Goal: Task Accomplishment & Management: Use online tool/utility

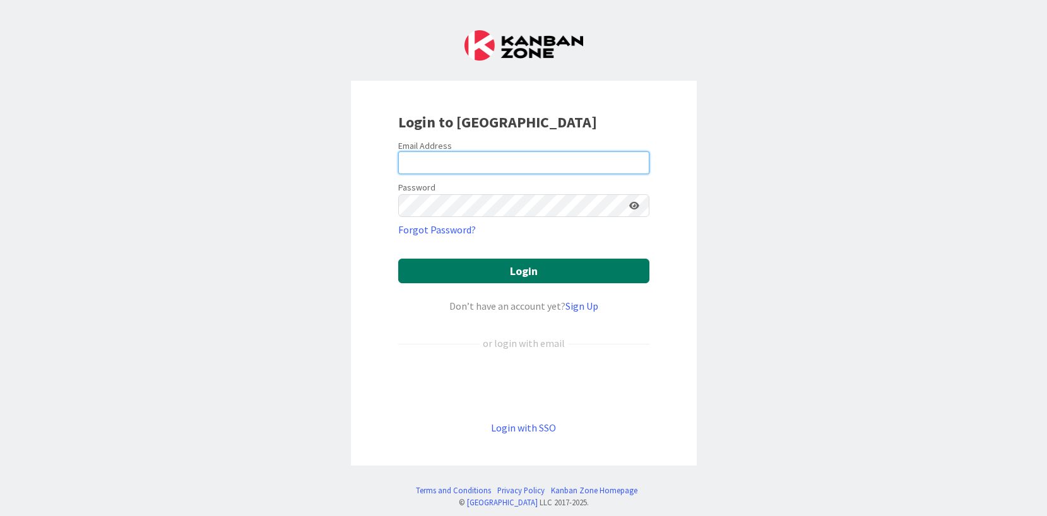
type input "[PERSON_NAME][EMAIL_ADDRESS][PERSON_NAME][DOMAIN_NAME]"
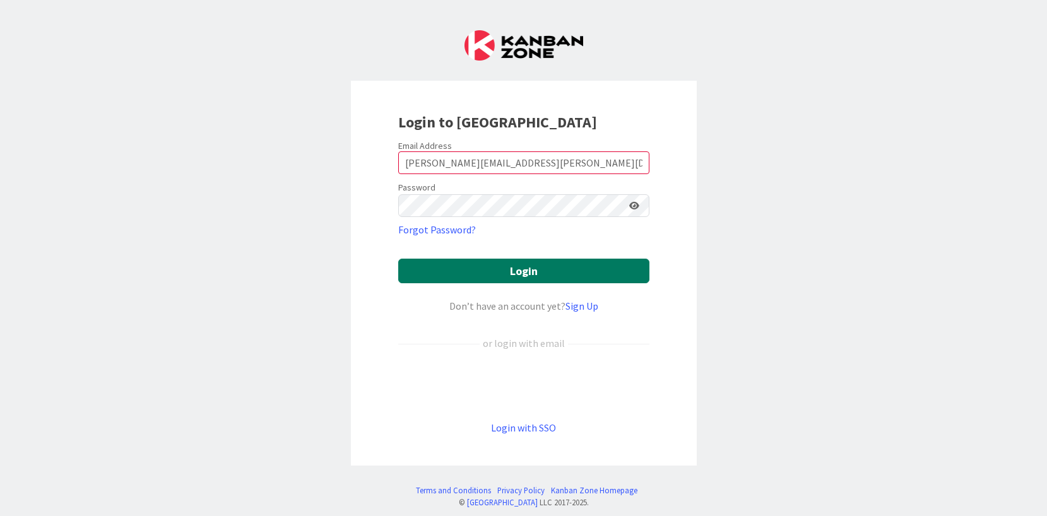
click at [524, 276] on button "Login" at bounding box center [523, 271] width 251 height 25
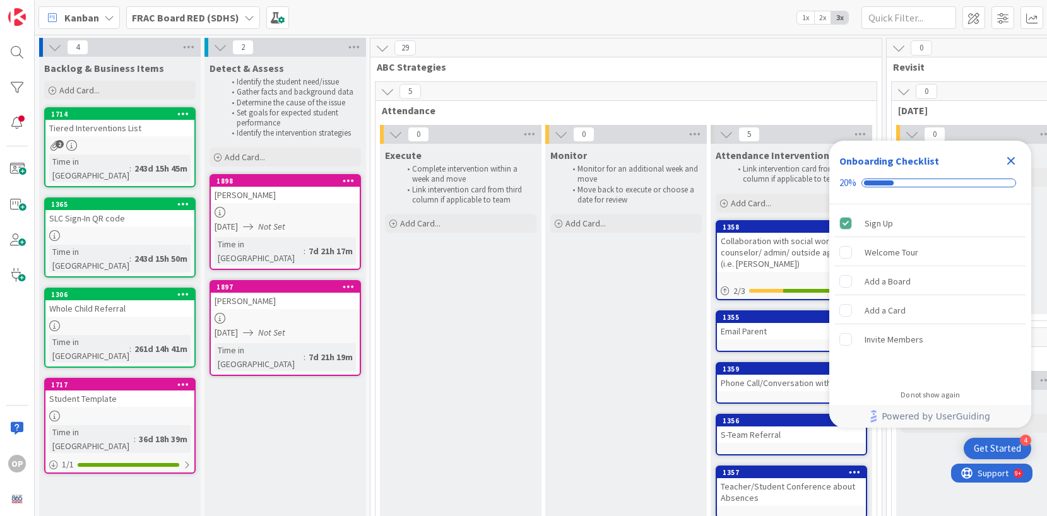
click at [348, 282] on icon at bounding box center [349, 286] width 12 height 9
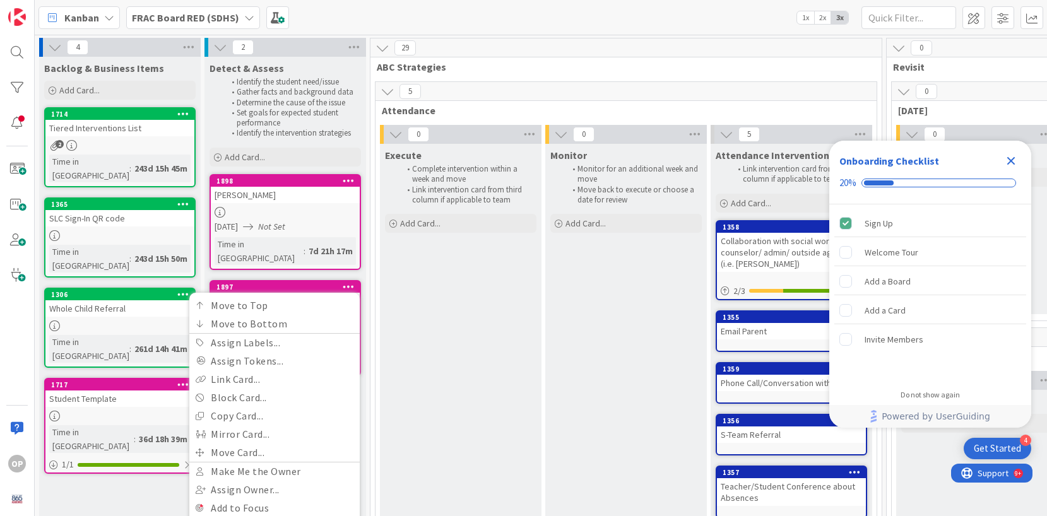
click at [395, 309] on div "Execute Complete intervention within a week and move Link intervention card fro…" at bounding box center [461, 336] width 162 height 385
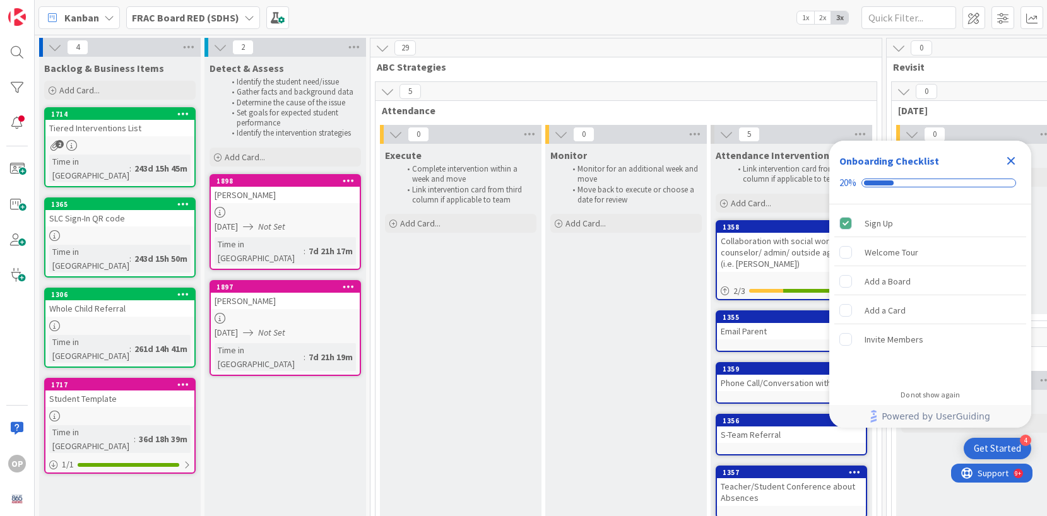
click at [348, 282] on icon at bounding box center [349, 286] width 12 height 9
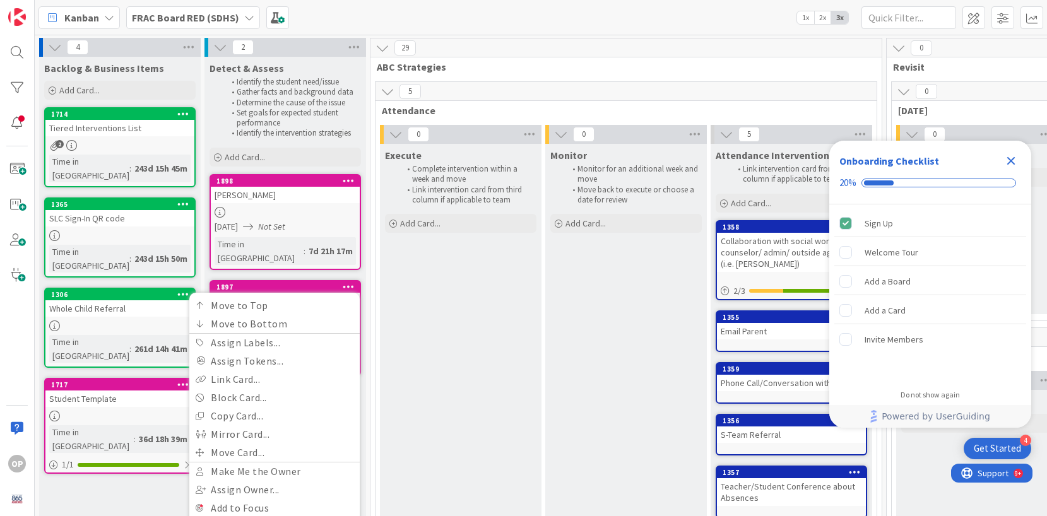
click at [396, 285] on div "Execute Complete intervention within a week and move Link intervention card fro…" at bounding box center [461, 336] width 162 height 385
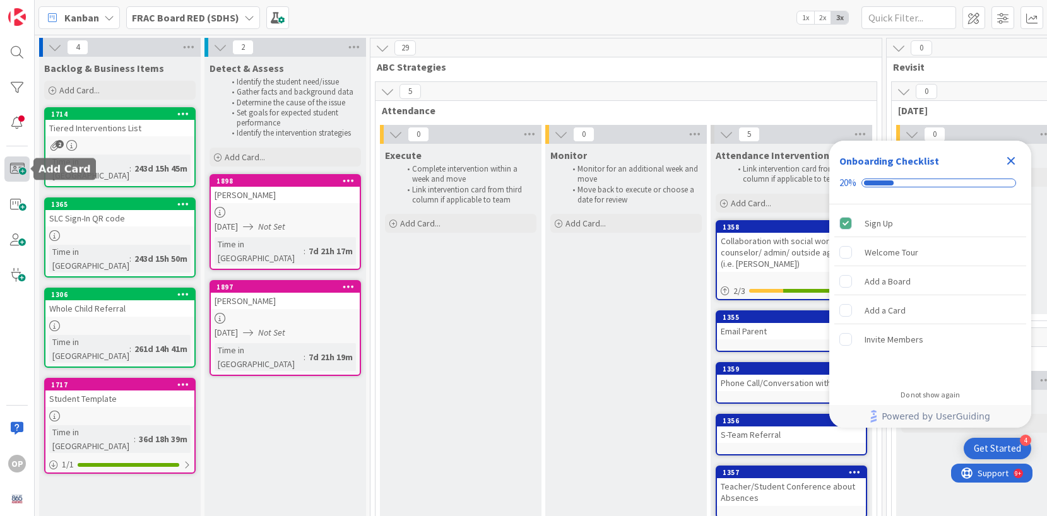
click at [17, 176] on span at bounding box center [16, 168] width 25 height 25
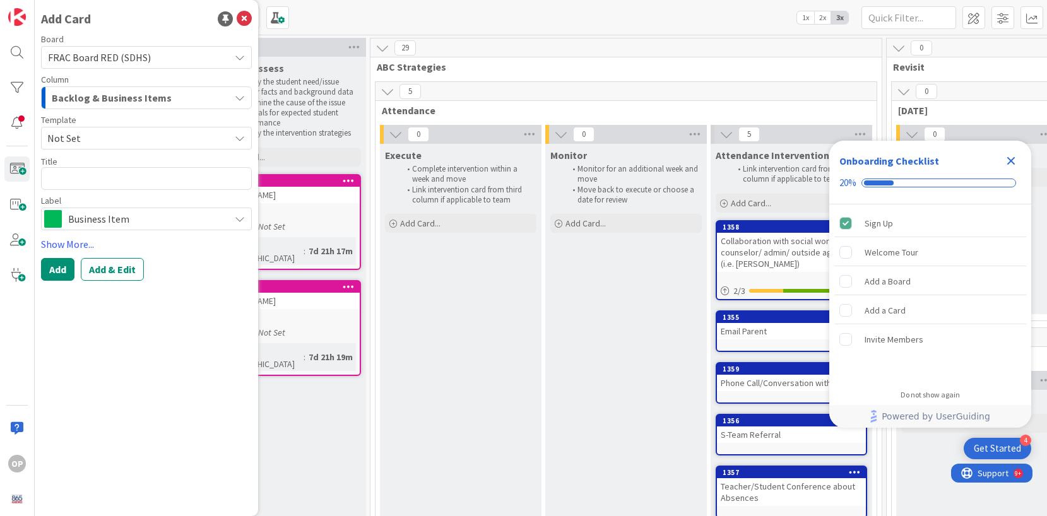
click at [137, 144] on span "Not Set" at bounding box center [133, 138] width 173 height 16
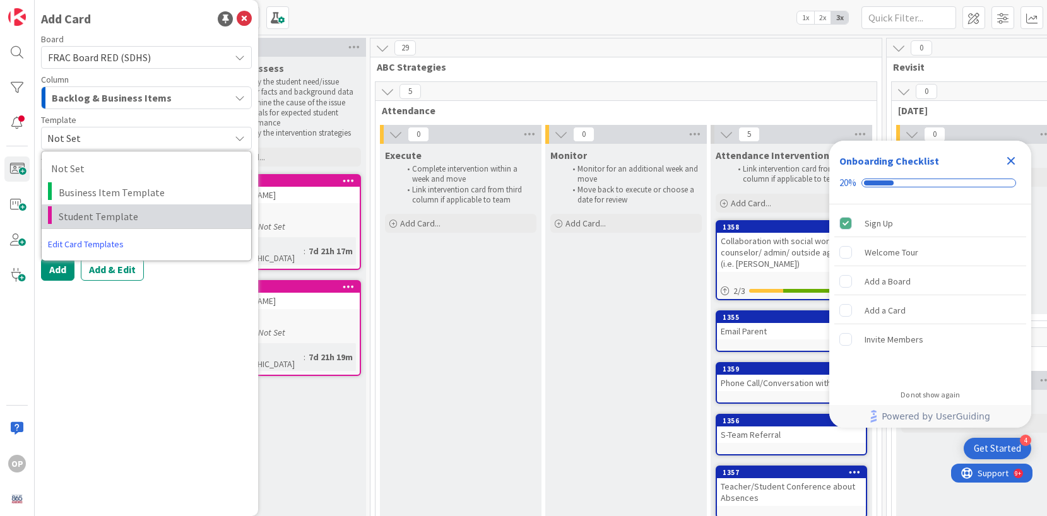
click at [126, 215] on span "Student Template" at bounding box center [150, 216] width 183 height 16
type textarea "x"
type textarea "Student Template"
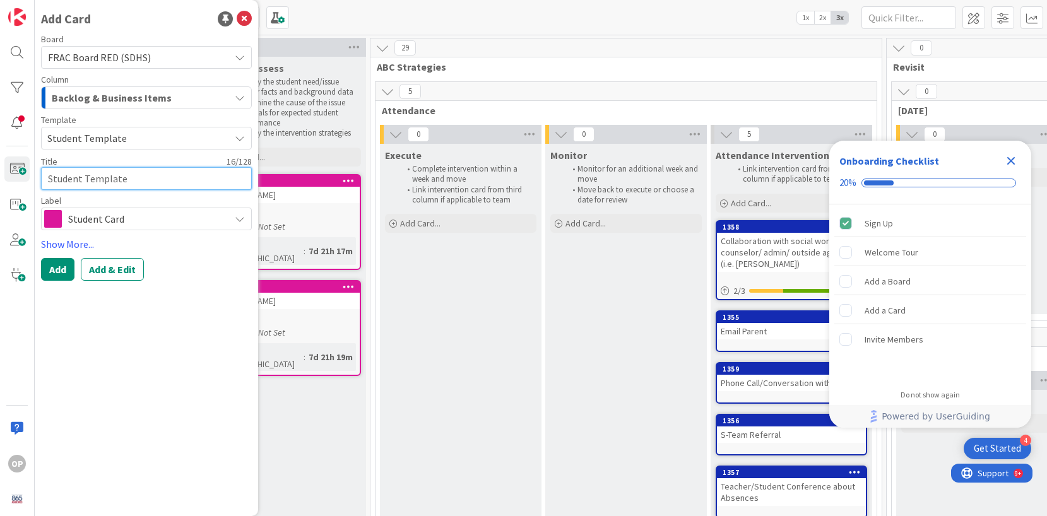
click at [87, 186] on textarea "Student Template" at bounding box center [146, 178] width 211 height 23
type textarea "x"
type textarea "Student Templat"
type textarea "x"
type textarea "Student Templa"
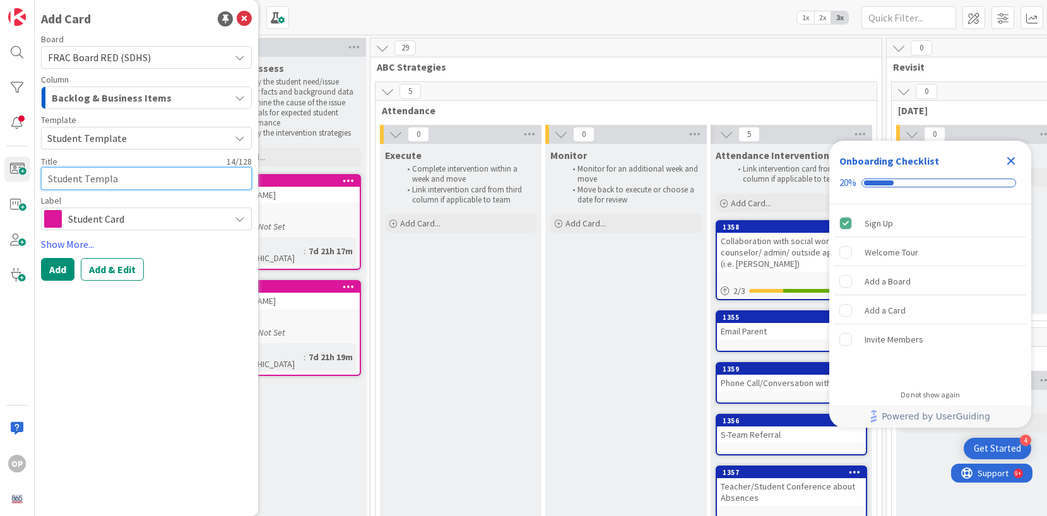
type textarea "x"
type textarea "Student Templ"
type textarea "x"
type textarea "Student Temp"
type textarea "x"
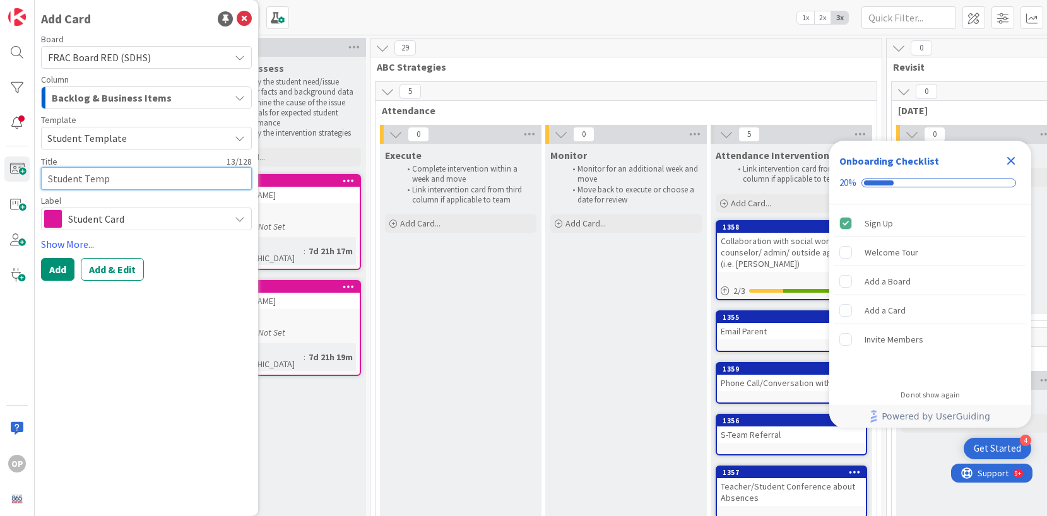
type textarea "Student Tem"
type textarea "x"
type textarea "Student Te"
type textarea "x"
type textarea "Student T"
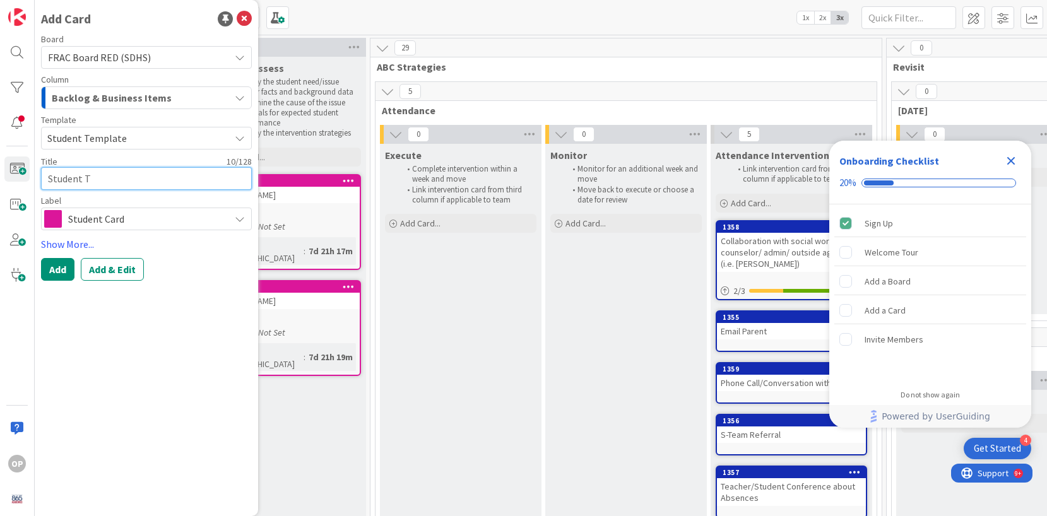
type textarea "x"
type textarea "Student"
type textarea "x"
type textarea "Student"
type textarea "x"
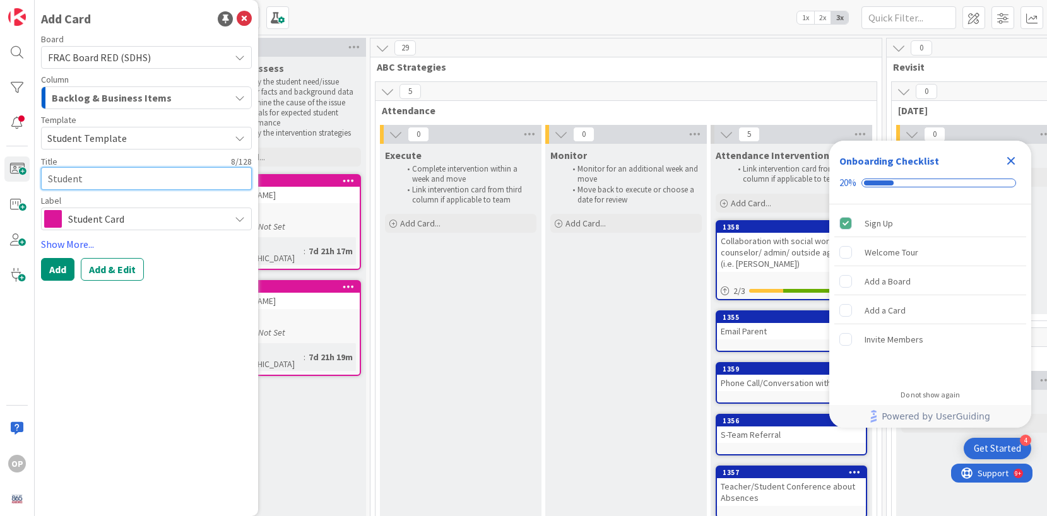
type textarea "Studen"
type textarea "x"
type textarea "Stude"
type textarea "x"
type textarea "Stud"
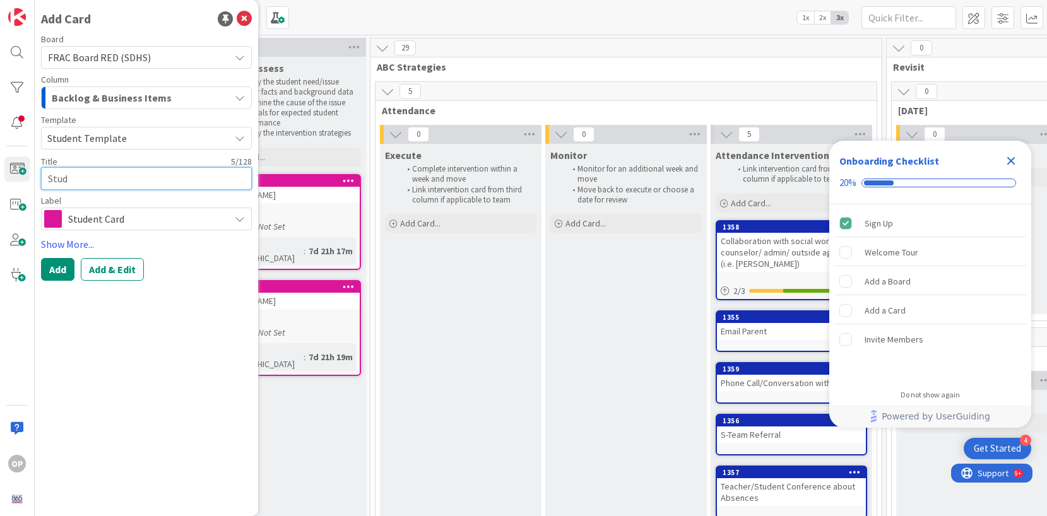
type textarea "x"
type textarea "Stu"
type textarea "x"
type textarea "St"
type textarea "x"
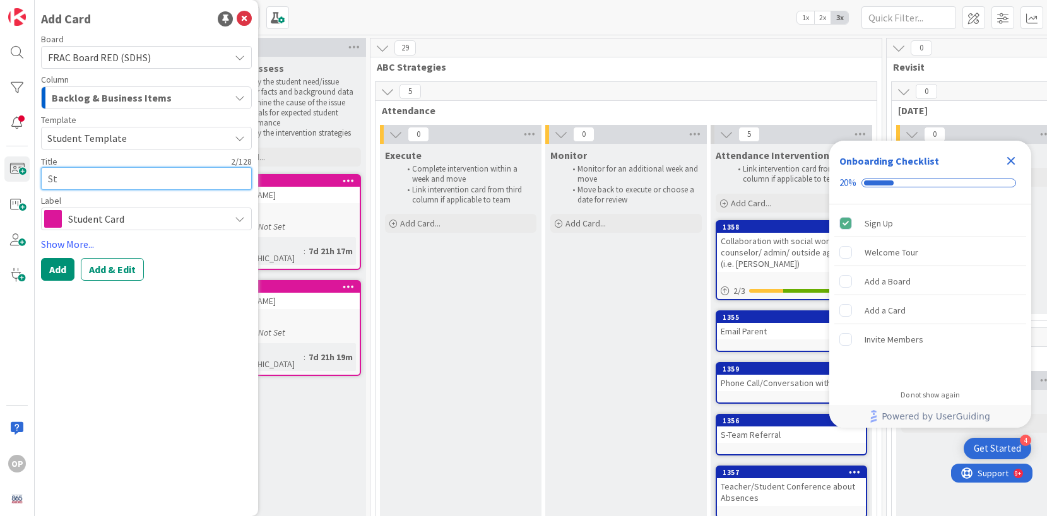
type textarea "S"
type textarea "x"
type textarea "B"
type textarea "x"
type textarea "Br"
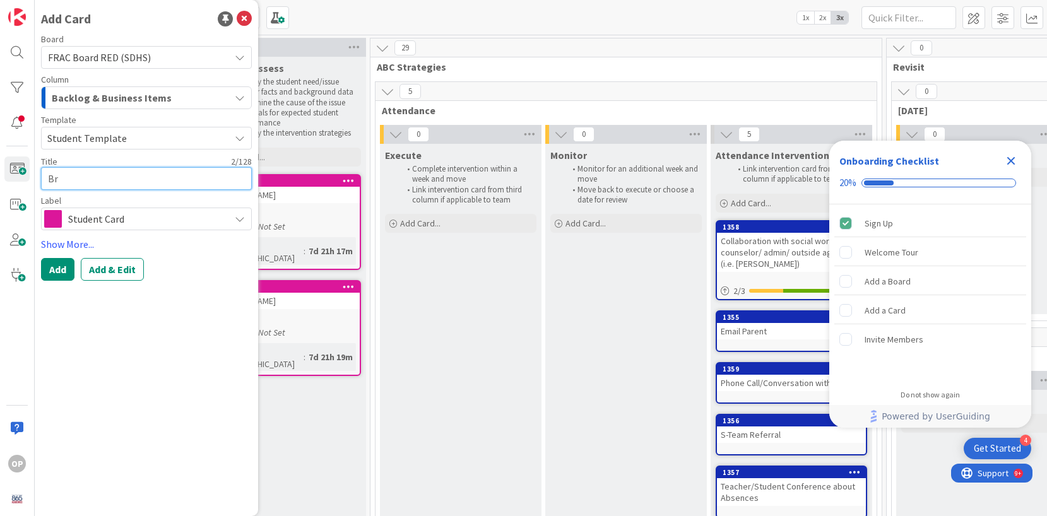
type textarea "x"
type textarea "Bry"
type textarea "x"
type textarea "[PERSON_NAME]"
type textarea "x"
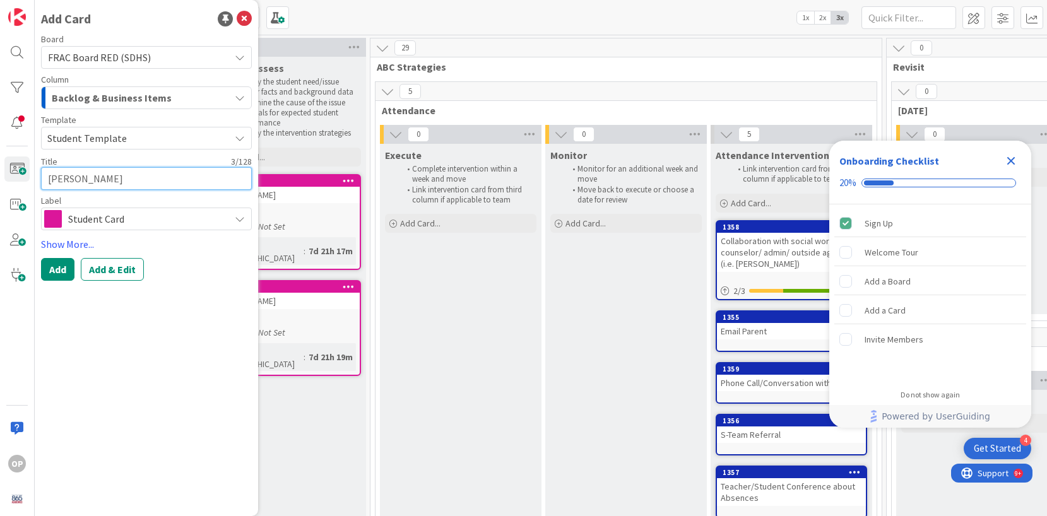
type textarea "Bryso"
type textarea "x"
type textarea "[PERSON_NAME]"
type textarea "x"
type textarea "[PERSON_NAME]"
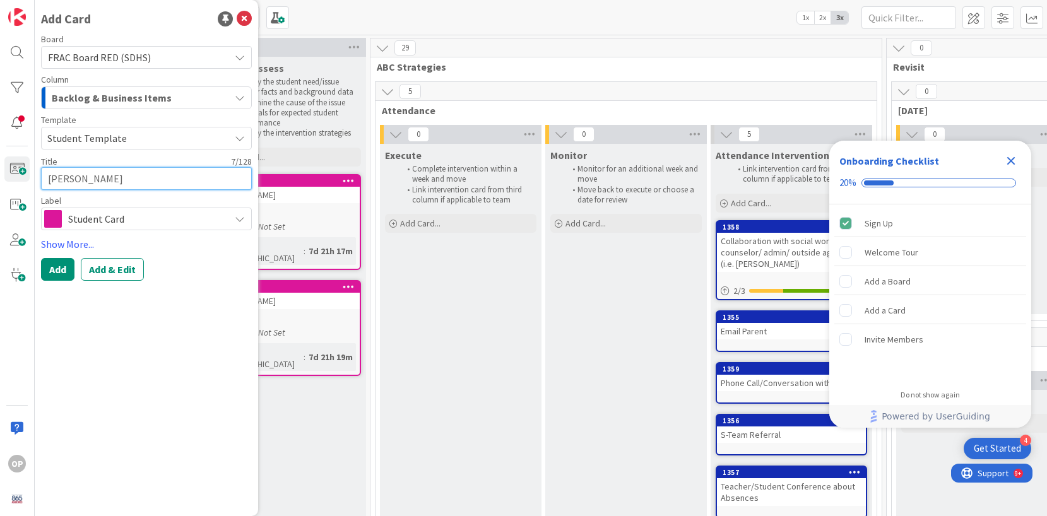
type textarea "x"
type textarea "[PERSON_NAME]"
type textarea "x"
type textarea "[PERSON_NAME]"
type textarea "x"
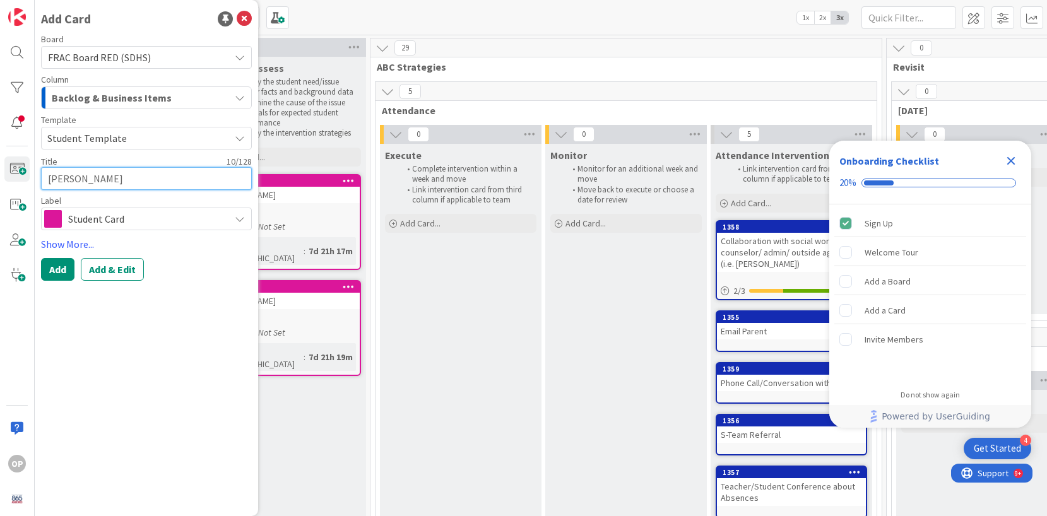
type textarea "[PERSON_NAME]"
type textarea "x"
type textarea "[PERSON_NAME]"
click at [53, 273] on button "Add" at bounding box center [57, 269] width 33 height 23
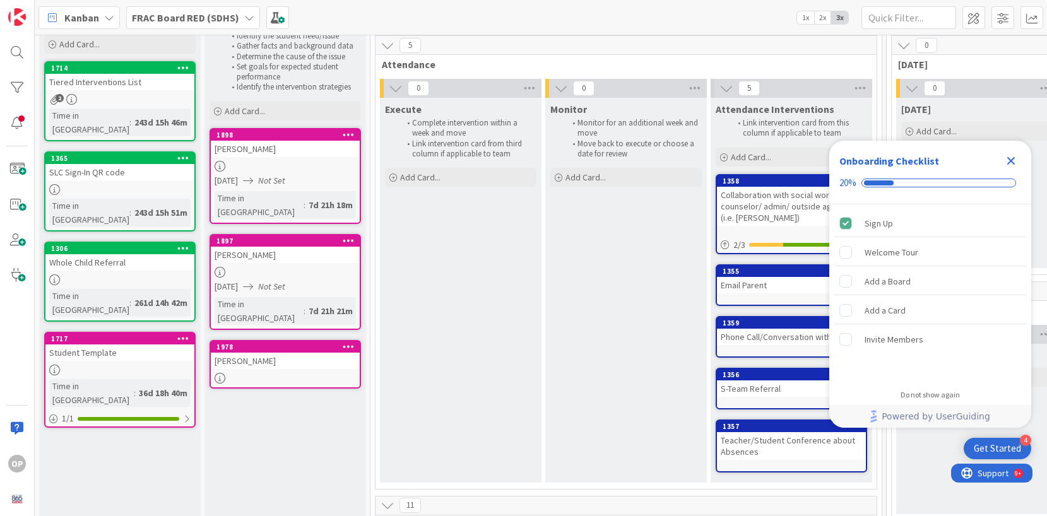
scroll to position [48, 0]
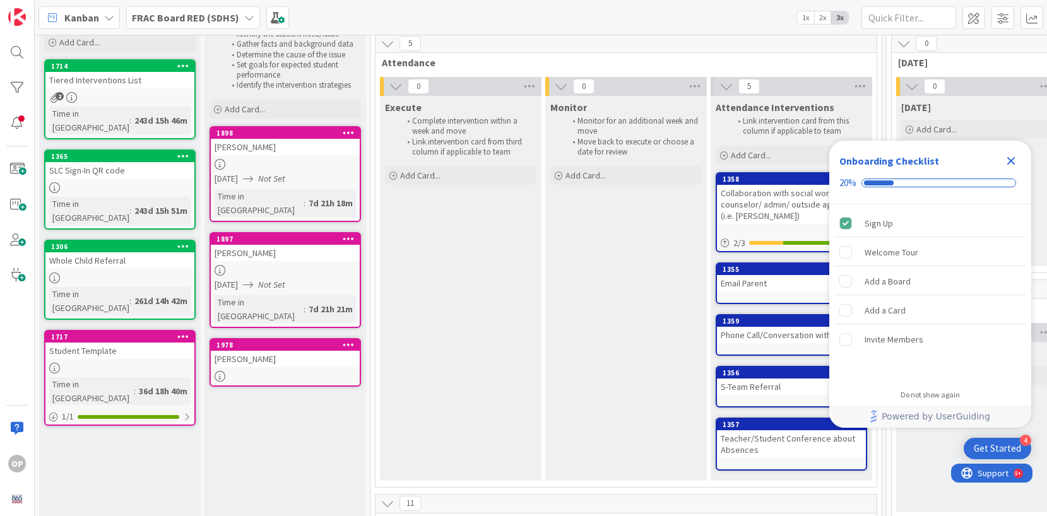
click at [289, 351] on div "[PERSON_NAME]" at bounding box center [285, 359] width 149 height 16
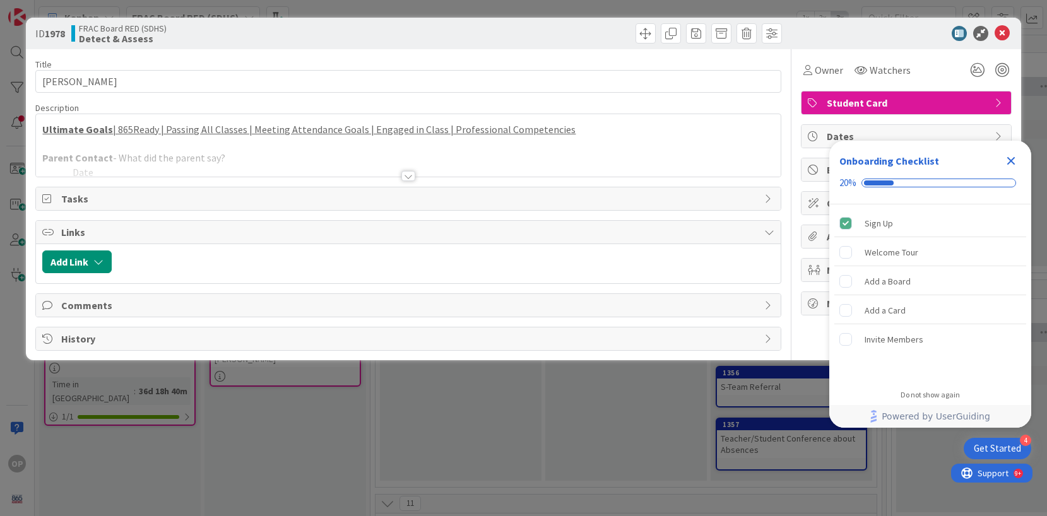
click at [351, 317] on div "Comments" at bounding box center [407, 305] width 745 height 24
click at [179, 385] on div "ID 1978 FRAC Board RED (SDHS) Detect & Assess Title 12 / 128 [PERSON_NAME] Desc…" at bounding box center [523, 258] width 1047 height 516
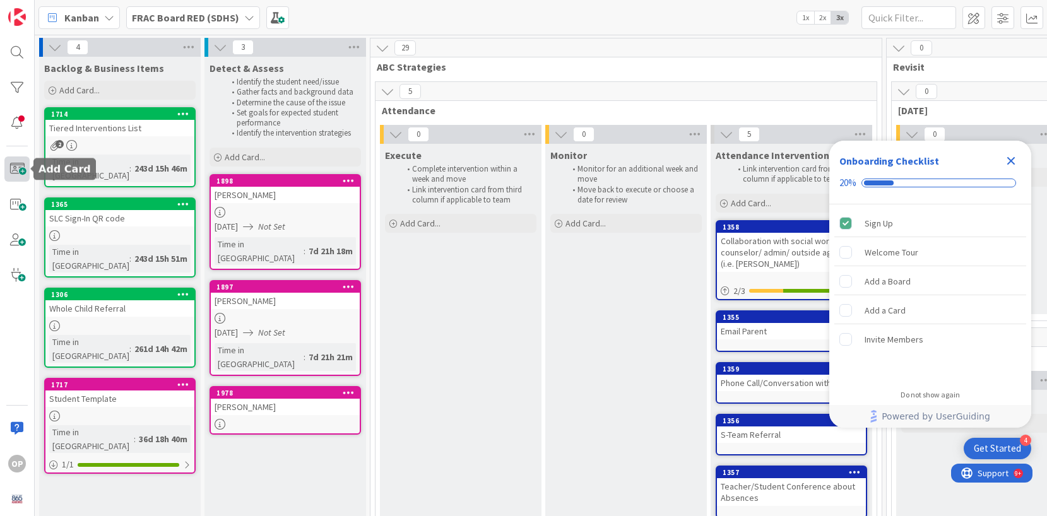
click at [16, 169] on span at bounding box center [16, 168] width 25 height 25
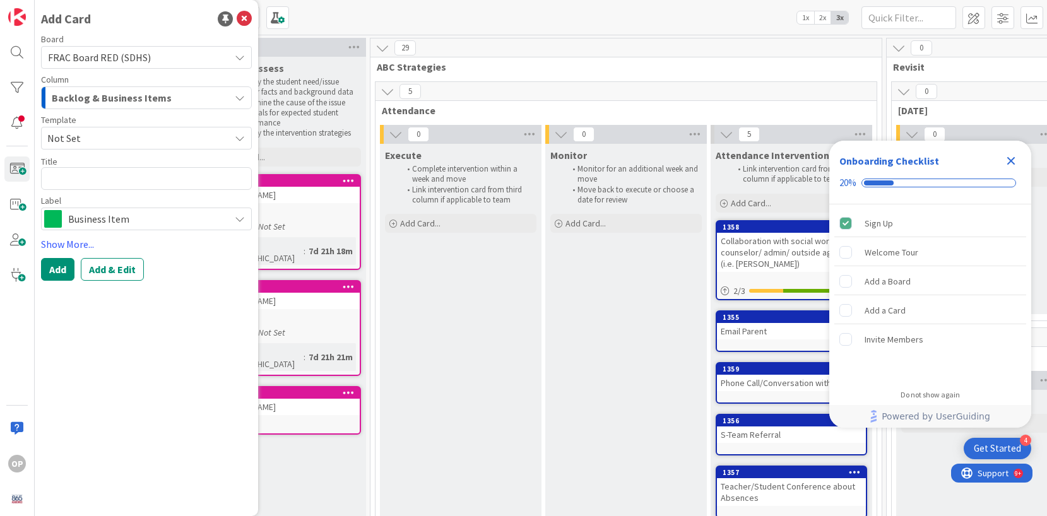
click at [91, 141] on span "Not Set" at bounding box center [133, 138] width 173 height 16
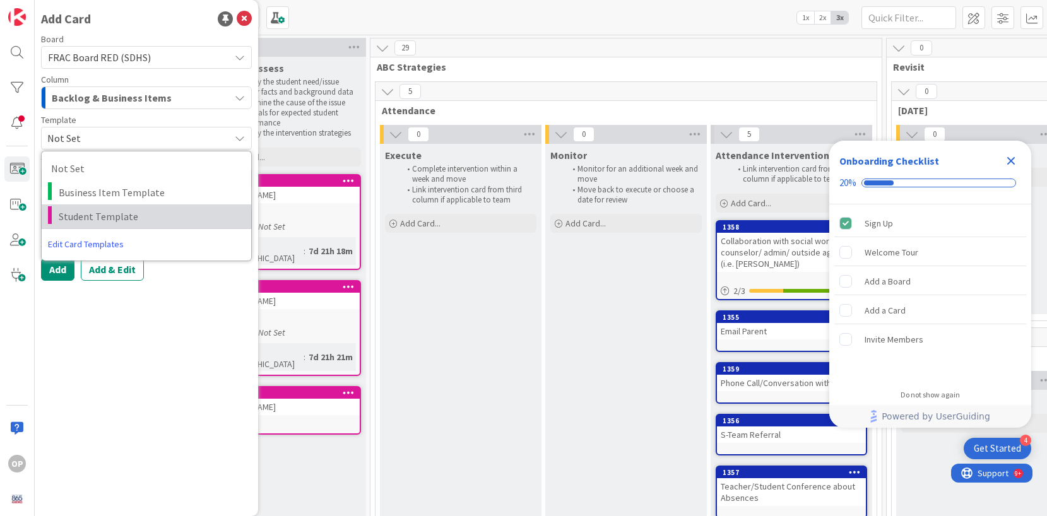
click at [88, 204] on link "Student Template" at bounding box center [146, 216] width 209 height 24
type textarea "x"
type textarea "Student Template"
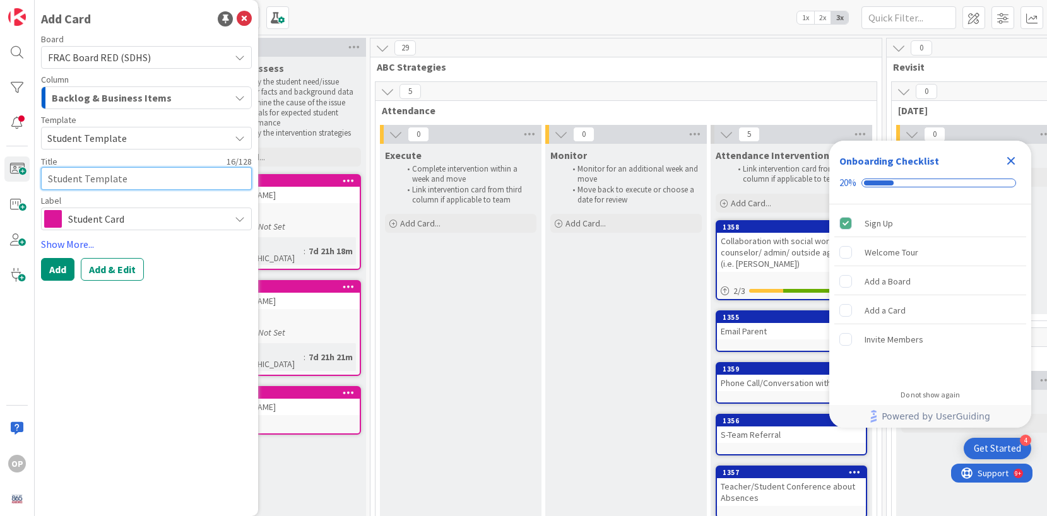
click at [108, 186] on textarea "Student Template" at bounding box center [146, 178] width 211 height 23
type textarea "x"
type textarea "Student Templat"
type textarea "x"
type textarea "Student Templa"
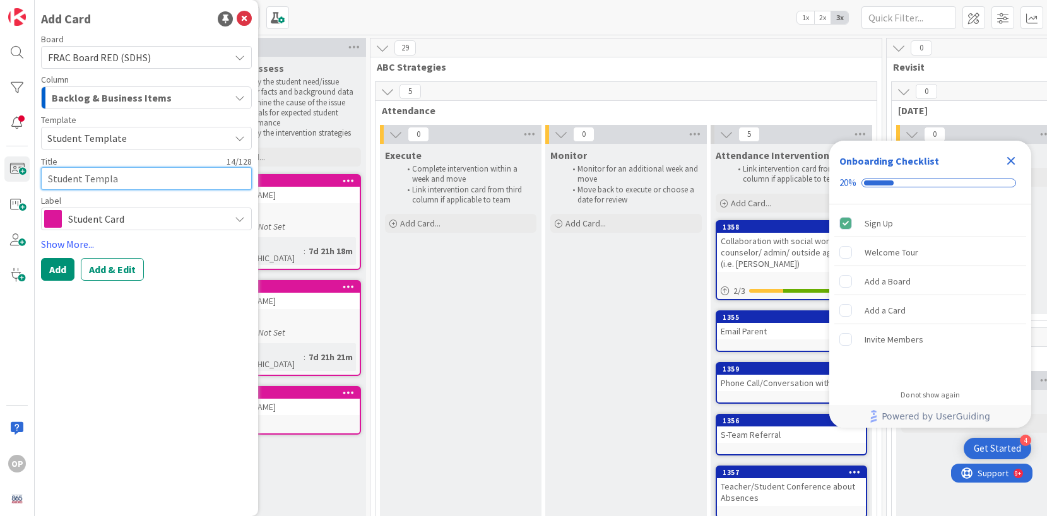
type textarea "x"
type textarea "Student Templ"
type textarea "x"
type textarea "Student Temp"
type textarea "x"
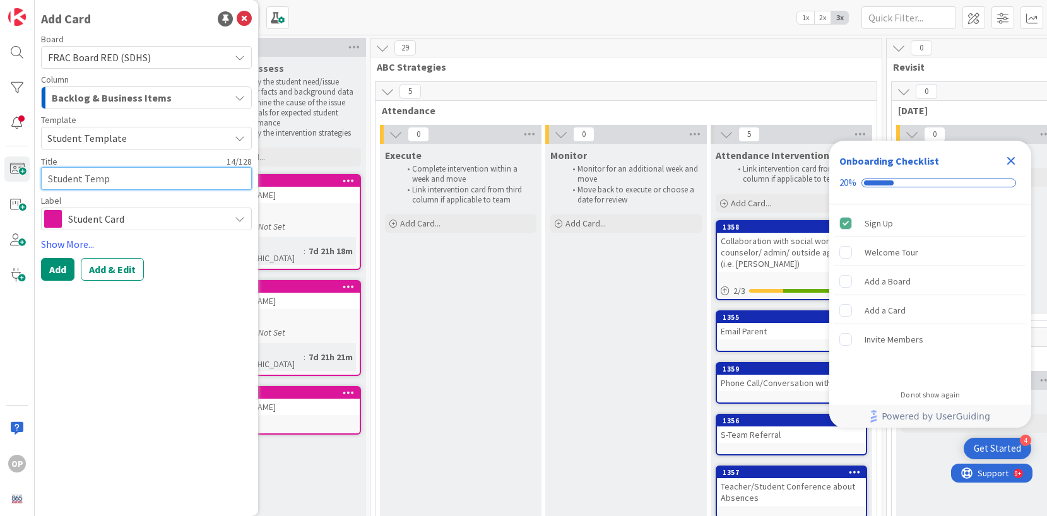
type textarea "Student Tem"
type textarea "x"
type textarea "Student Te"
type textarea "x"
type textarea "Student T"
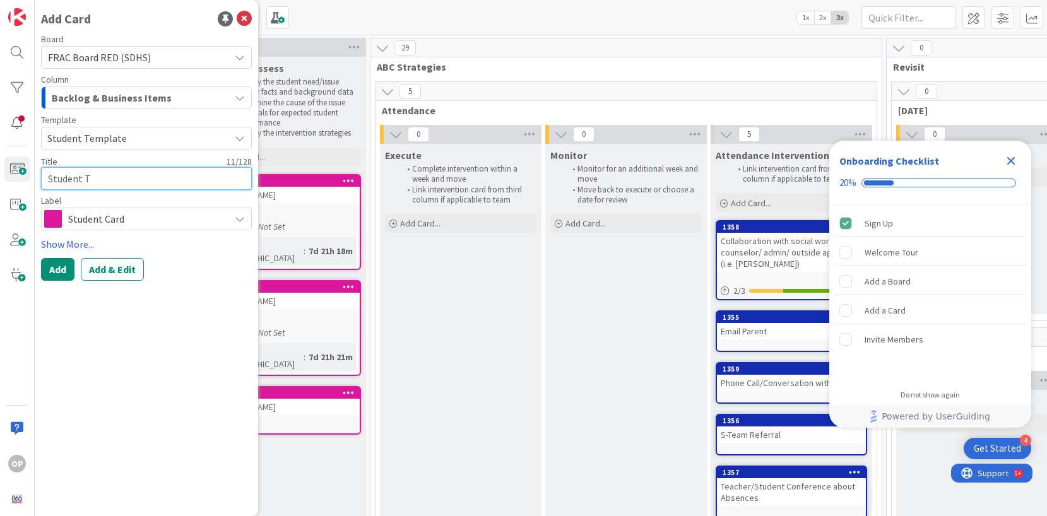
type textarea "x"
type textarea "Student"
type textarea "x"
type textarea "Student"
type textarea "x"
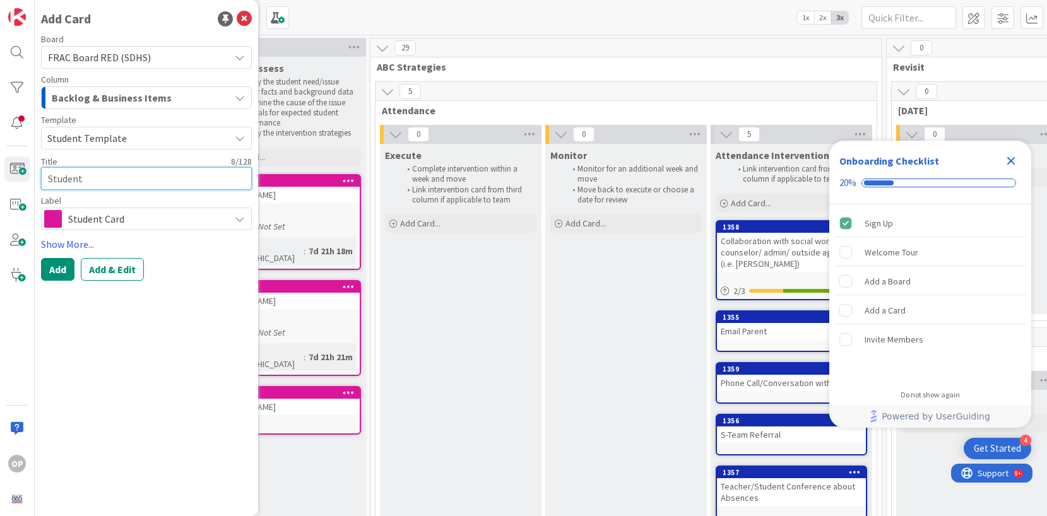
type textarea "Studen"
type textarea "x"
type textarea "Stude"
type textarea "x"
type textarea "Stud"
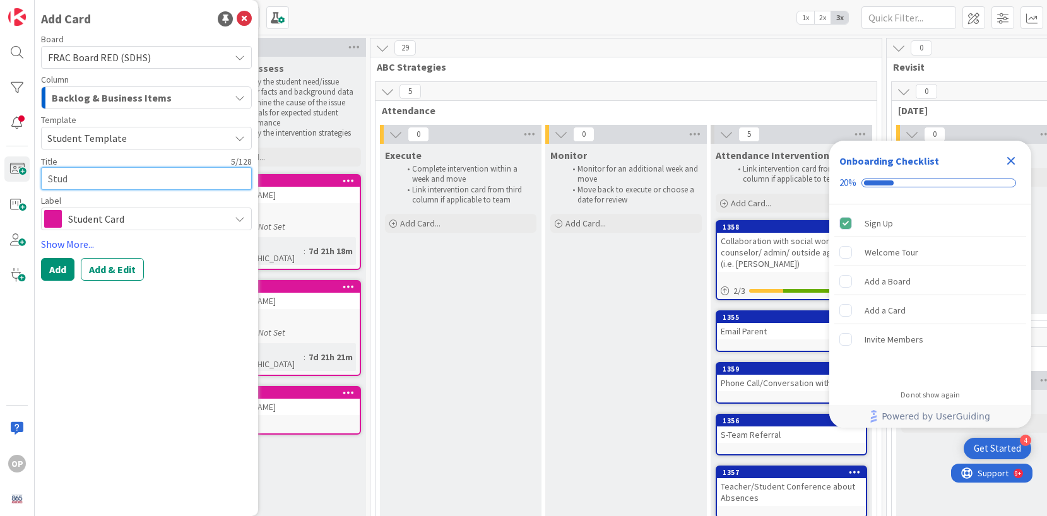
type textarea "x"
type textarea "Stu"
type textarea "x"
type textarea "St"
type textarea "x"
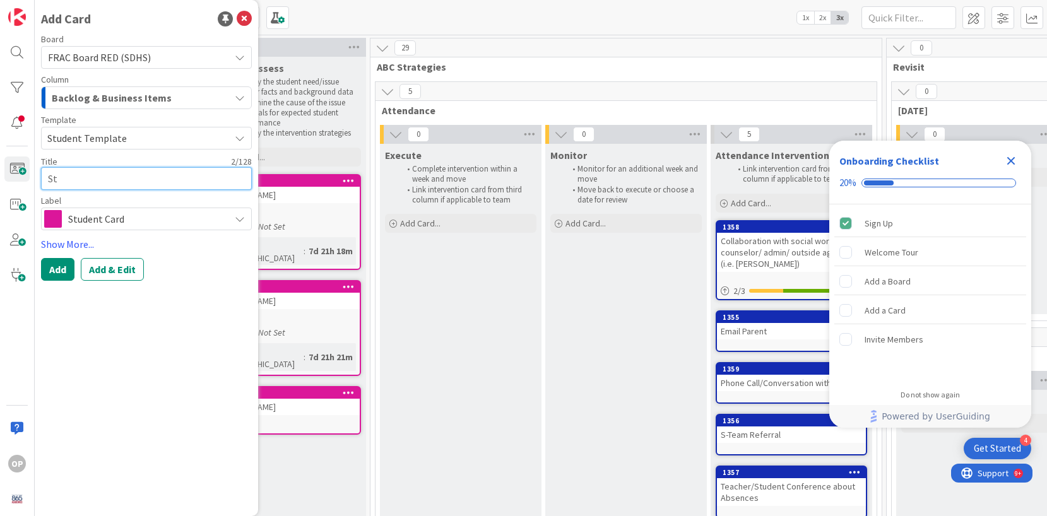
type textarea "S"
type textarea "x"
type textarea "Sh"
type textarea "x"
type textarea "Sha"
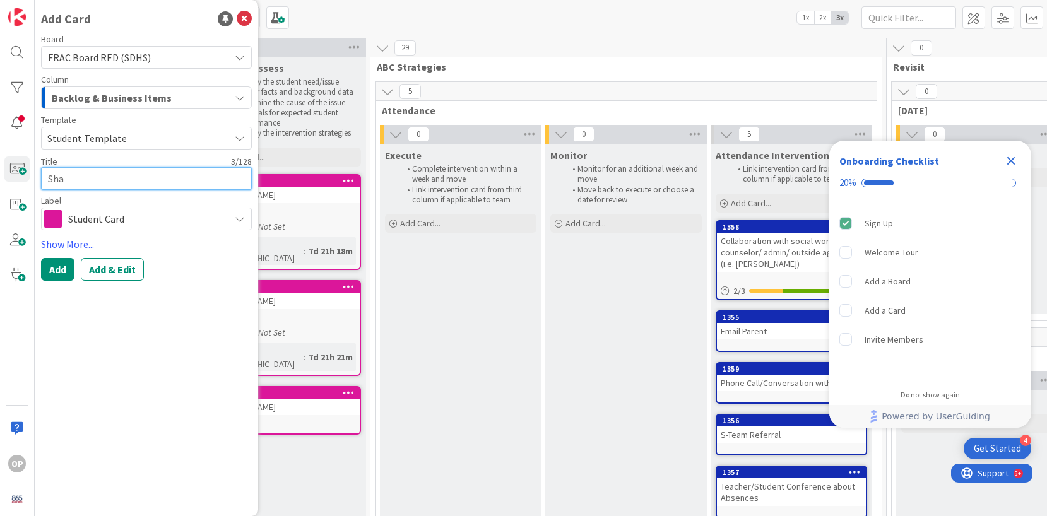
type textarea "x"
type textarea "Shau"
type textarea "x"
type textarea "[PERSON_NAME]"
type textarea "x"
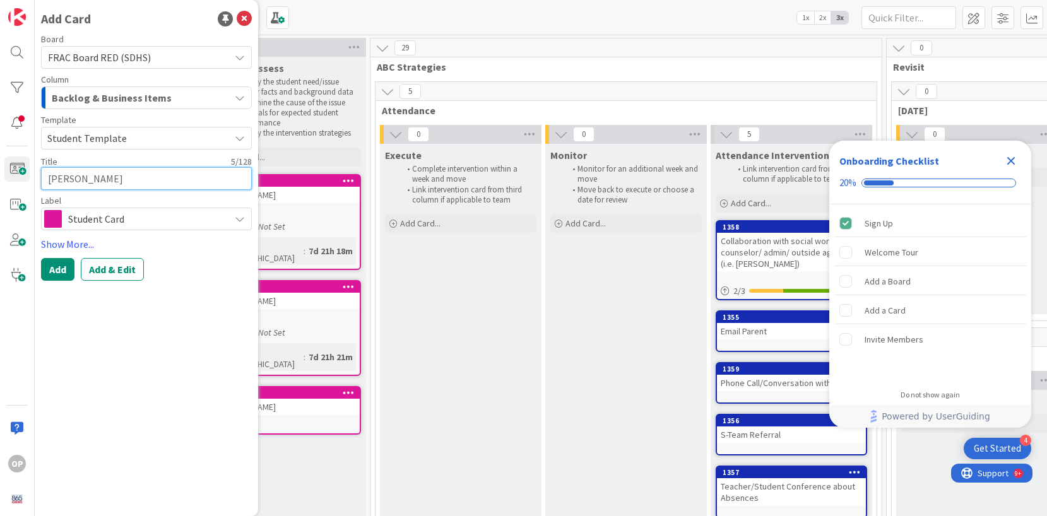
type textarea "Shaunt"
type textarea "x"
type textarea "[PERSON_NAME]"
type textarea "x"
type textarea "[PERSON_NAME]"
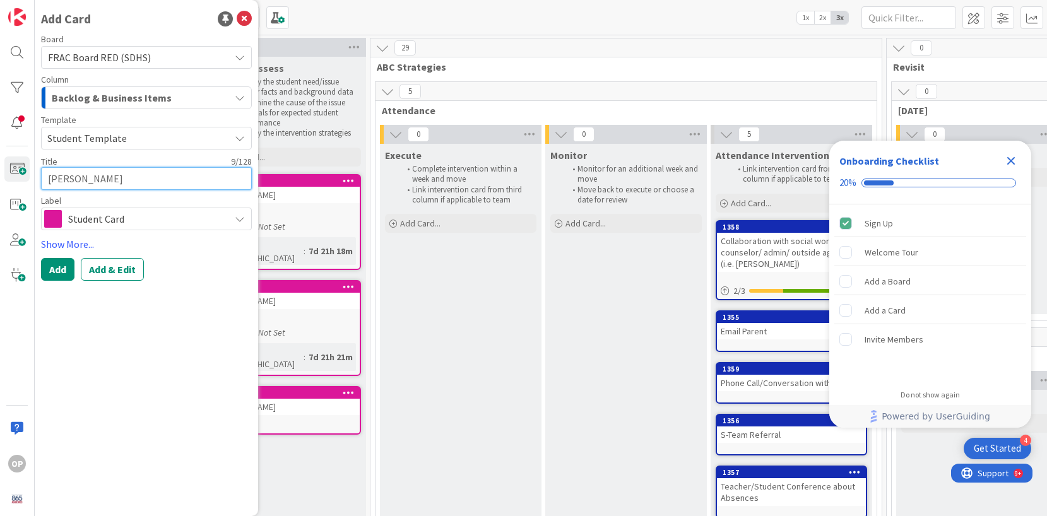
type textarea "x"
type textarea "[PERSON_NAME]"
type textarea "x"
type textarea "[PERSON_NAME] Sc"
type textarea "x"
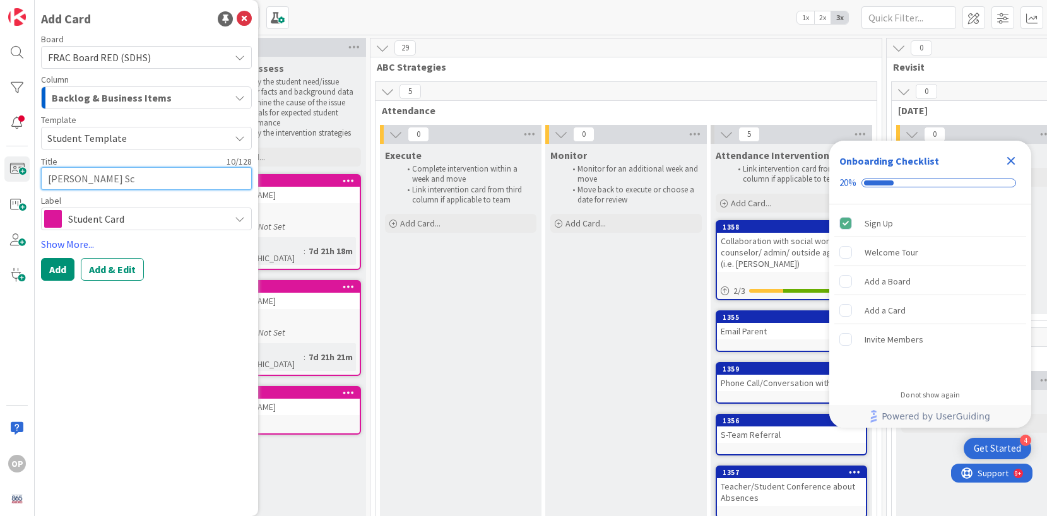
type textarea "[PERSON_NAME]"
type textarea "x"
type textarea "[PERSON_NAME]"
type textarea "x"
type textarea "[PERSON_NAME]"
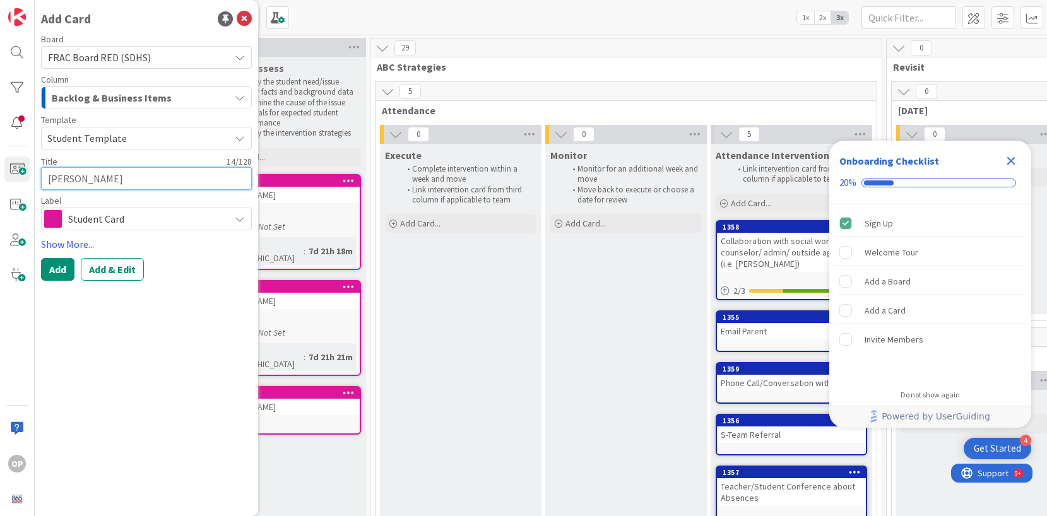
type textarea "x"
type textarea "[PERSON_NAME]"
type textarea "x"
type textarea "[PERSON_NAME]"
type textarea "x"
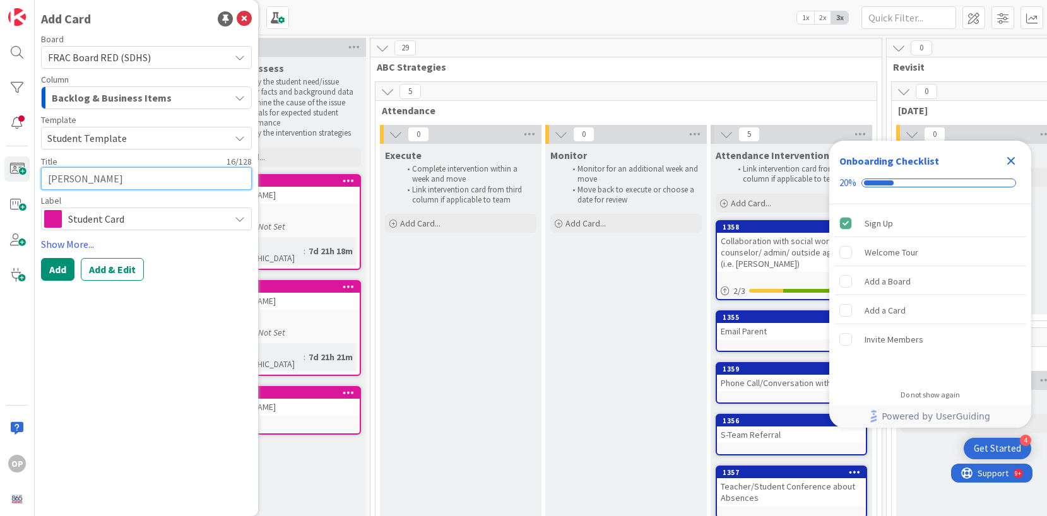
type textarea "[PERSON_NAME]"
type textarea "x"
type textarea "[PERSON_NAME]"
click at [57, 269] on button "Add" at bounding box center [57, 269] width 33 height 23
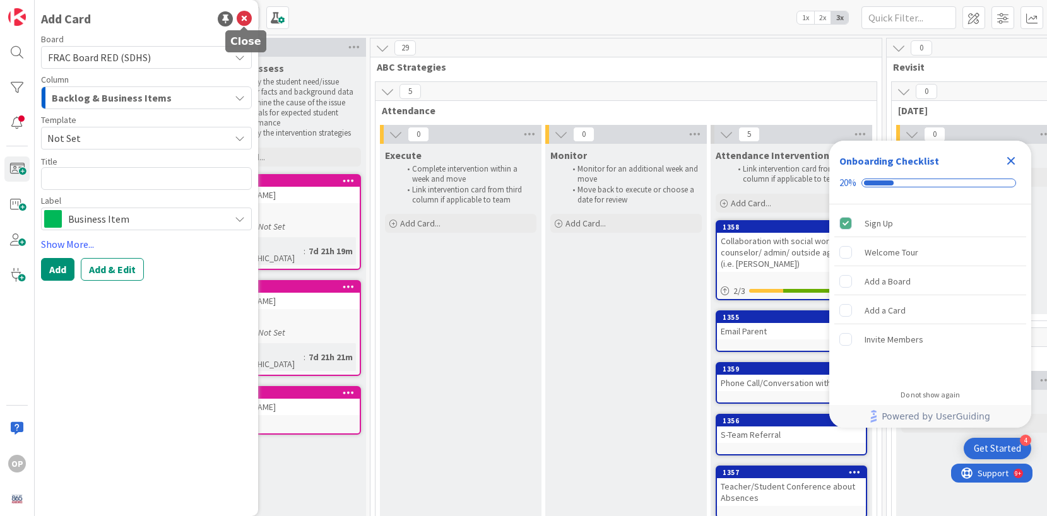
click at [244, 21] on icon at bounding box center [244, 18] width 15 height 15
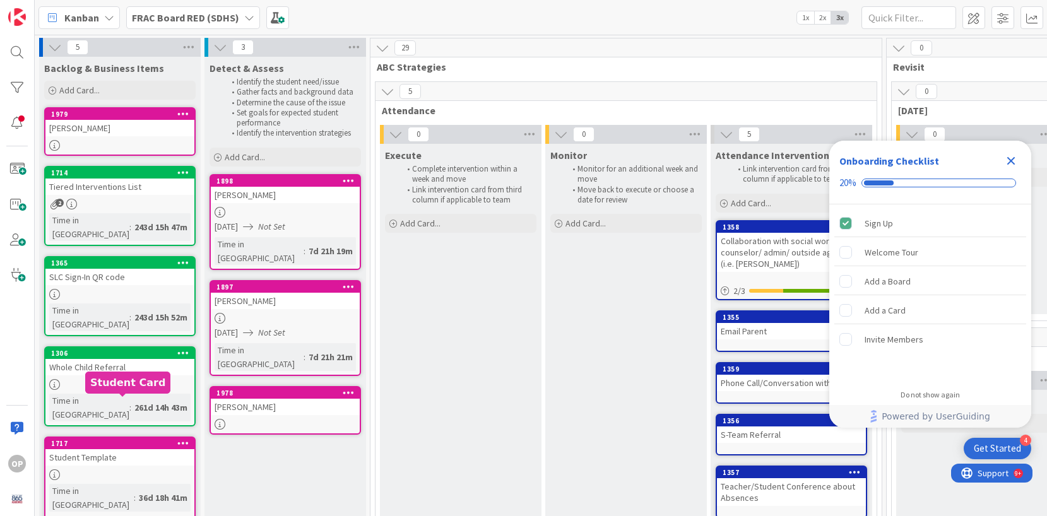
click at [139, 439] on div "1717" at bounding box center [122, 443] width 143 height 9
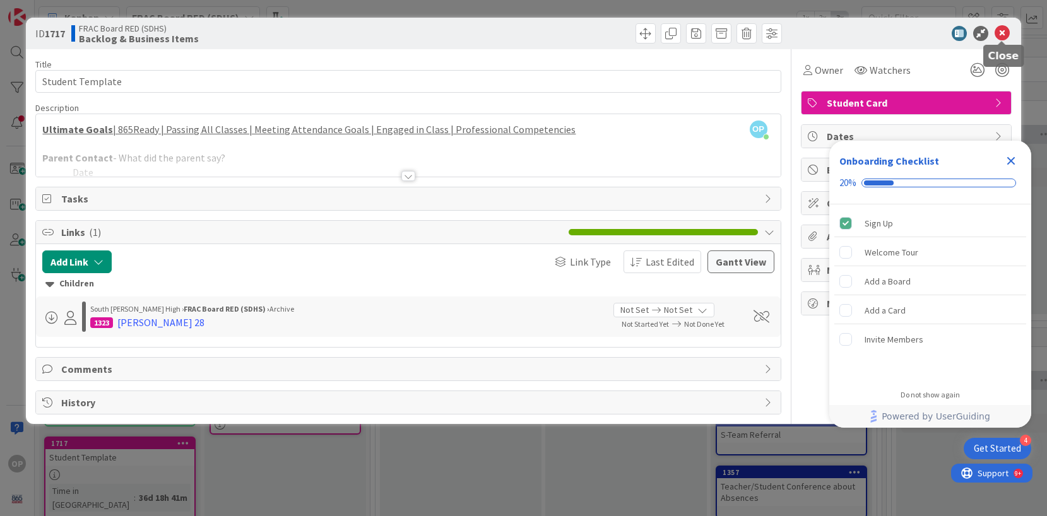
click at [1009, 35] on icon at bounding box center [1001, 33] width 15 height 15
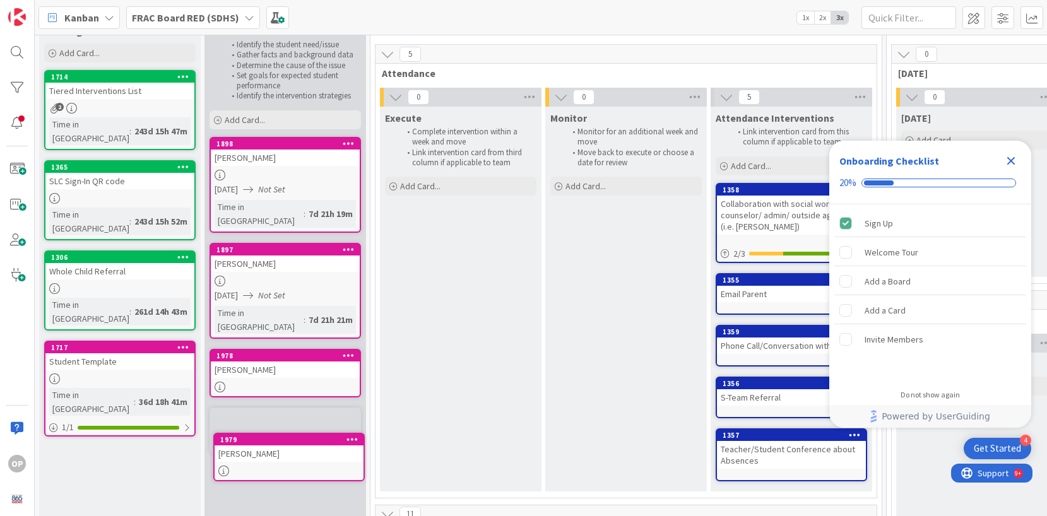
scroll to position [88, 0]
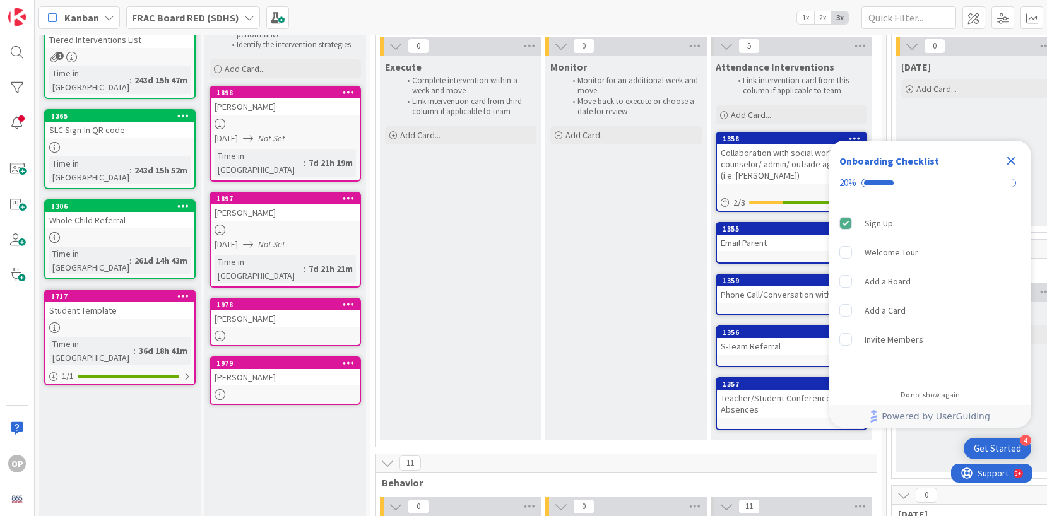
click at [1018, 159] on icon "Close Checklist" at bounding box center [1010, 160] width 15 height 15
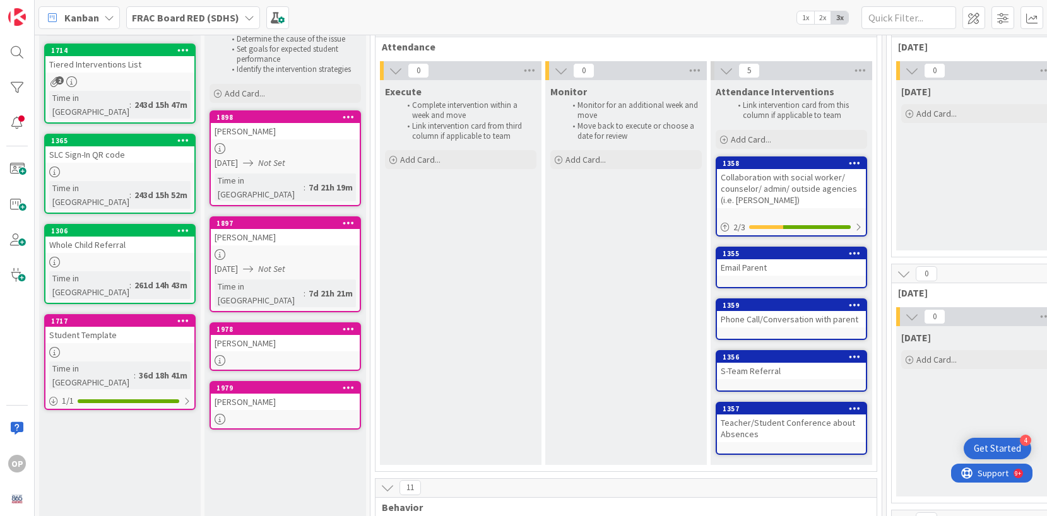
scroll to position [47, 0]
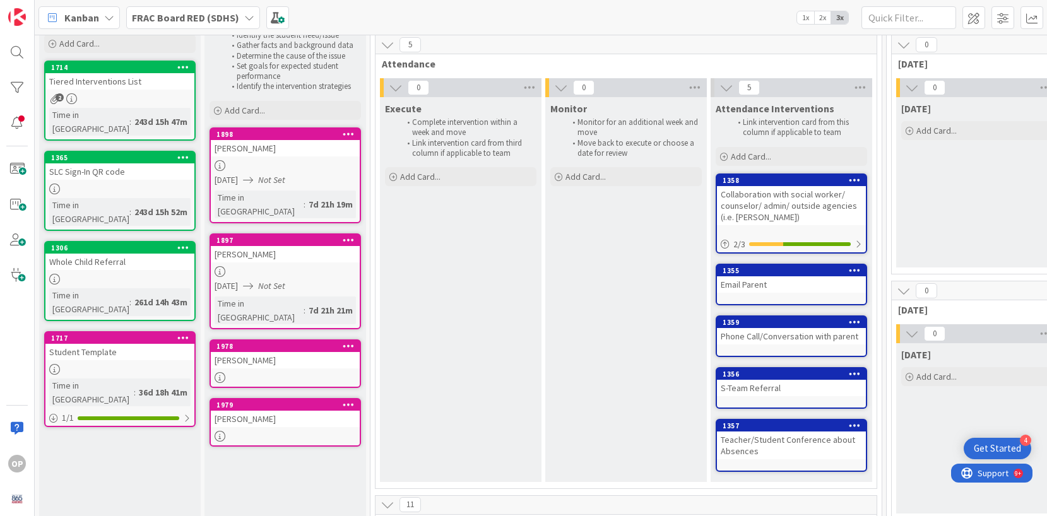
click at [184, 333] on icon at bounding box center [183, 337] width 12 height 9
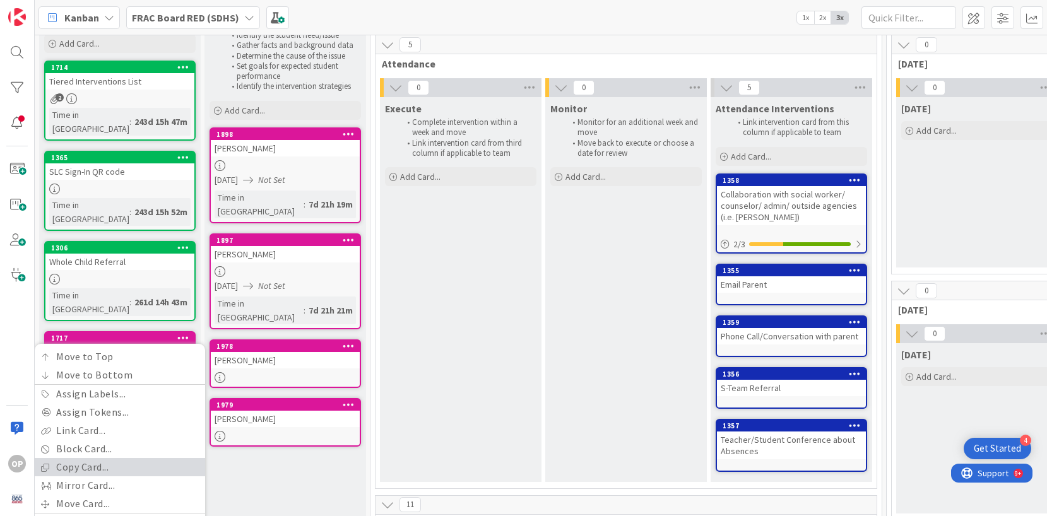
click at [103, 458] on link "Copy Card..." at bounding box center [120, 467] width 170 height 18
type textarea "x"
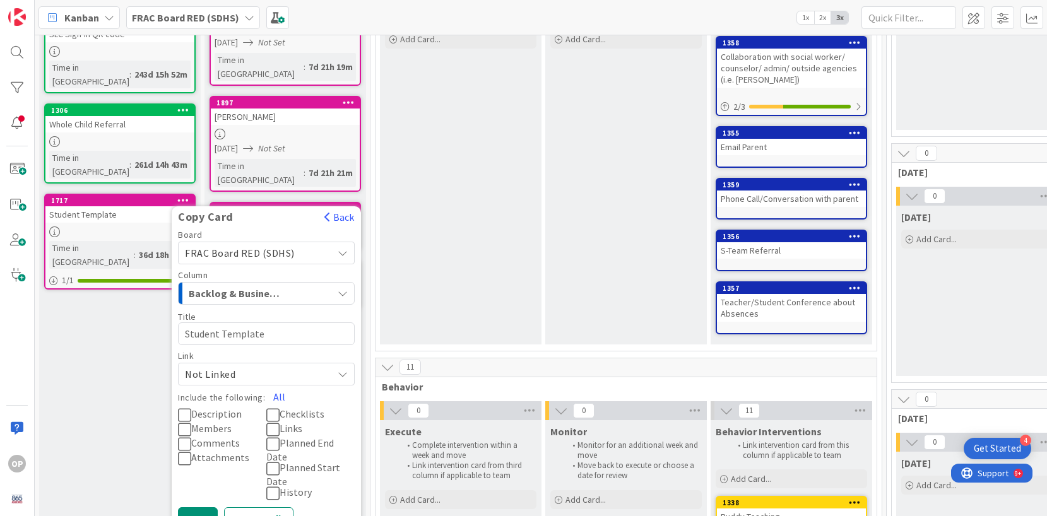
scroll to position [186, 0]
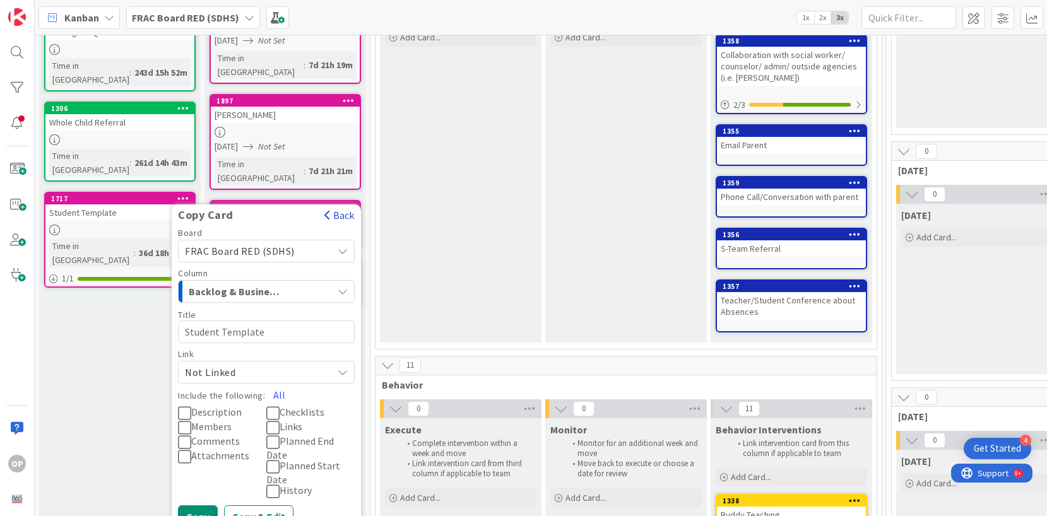
click at [338, 208] on button "Back" at bounding box center [339, 215] width 31 height 14
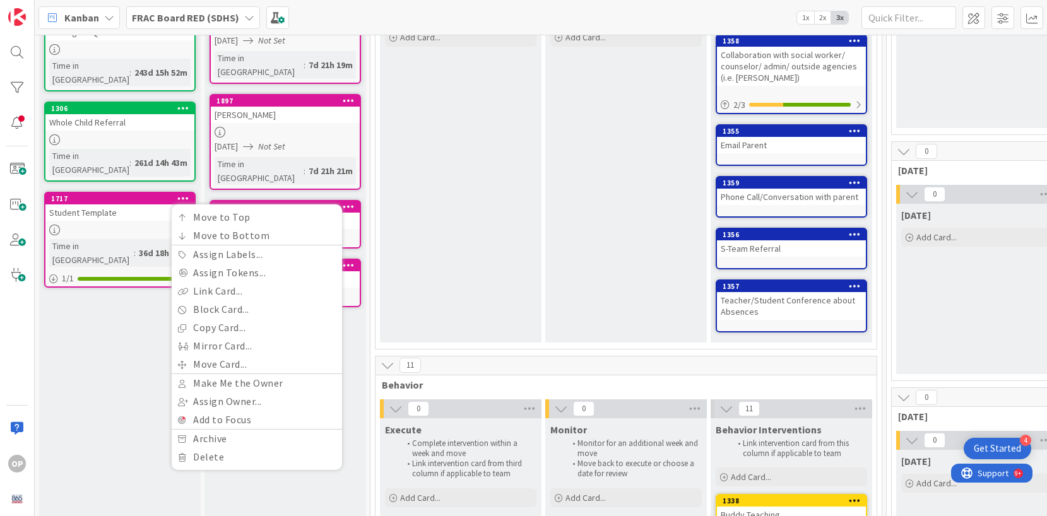
click at [138, 204] on div "Student Template" at bounding box center [119, 212] width 149 height 16
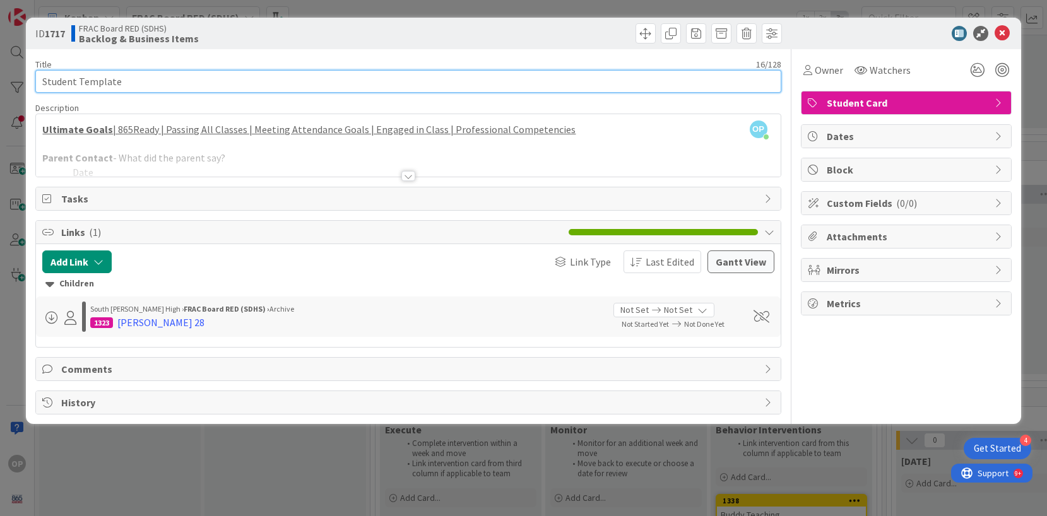
click at [165, 85] on input "Student Template" at bounding box center [407, 81] width 745 height 23
type input "[PERSON_NAME]"
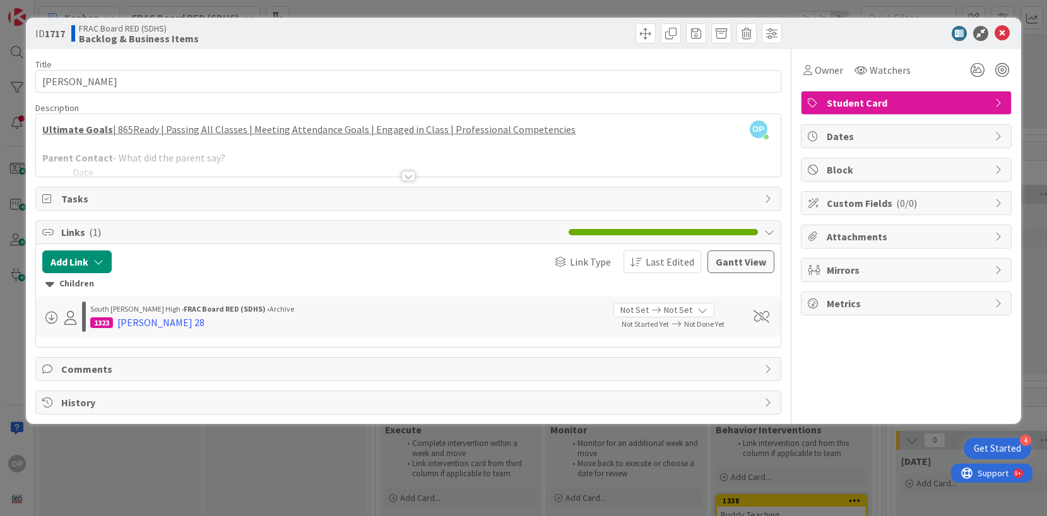
click at [246, 153] on div at bounding box center [408, 160] width 744 height 32
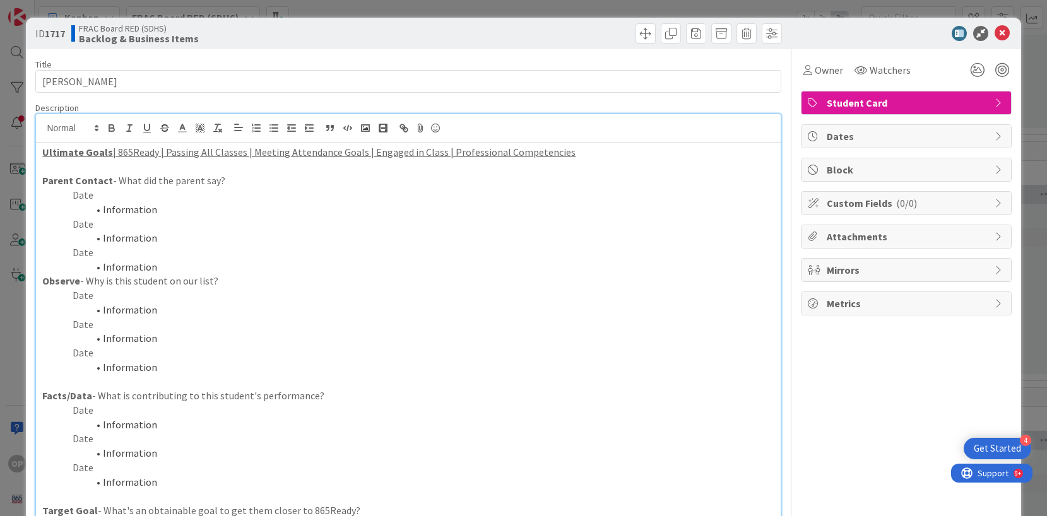
click at [117, 201] on p "Date" at bounding box center [407, 195] width 731 height 15
click at [144, 210] on li "Information" at bounding box center [415, 210] width 716 height 15
click at [93, 300] on p "Date" at bounding box center [407, 295] width 731 height 15
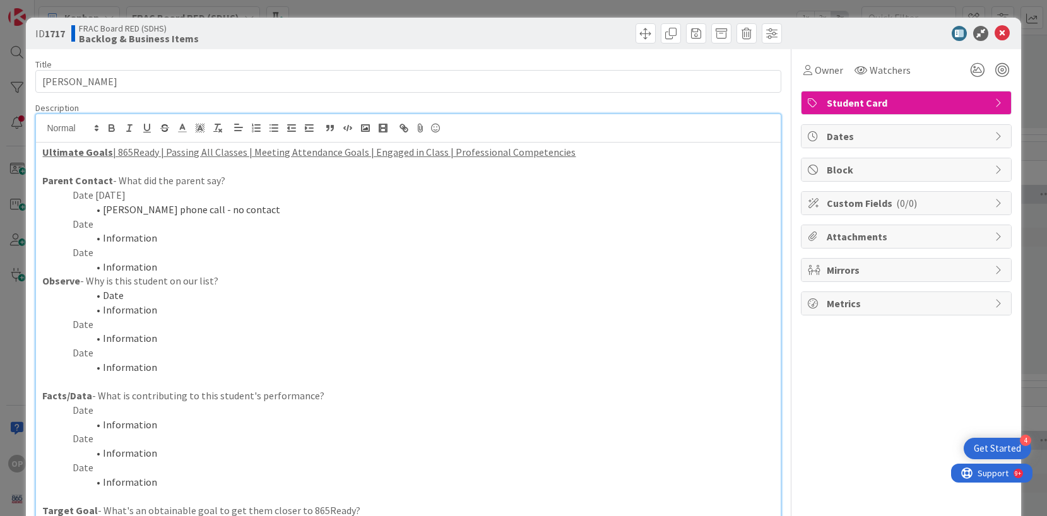
click at [105, 295] on li "Date" at bounding box center [415, 295] width 716 height 15
click at [296, 130] on icon "button" at bounding box center [291, 127] width 11 height 11
click at [95, 298] on li "Date" at bounding box center [415, 295] width 716 height 15
click at [156, 313] on li "Information" at bounding box center [415, 310] width 716 height 15
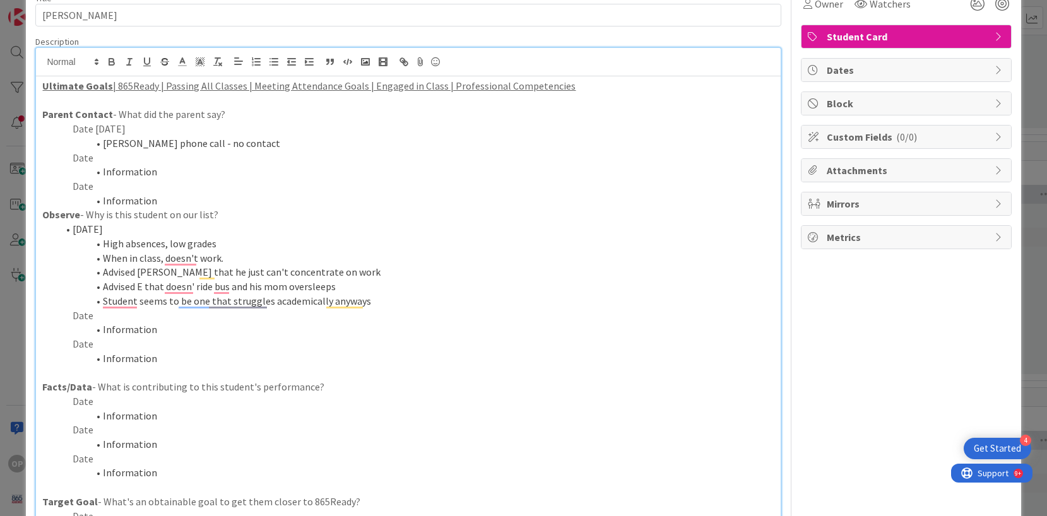
scroll to position [69, 0]
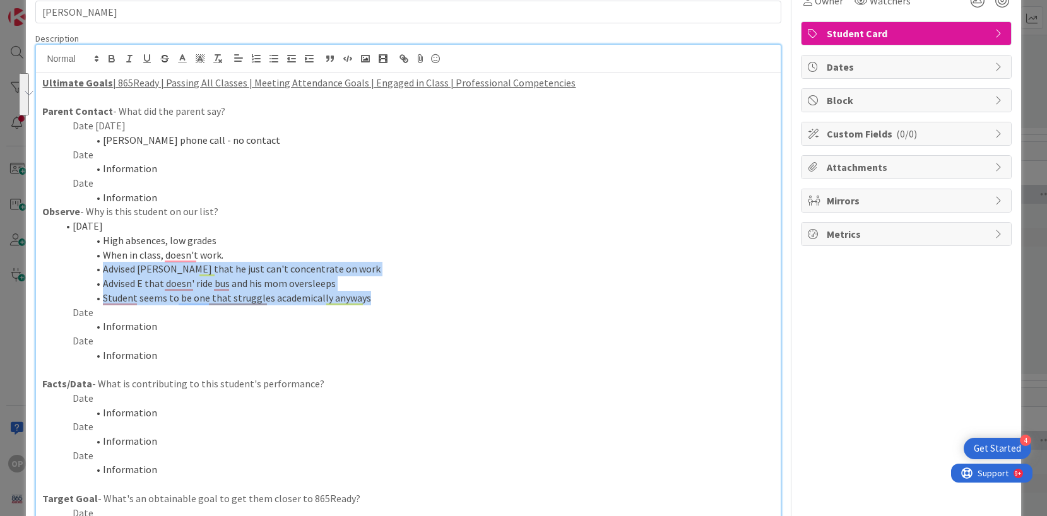
drag, startPoint x: 368, startPoint y: 298, endPoint x: 102, endPoint y: 272, distance: 268.1
click at [102, 272] on ol "[DATE] High absences, low grades When in class, doesn't work. Advised [PERSON_N…" at bounding box center [407, 262] width 731 height 86
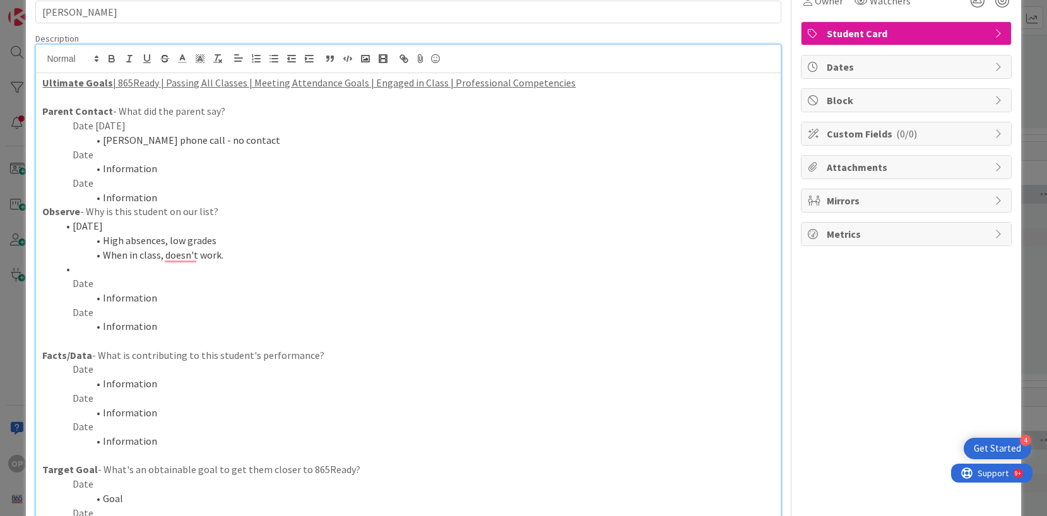
click at [95, 371] on p "Date" at bounding box center [407, 369] width 731 height 15
click at [153, 387] on li "Information" at bounding box center [415, 384] width 716 height 15
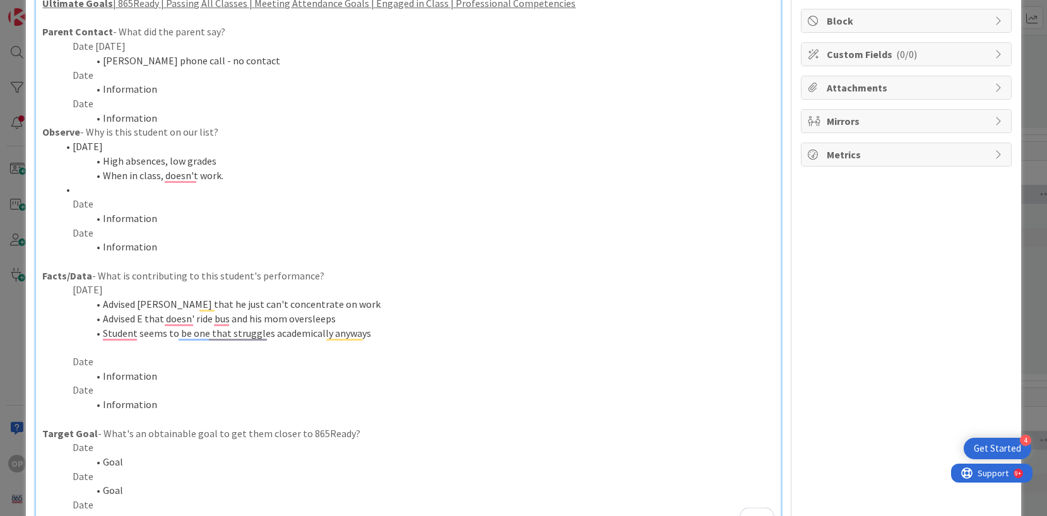
scroll to position [151, 0]
click at [112, 444] on p "Date" at bounding box center [407, 445] width 731 height 15
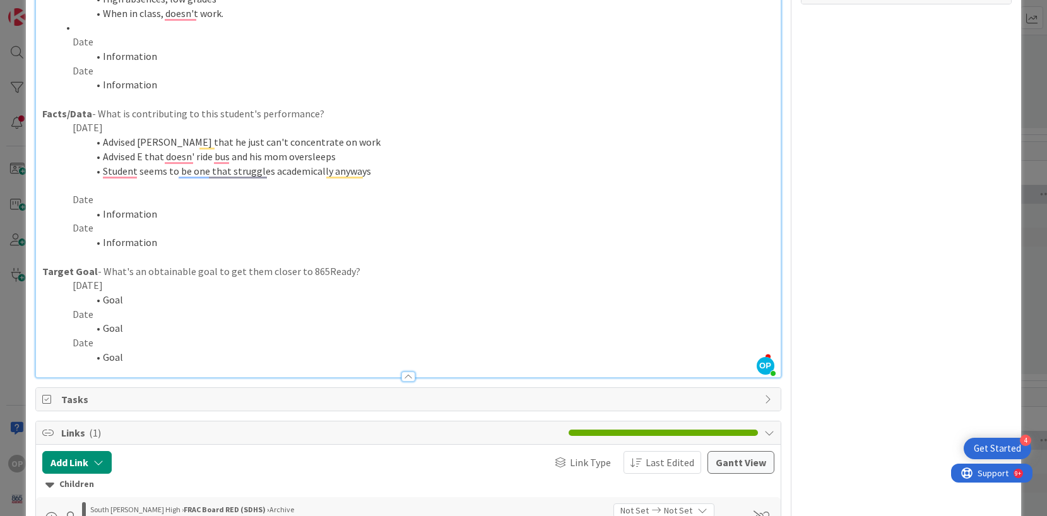
scroll to position [314, 0]
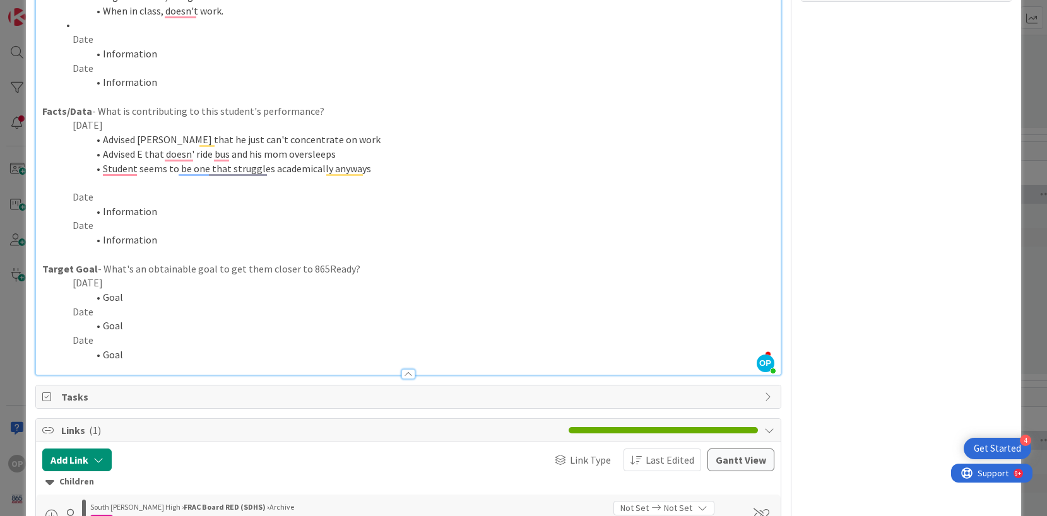
click at [122, 293] on li "Goal" at bounding box center [415, 297] width 716 height 15
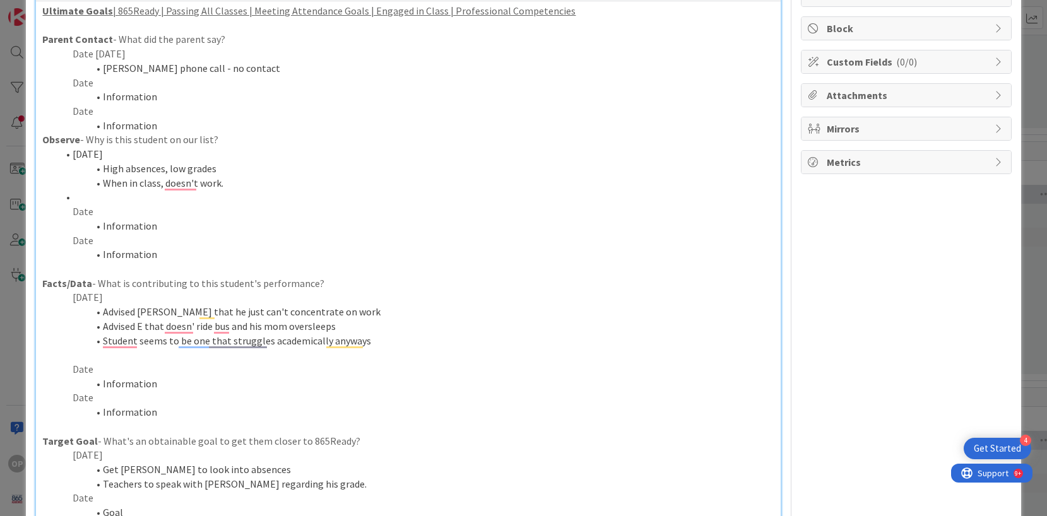
scroll to position [0, 0]
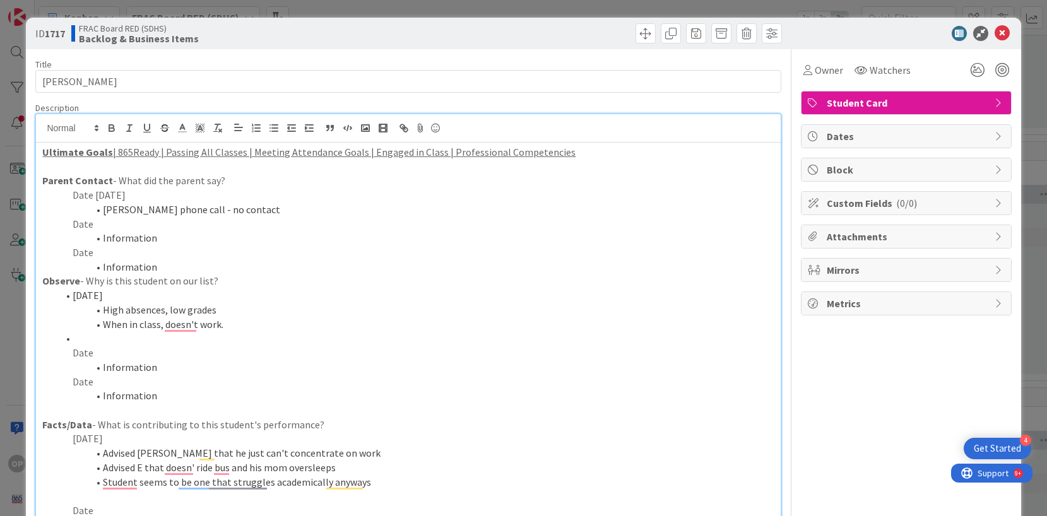
click at [149, 41] on b "Backlog & Business Items" at bounding box center [139, 38] width 120 height 10
click at [467, 38] on div at bounding box center [596, 33] width 370 height 20
click at [168, 28] on span "FRAC Board RED (SDHS)" at bounding box center [139, 28] width 120 height 10
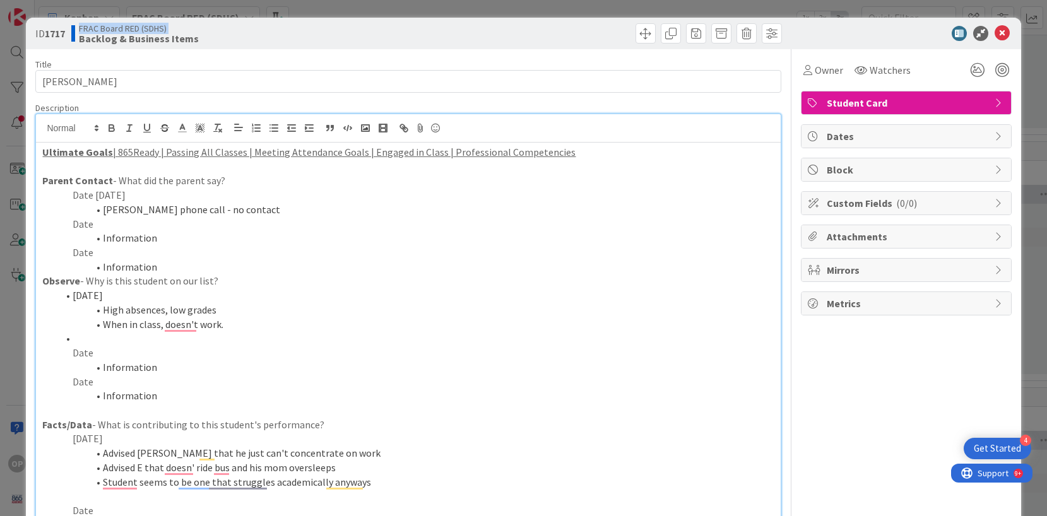
click at [168, 30] on span "FRAC Board RED (SDHS)" at bounding box center [139, 28] width 120 height 10
click at [197, 34] on div "FRAC Board RED (SDHS) Backlog & Business Items" at bounding box center [238, 33] width 334 height 20
click at [999, 30] on icon at bounding box center [1001, 33] width 15 height 15
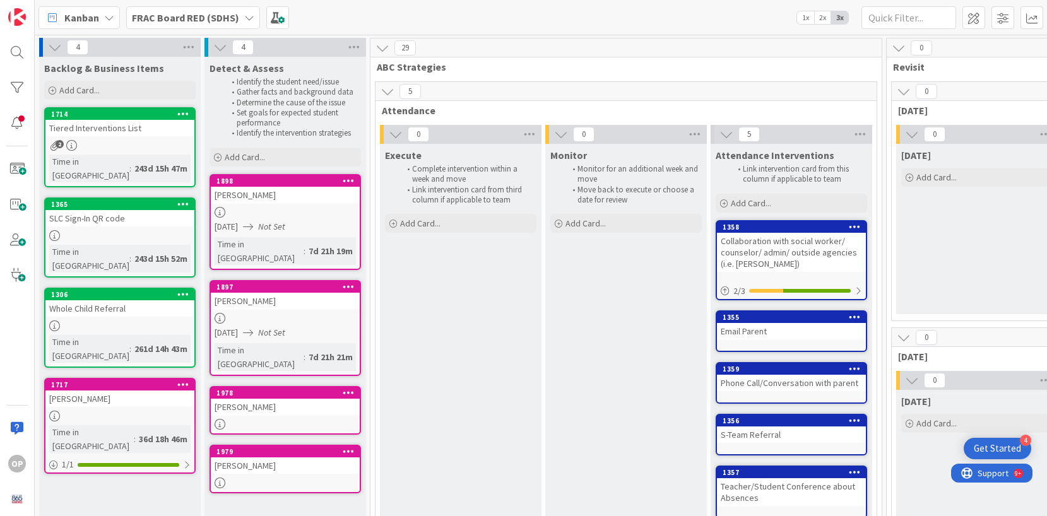
click at [124, 391] on div "[PERSON_NAME]" at bounding box center [119, 399] width 149 height 16
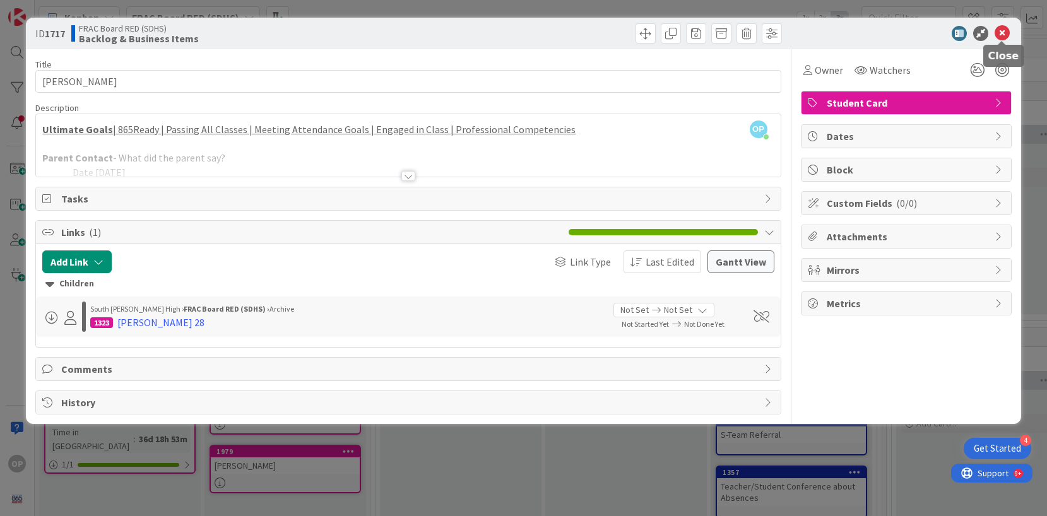
click at [1004, 34] on icon at bounding box center [1001, 33] width 15 height 15
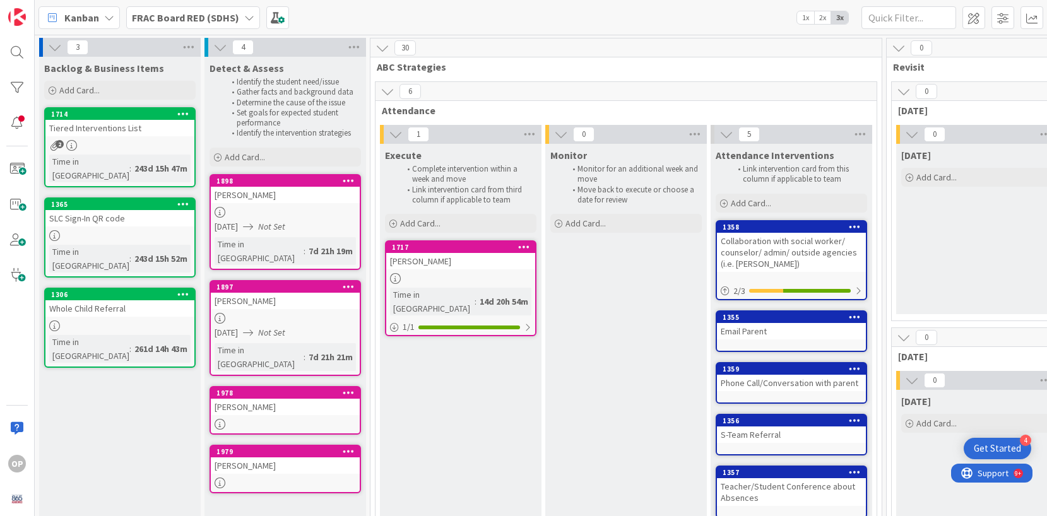
click at [348, 388] on icon at bounding box center [349, 392] width 12 height 9
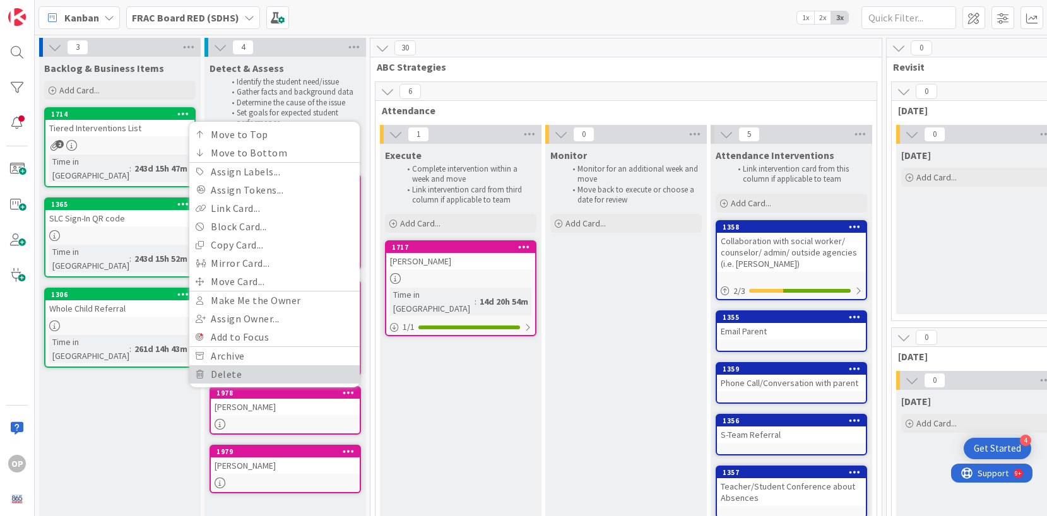
click at [317, 365] on link "Delete" at bounding box center [274, 374] width 170 height 18
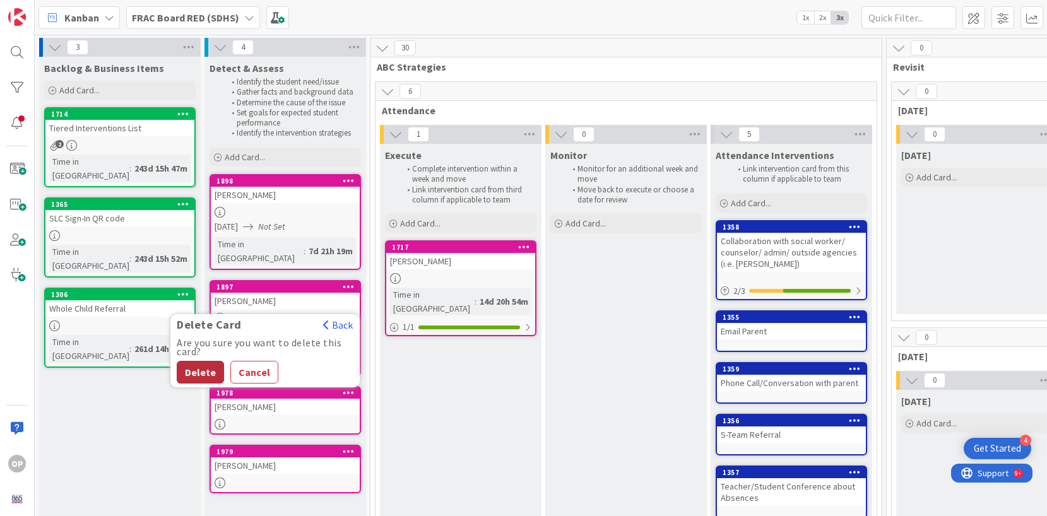
click at [209, 361] on button "Delete" at bounding box center [200, 372] width 47 height 23
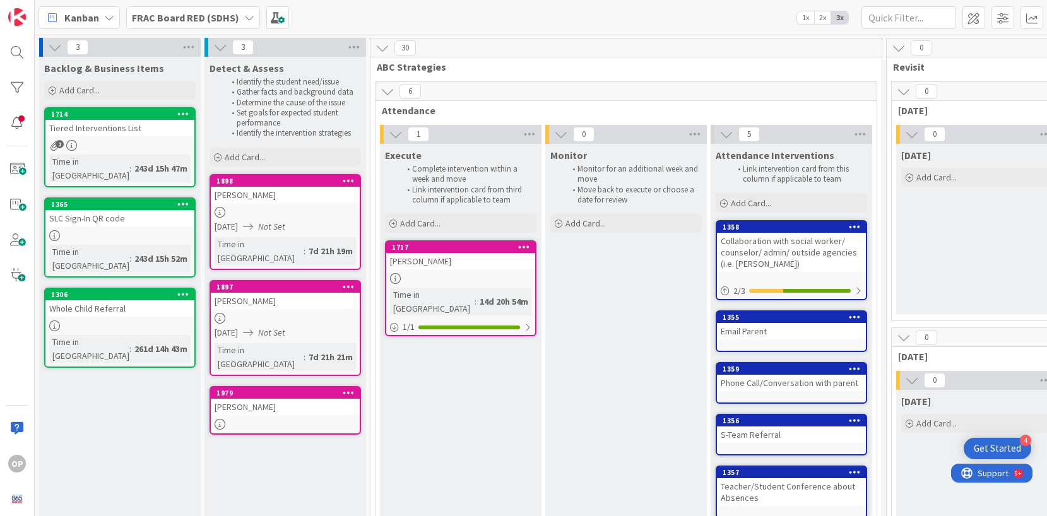
click at [268, 399] on div "[PERSON_NAME]" at bounding box center [285, 407] width 149 height 16
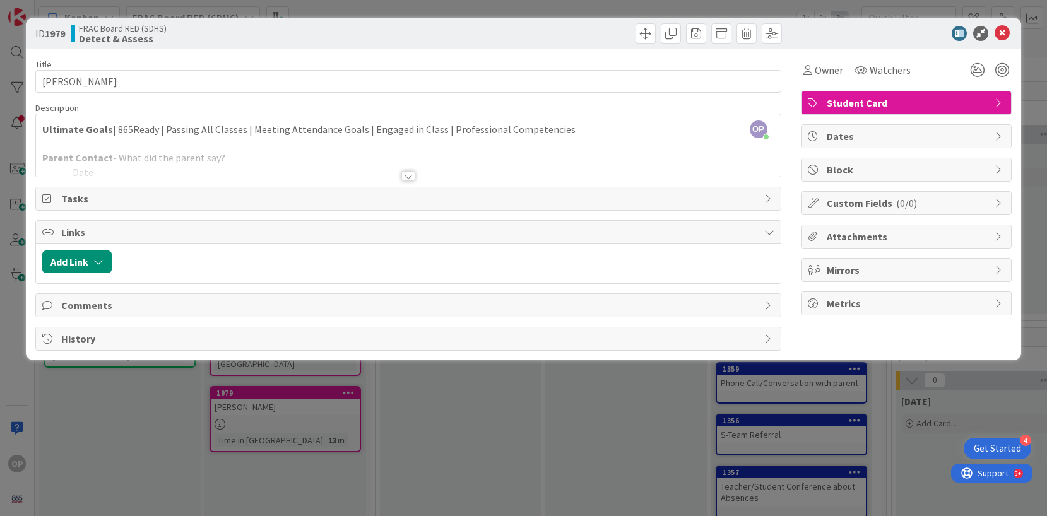
click at [408, 179] on div at bounding box center [408, 176] width 14 height 10
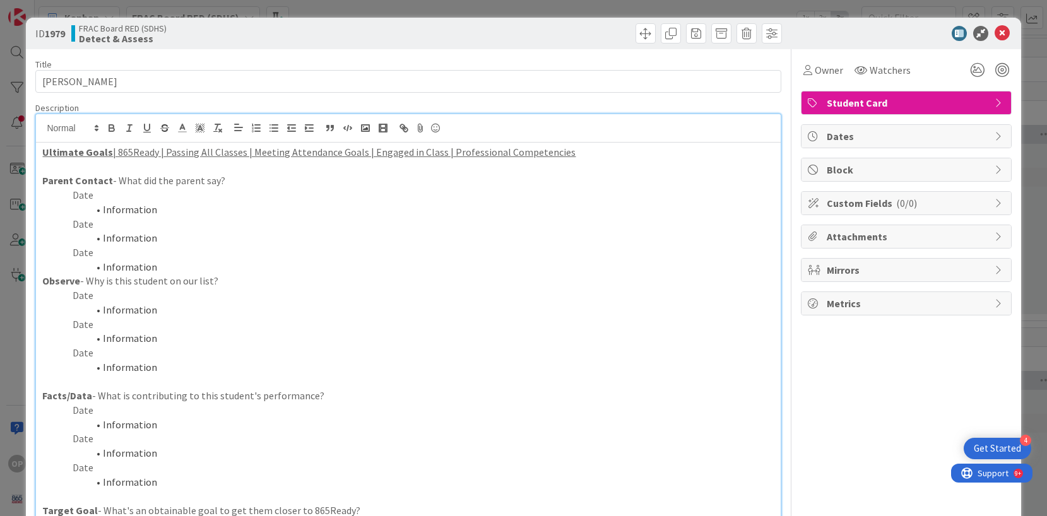
click at [160, 279] on p "Observe - Why is this student on our list?" at bounding box center [407, 281] width 731 height 15
click at [218, 279] on p "Observe - Why is this student on our list?" at bounding box center [407, 281] width 731 height 15
click at [90, 296] on p "Date" at bounding box center [407, 295] width 731 height 15
click at [154, 312] on li "Information" at bounding box center [415, 310] width 716 height 15
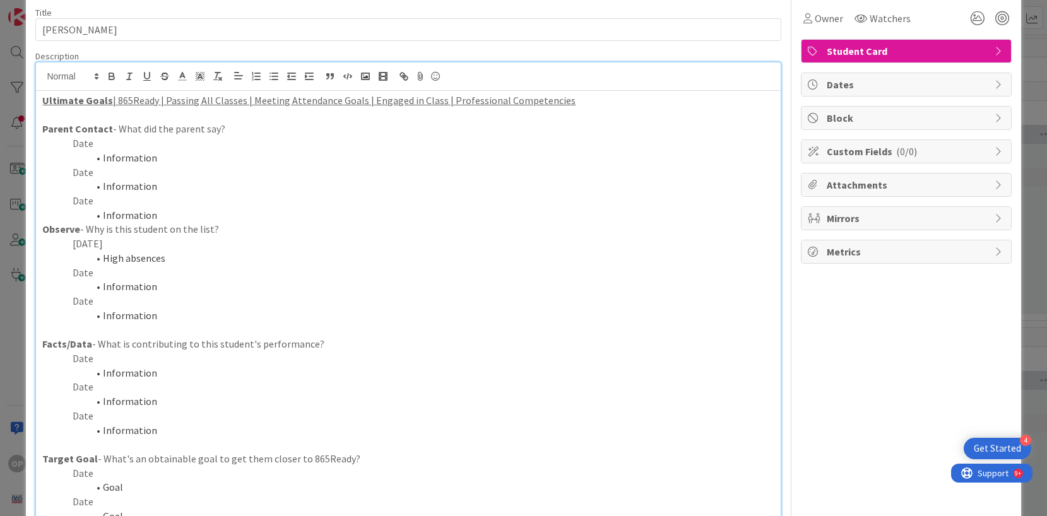
scroll to position [50, 0]
click at [90, 360] on p "Date" at bounding box center [407, 360] width 731 height 15
click at [153, 374] on li "Information" at bounding box center [415, 374] width 716 height 15
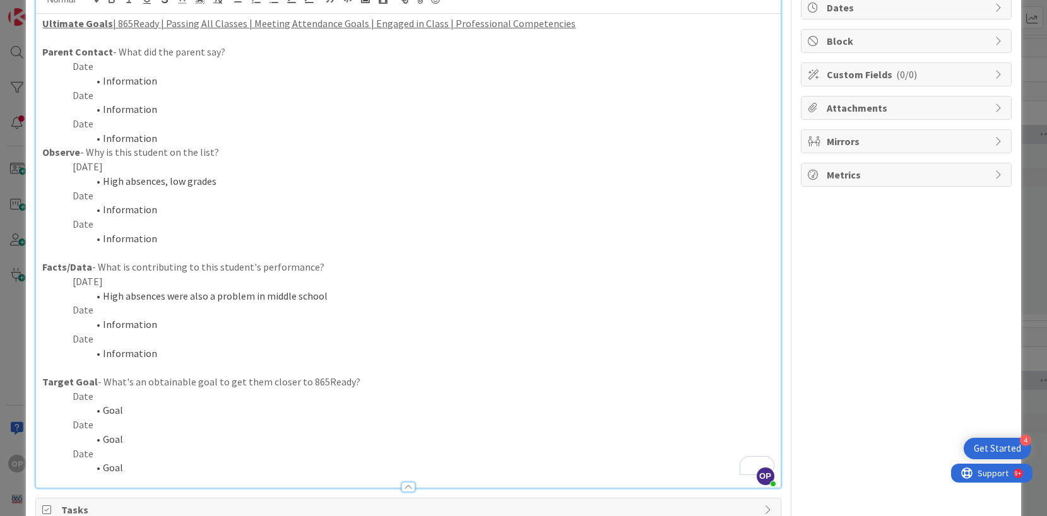
scroll to position [131, 0]
click at [90, 395] on p "Date" at bounding box center [407, 394] width 731 height 15
drag, startPoint x: 132, startPoint y: 408, endPoint x: 146, endPoint y: 403, distance: 14.6
click at [132, 408] on li "Goal" at bounding box center [415, 408] width 716 height 15
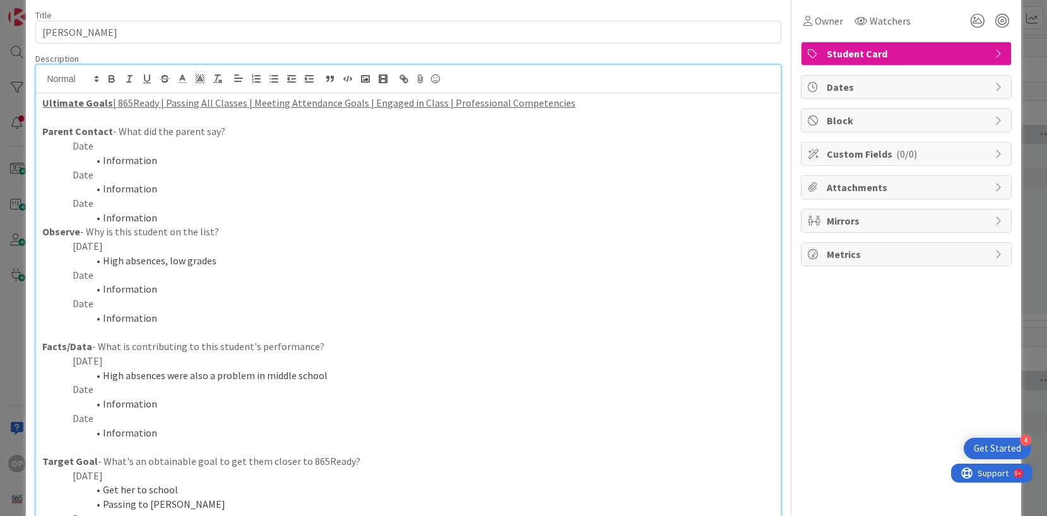
scroll to position [0, 0]
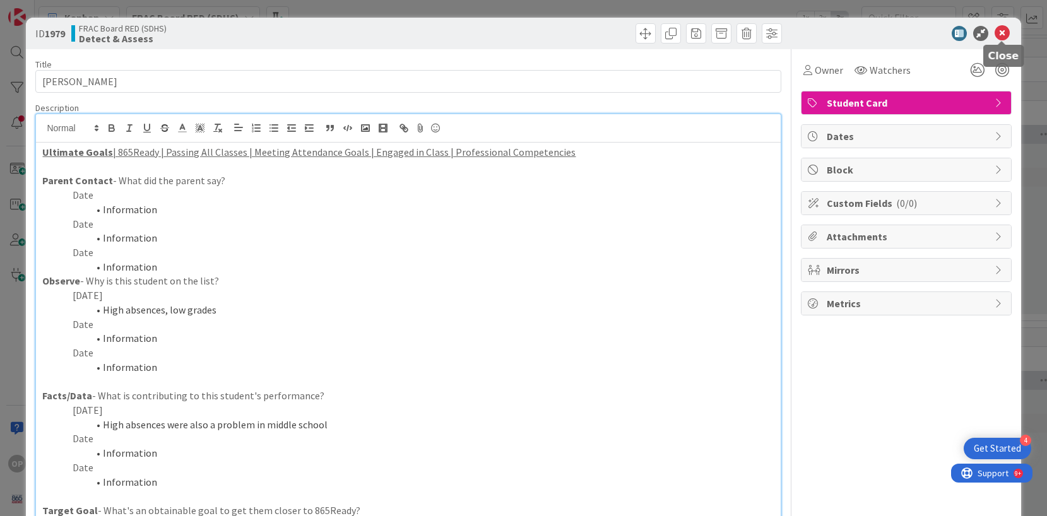
click at [1002, 35] on icon at bounding box center [1001, 33] width 15 height 15
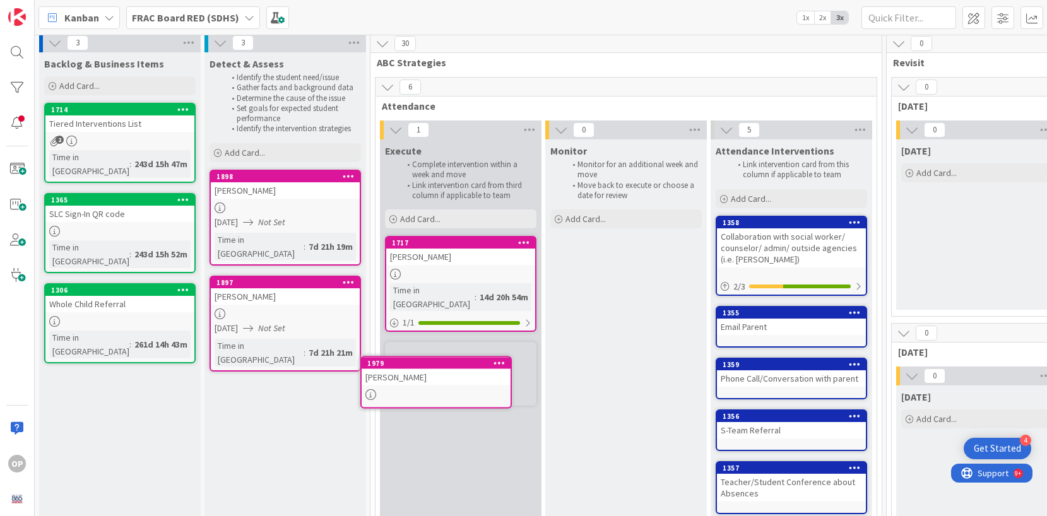
scroll to position [6, 0]
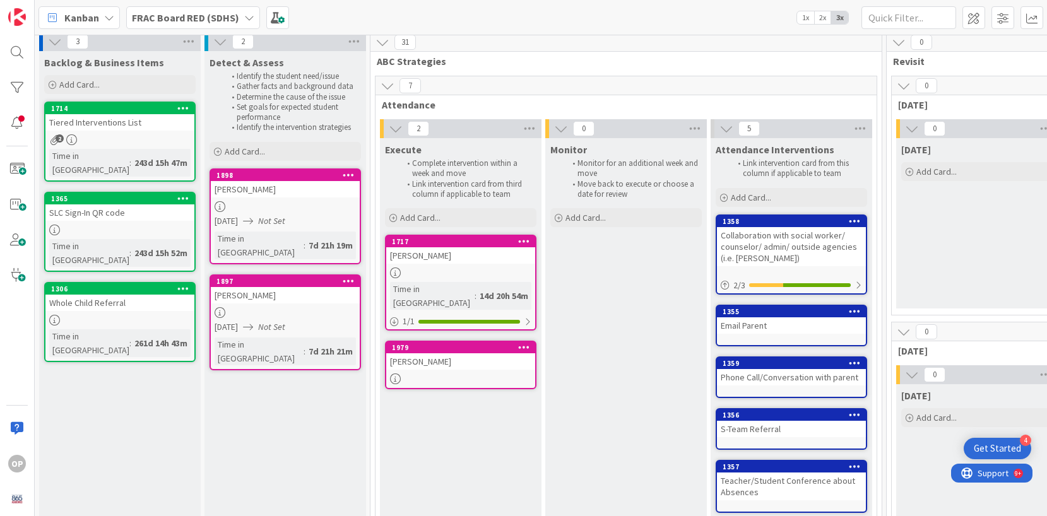
click at [257, 287] on div "[PERSON_NAME]" at bounding box center [285, 295] width 149 height 16
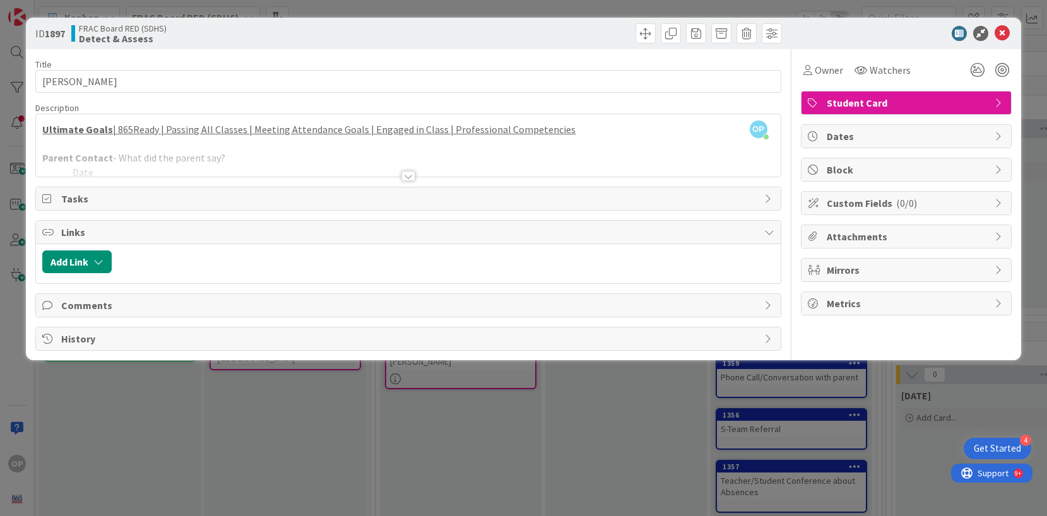
click at [410, 179] on div at bounding box center [408, 176] width 14 height 10
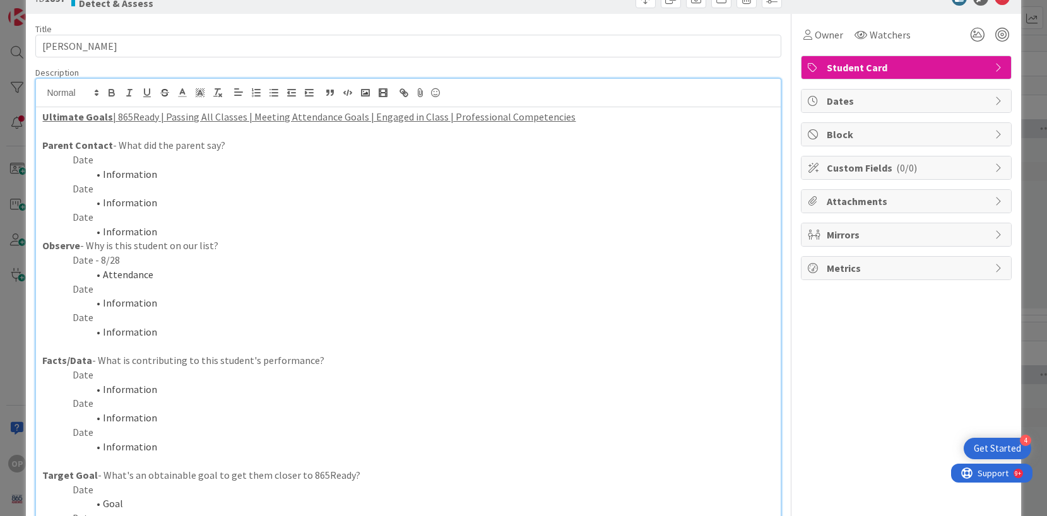
scroll to position [33, 0]
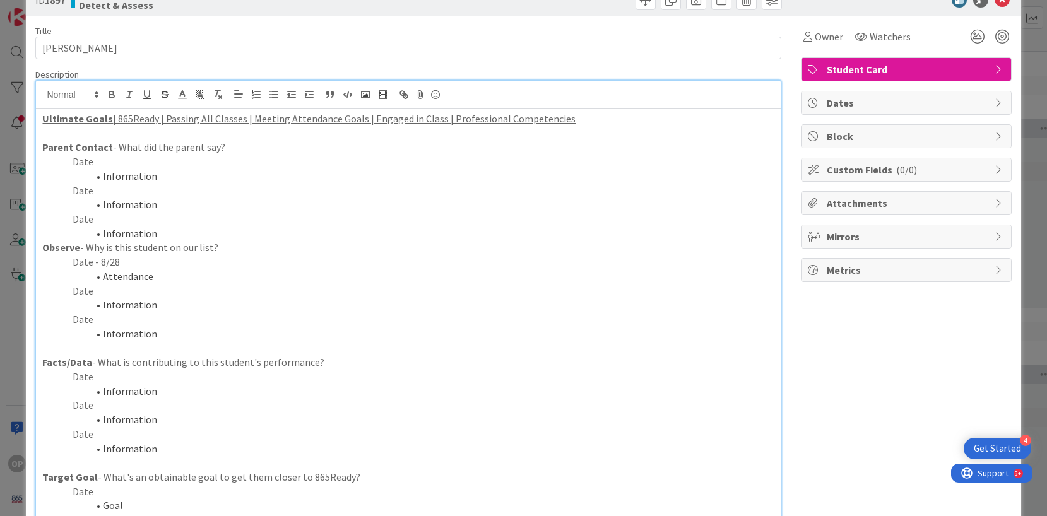
click at [90, 290] on p "Date" at bounding box center [407, 291] width 731 height 15
click at [109, 290] on p "Date" at bounding box center [407, 291] width 731 height 15
click at [150, 299] on li "Information" at bounding box center [415, 305] width 716 height 15
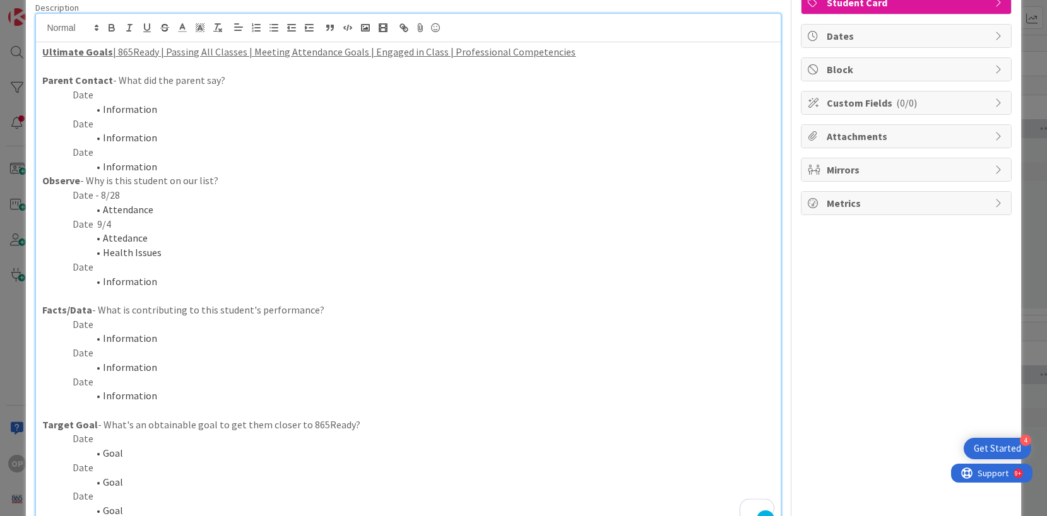
scroll to position [102, 0]
click at [92, 434] on p "Date" at bounding box center [407, 437] width 731 height 15
click at [121, 452] on li "Goal" at bounding box center [415, 452] width 716 height 15
click at [87, 324] on p "Date" at bounding box center [407, 323] width 731 height 15
click at [150, 336] on li "Information" at bounding box center [415, 337] width 716 height 15
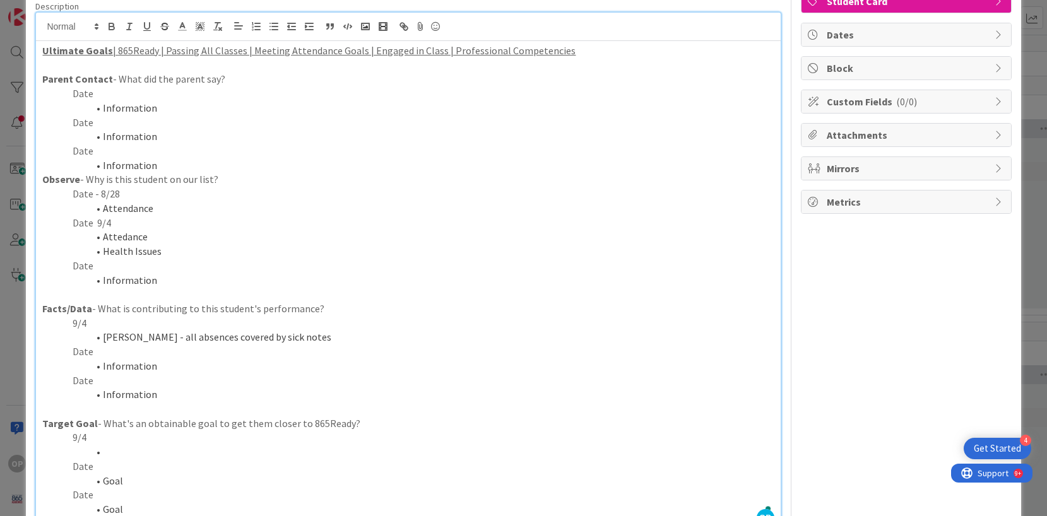
scroll to position [0, 0]
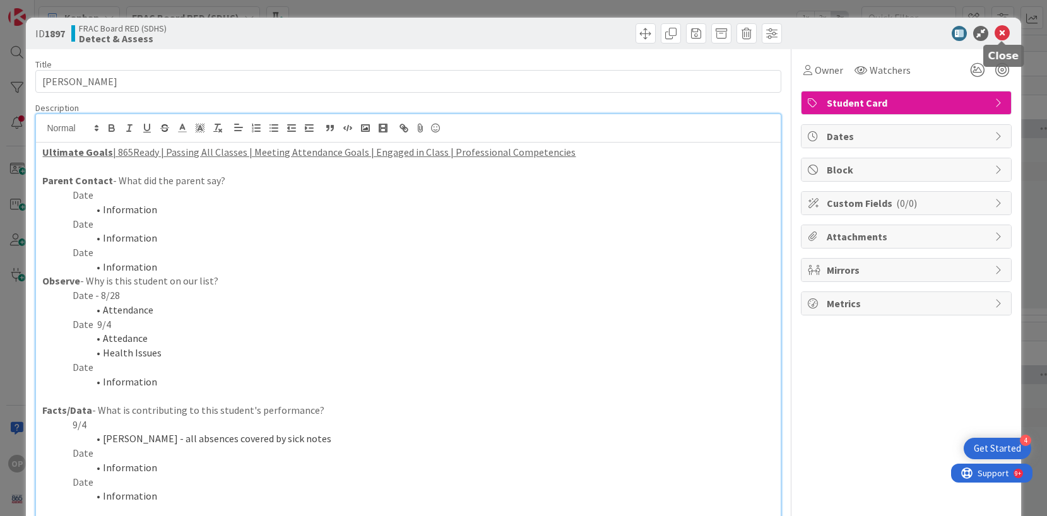
click at [1006, 27] on icon at bounding box center [1001, 33] width 15 height 15
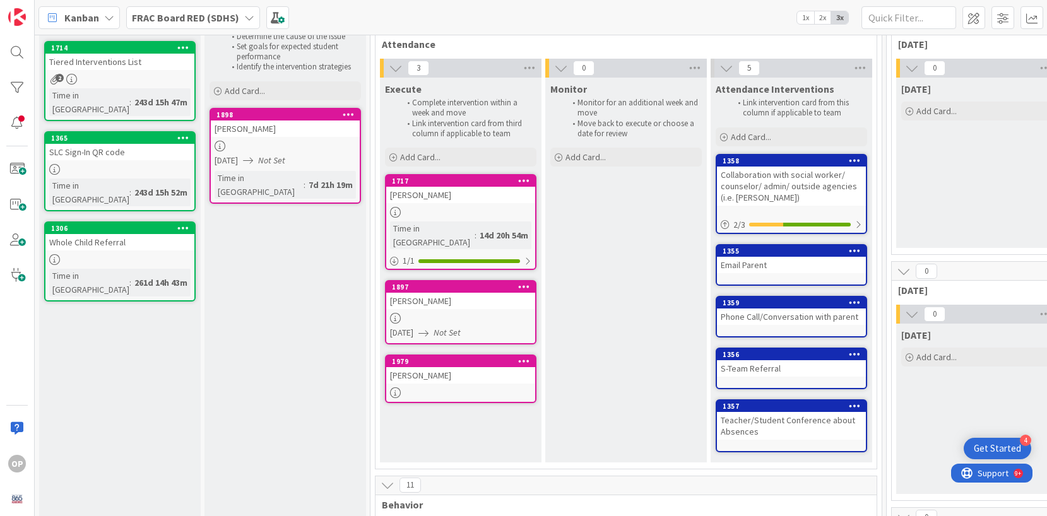
scroll to position [66, 4]
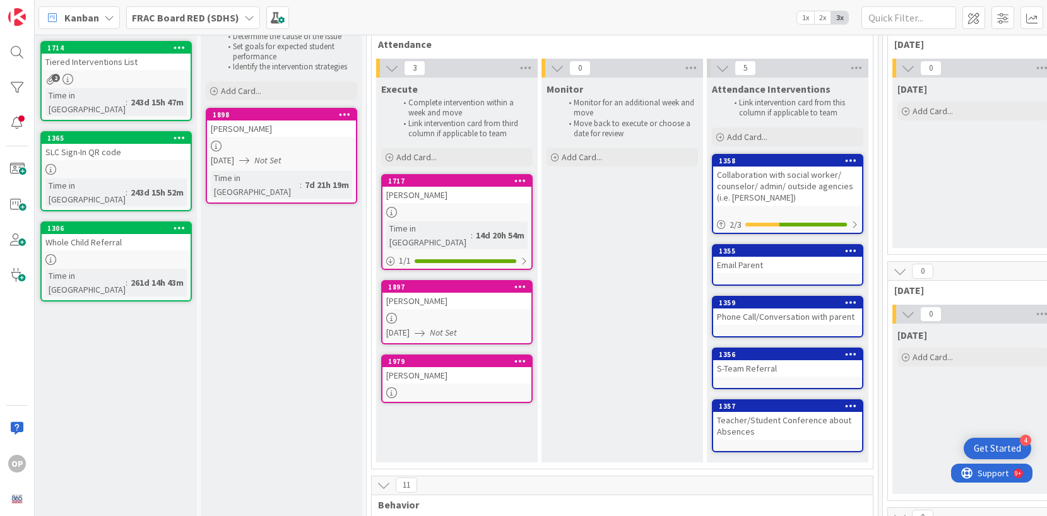
drag, startPoint x: 285, startPoint y: 273, endPoint x: 462, endPoint y: 18, distance: 310.5
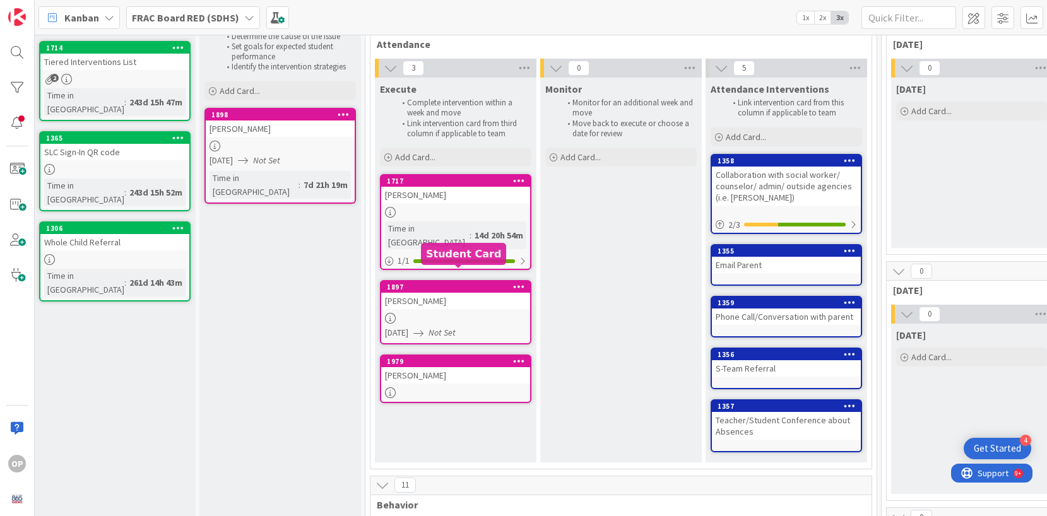
click at [454, 283] on div "1897" at bounding box center [458, 287] width 143 height 9
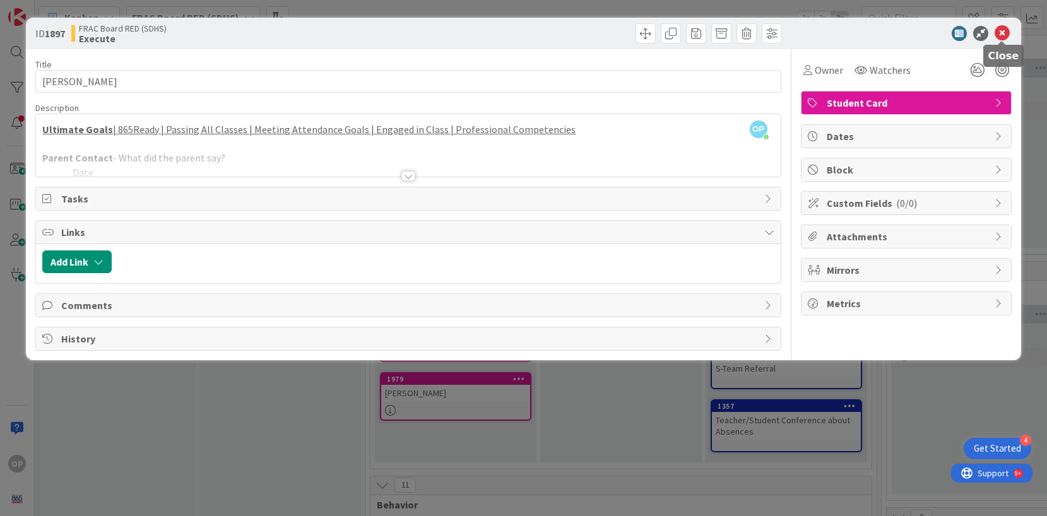
click at [997, 35] on icon at bounding box center [1001, 33] width 15 height 15
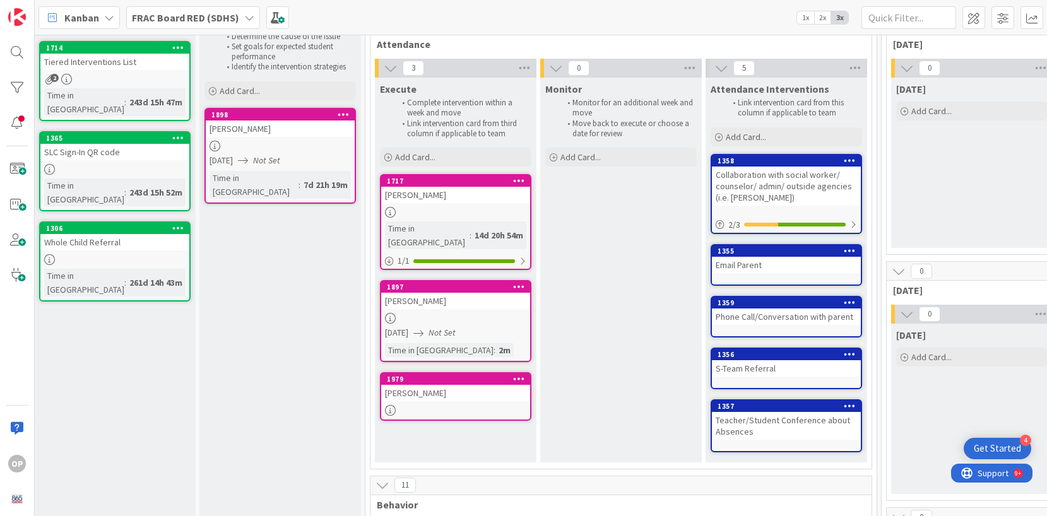
click at [522, 282] on icon at bounding box center [519, 286] width 12 height 9
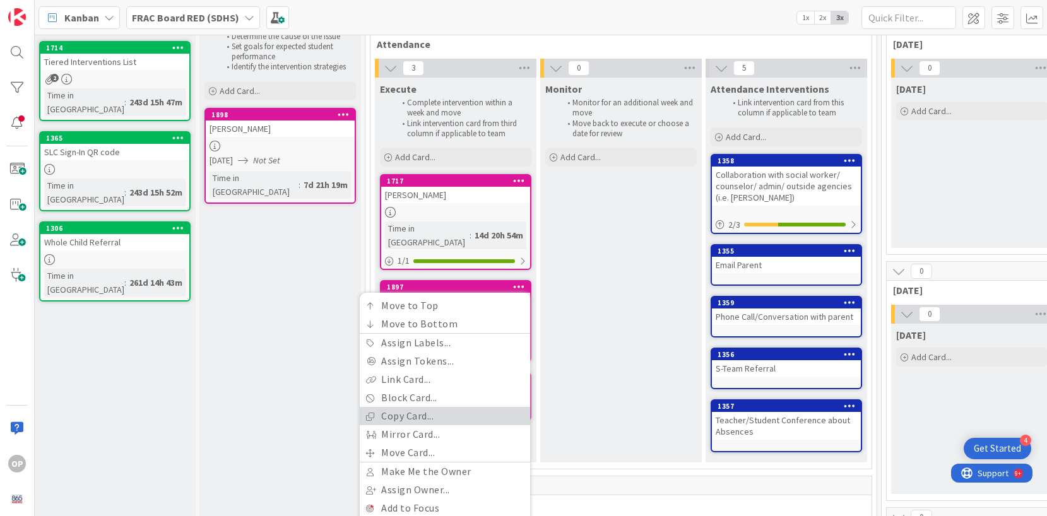
click at [444, 407] on link "Copy Card..." at bounding box center [445, 416] width 170 height 18
type textarea "x"
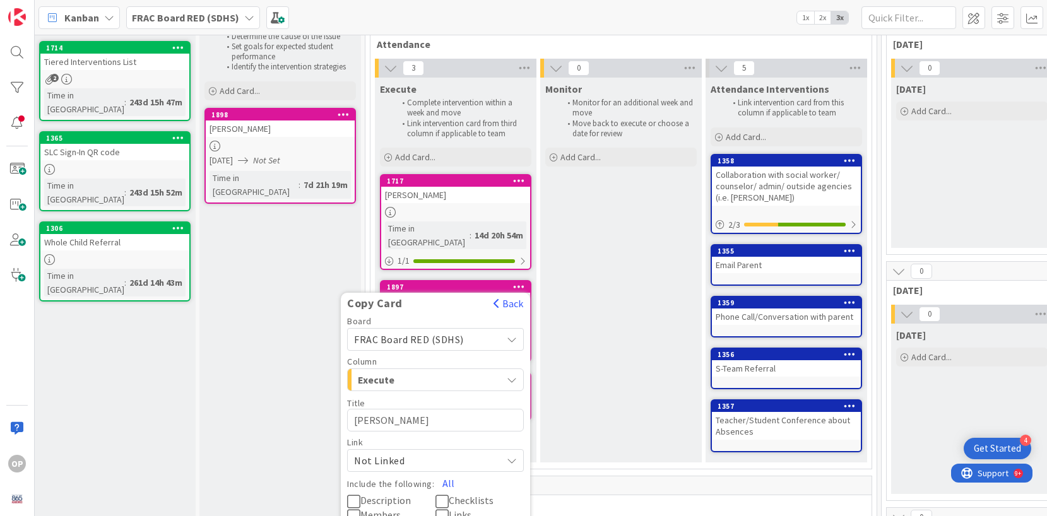
click at [425, 409] on textarea "[PERSON_NAME]" at bounding box center [435, 420] width 177 height 23
type textarea "x"
type textarea "C"
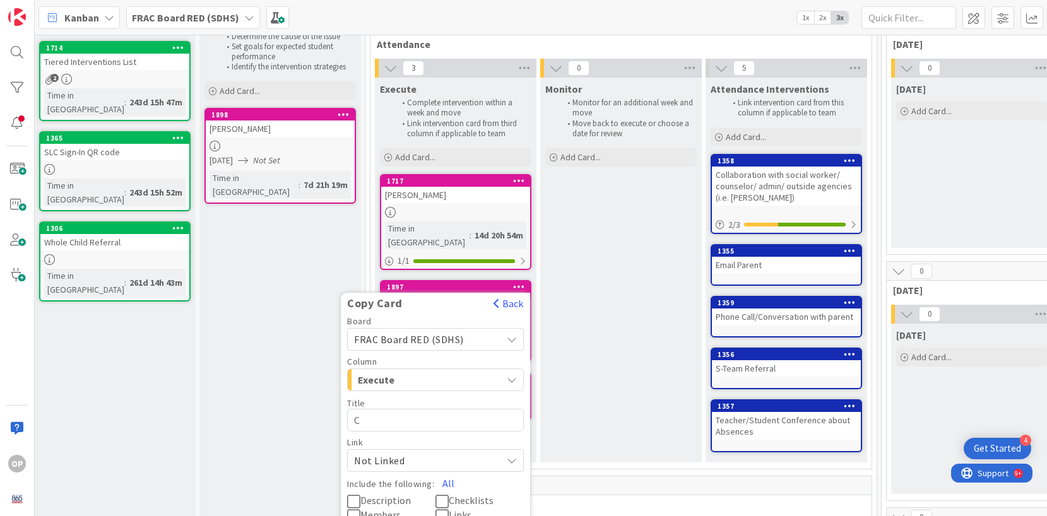
type textarea "x"
type textarea "Ca"
type textarea "x"
type textarea "Casp"
type textarea "x"
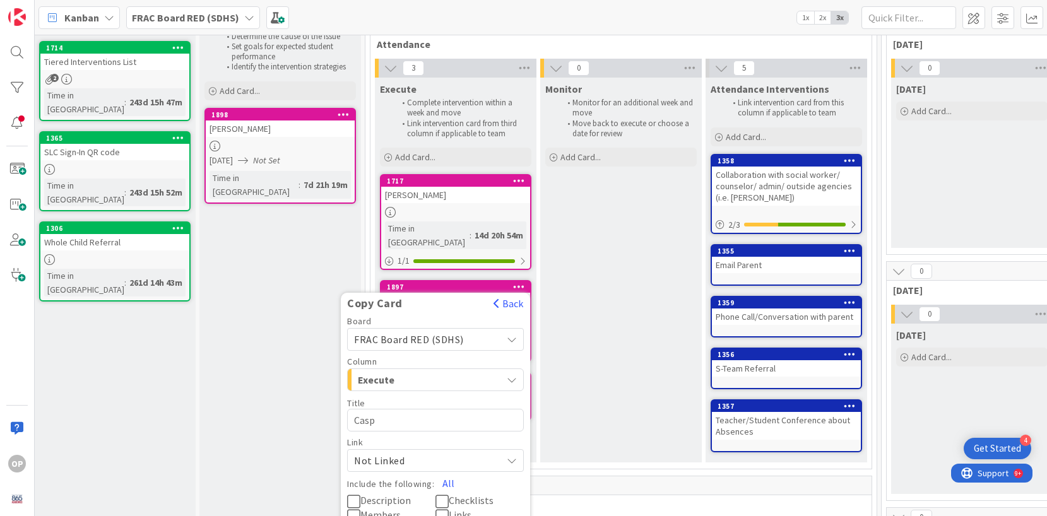
type textarea "Caspi"
type textarea "x"
type textarea "Caspia"
type textarea "x"
type textarea "Caspian"
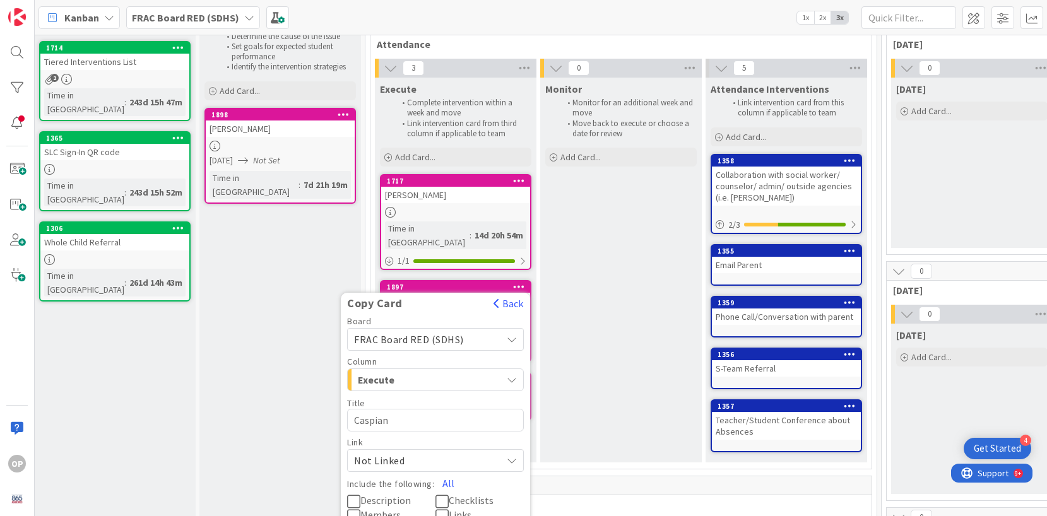
type textarea "x"
type textarea "Caspian"
type textarea "x"
type textarea "Caspian S"
type textarea "x"
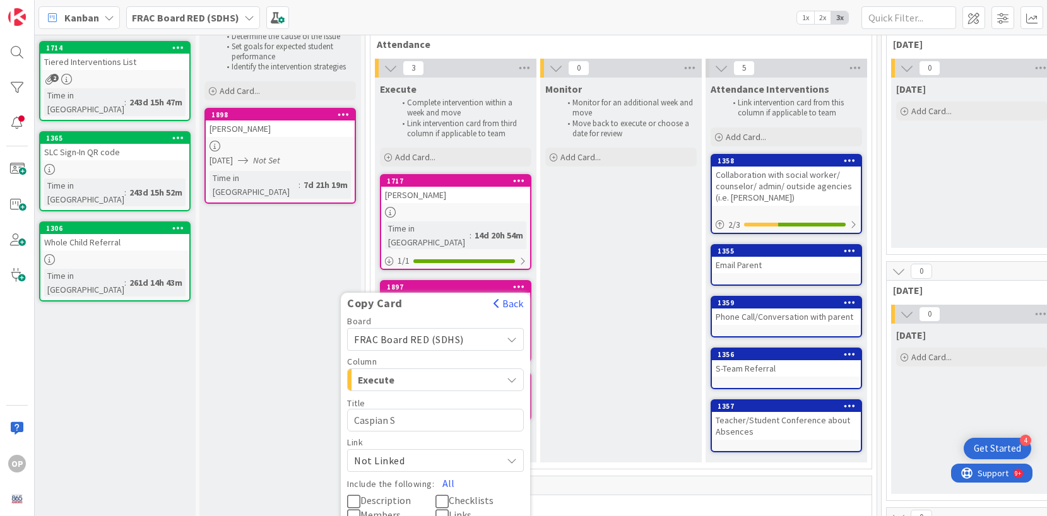
type textarea "Caspian St"
type textarea "x"
type textarea "Caspian Sta"
type textarea "x"
type textarea "Caspian Stal"
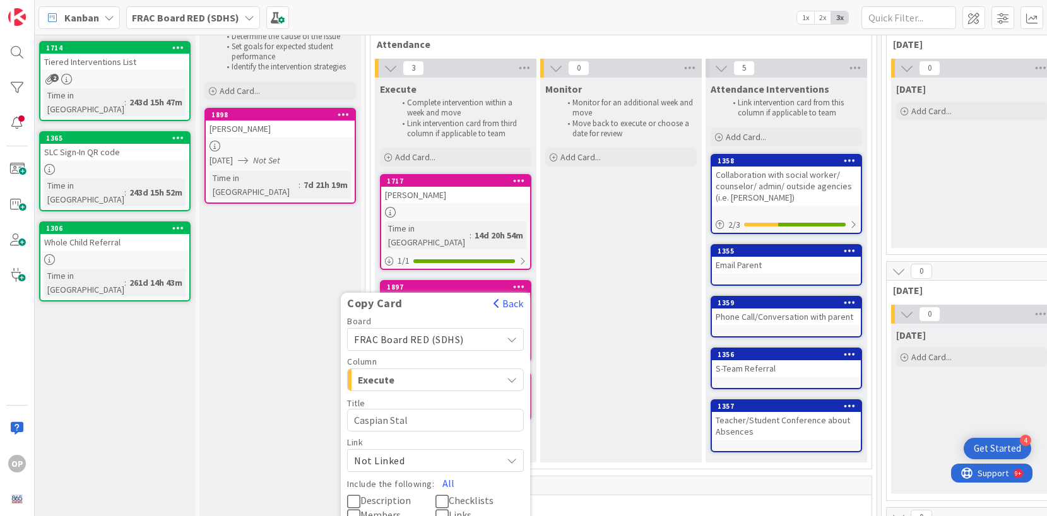
type textarea "x"
type textarea "Caspian Stall"
type textarea "x"
type textarea "Caspian Stallw"
type textarea "x"
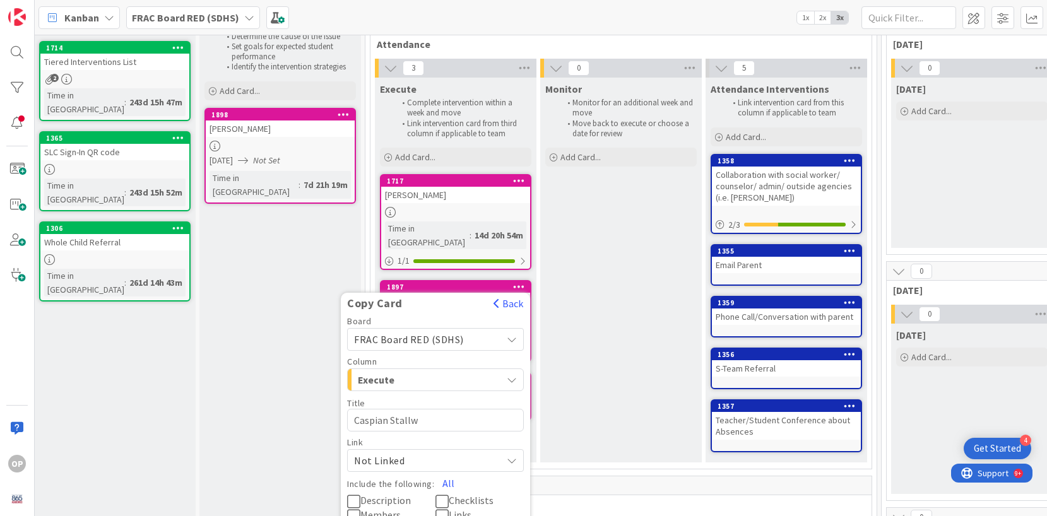
type textarea "Caspian Stallwo"
type textarea "x"
type textarea "Caspian Stallwor"
type textarea "x"
type textarea "Caspian Stallwort"
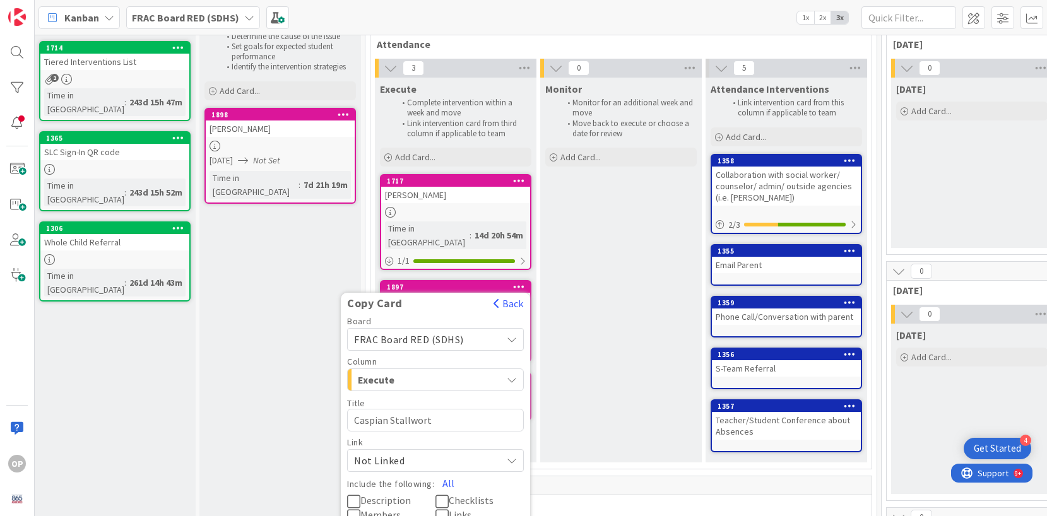
type textarea "x"
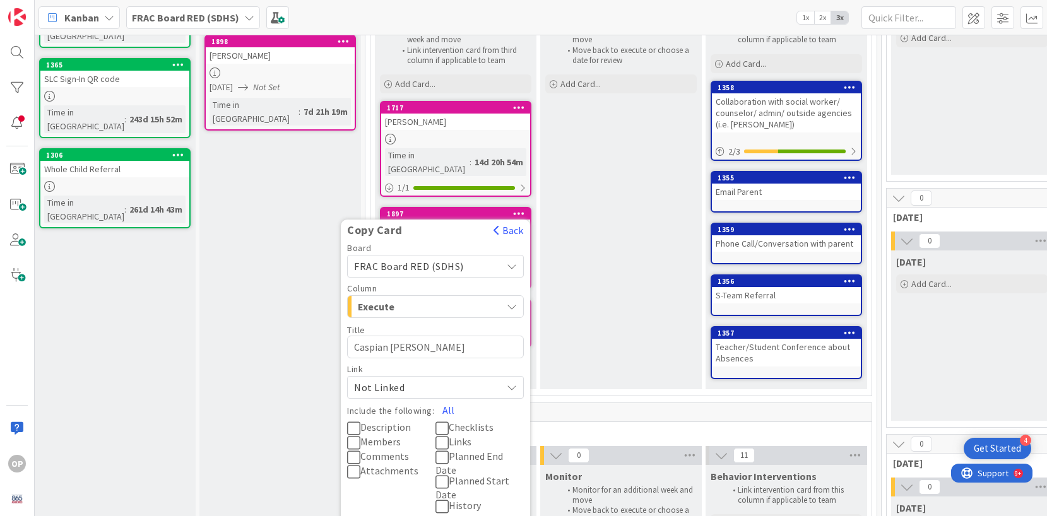
scroll to position [138, 5]
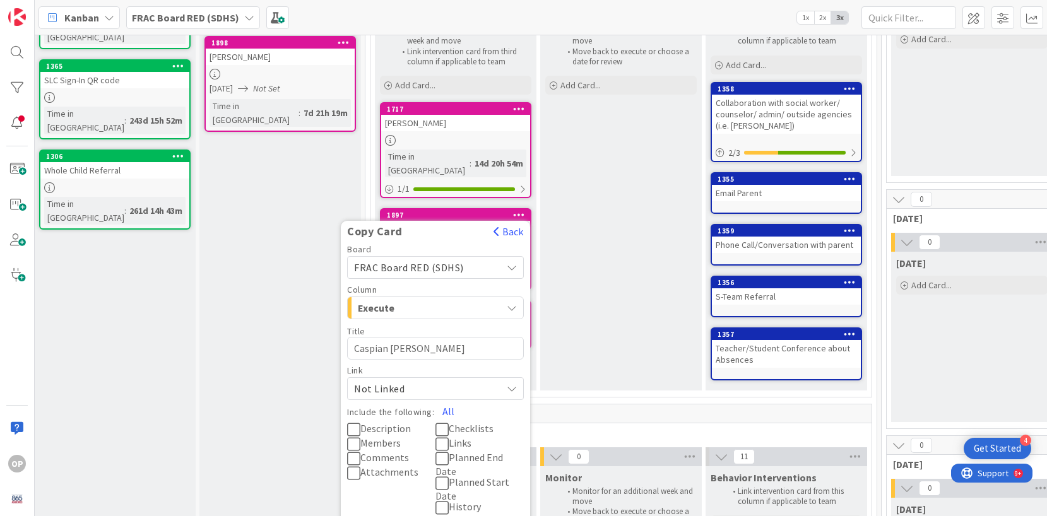
type textarea "Caspian [PERSON_NAME]"
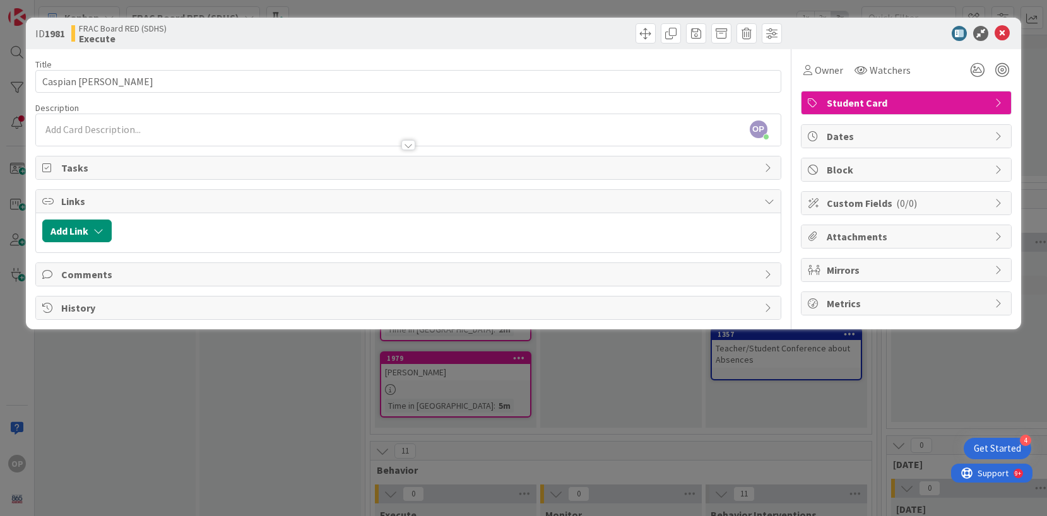
click at [411, 143] on div at bounding box center [408, 145] width 14 height 10
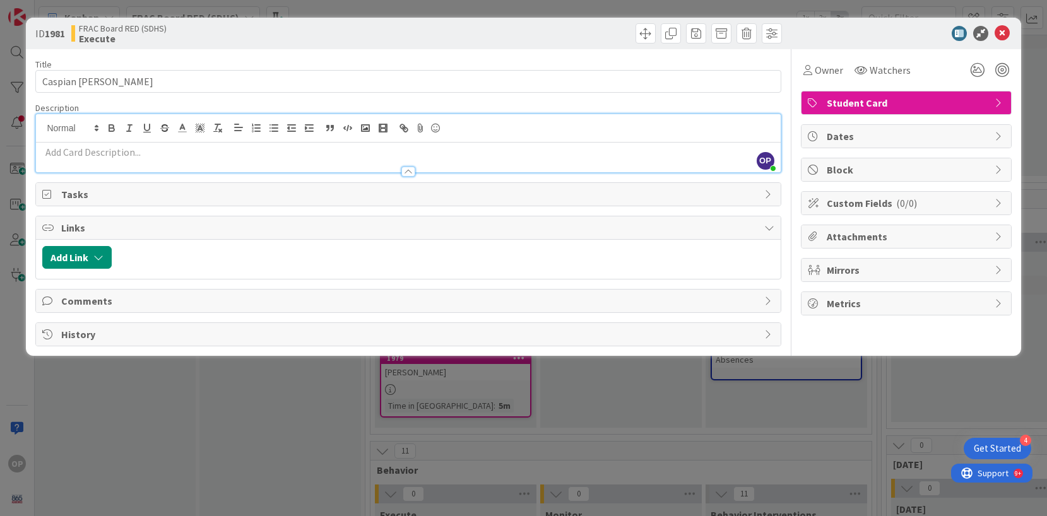
click at [145, 150] on p at bounding box center [407, 152] width 731 height 15
click at [1000, 35] on icon at bounding box center [1001, 33] width 15 height 15
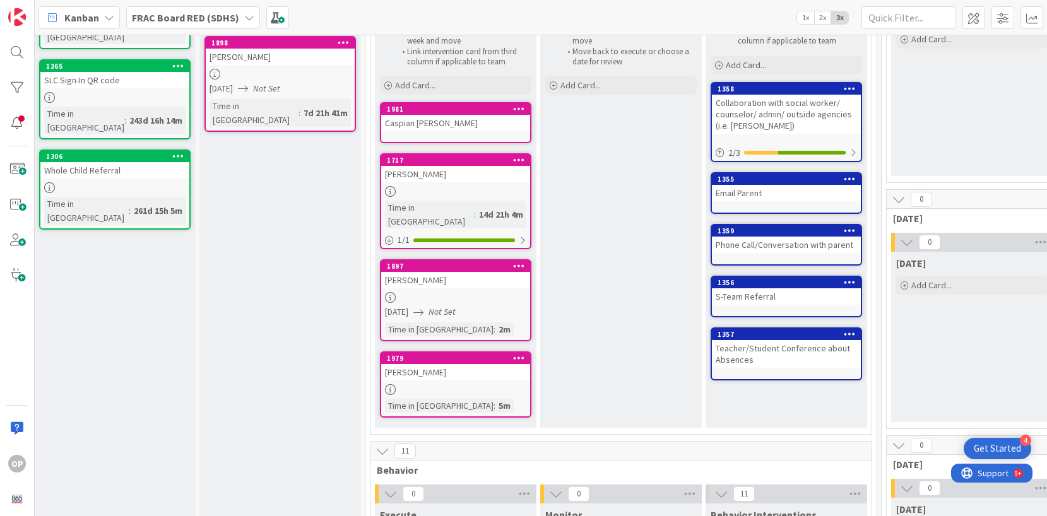
click at [522, 108] on icon at bounding box center [519, 108] width 12 height 9
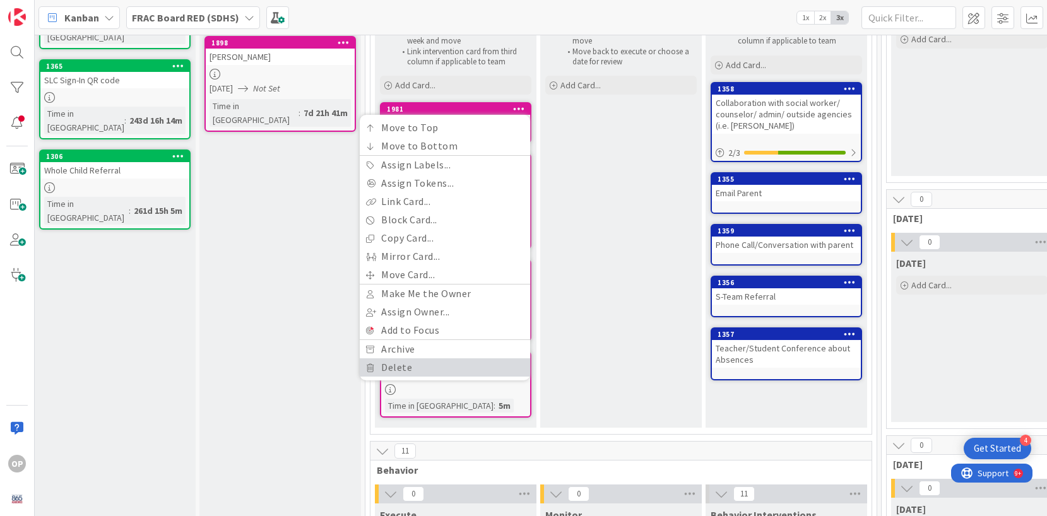
click at [380, 368] on link "Delete" at bounding box center [445, 367] width 170 height 18
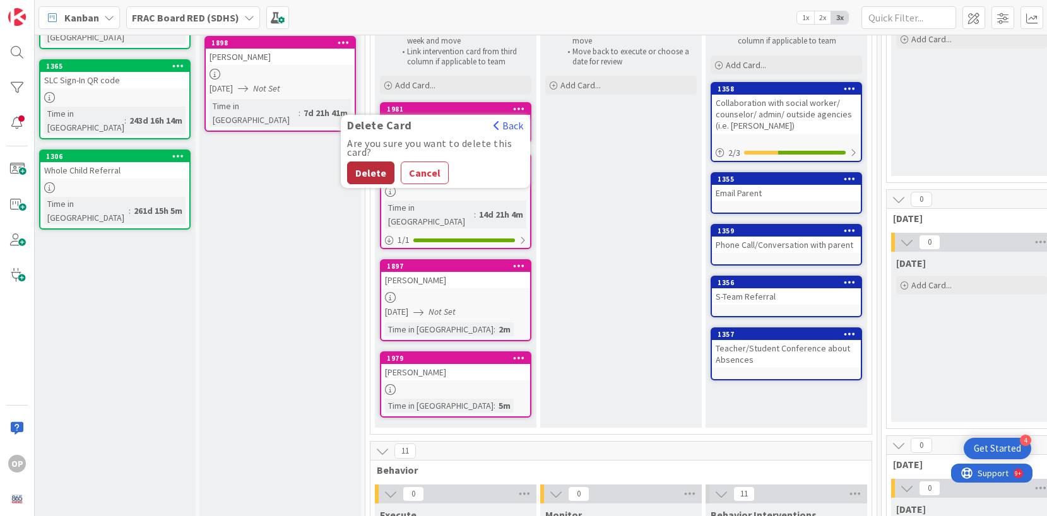
click at [363, 170] on button "Delete" at bounding box center [370, 173] width 47 height 23
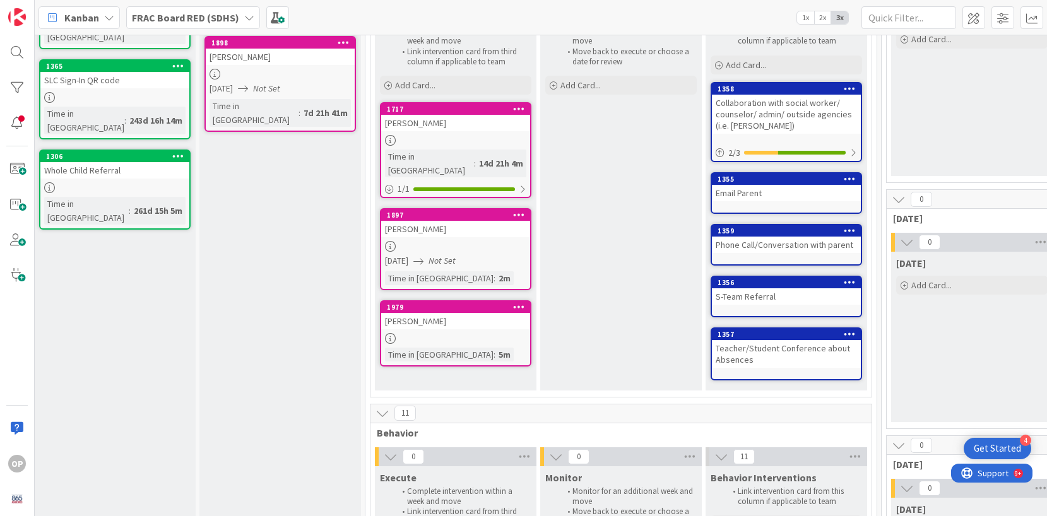
click at [519, 110] on icon at bounding box center [519, 108] width 12 height 9
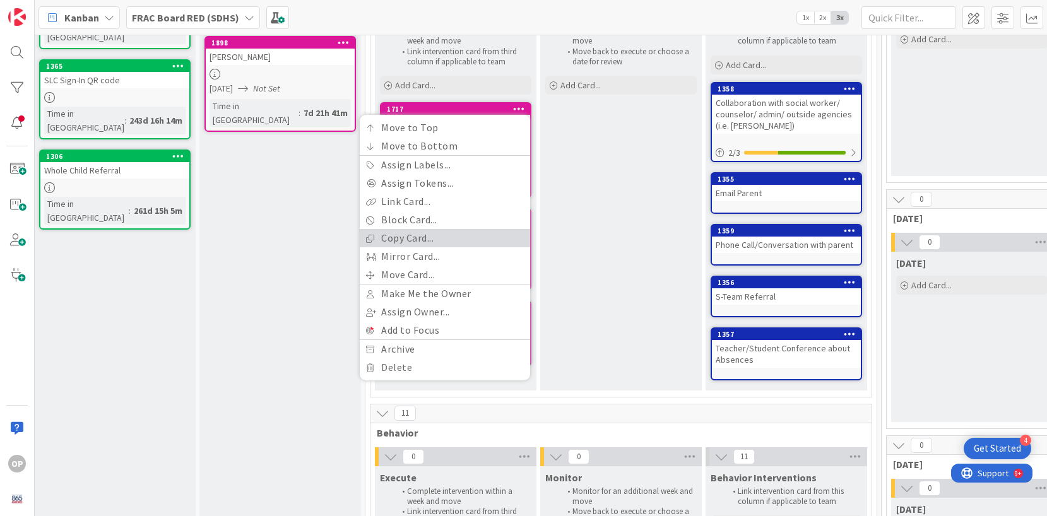
click at [423, 236] on link "Copy Card..." at bounding box center [445, 238] width 170 height 18
type textarea "x"
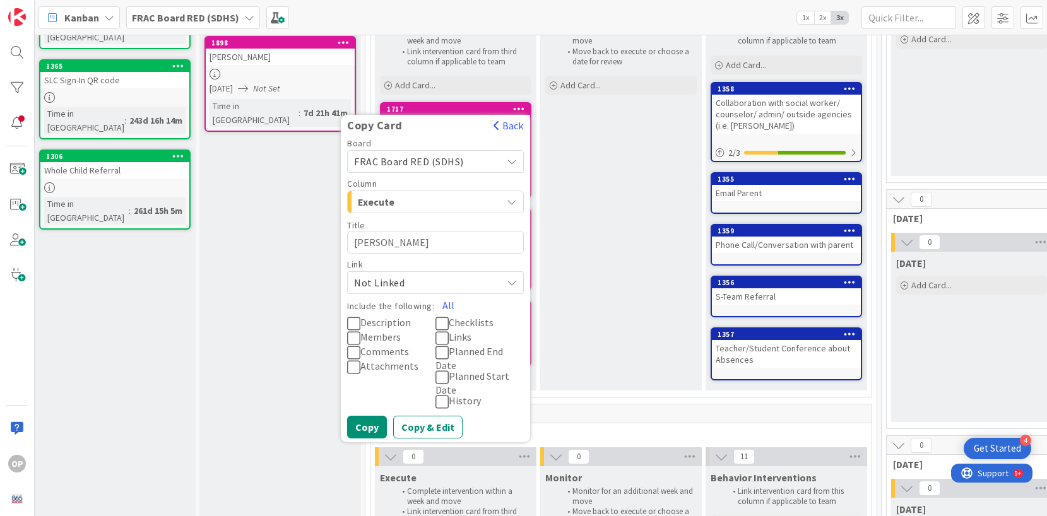
click at [428, 244] on textarea "[PERSON_NAME]" at bounding box center [435, 242] width 177 height 23
type textarea "x"
type textarea "C"
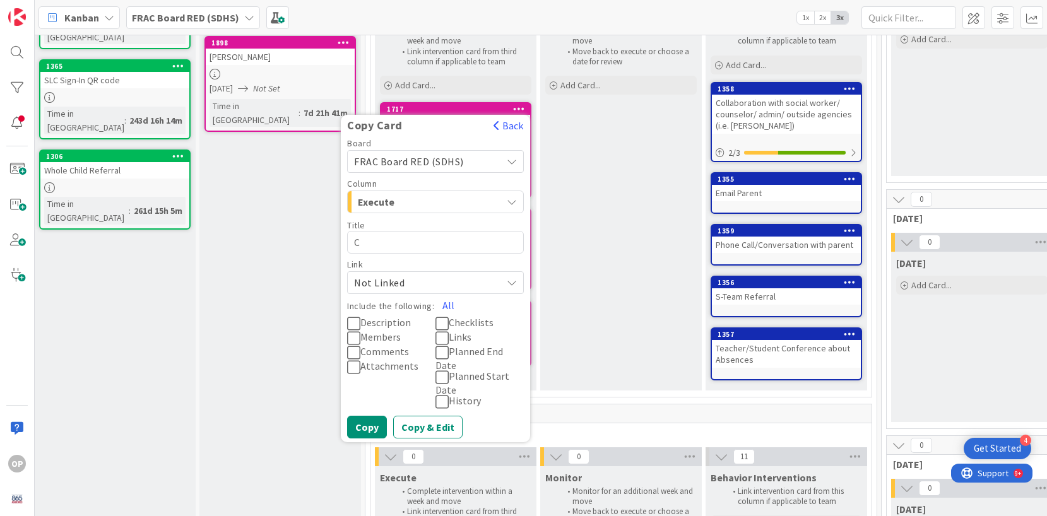
type textarea "x"
type textarea "Ca"
type textarea "x"
type textarea "Cas"
type textarea "x"
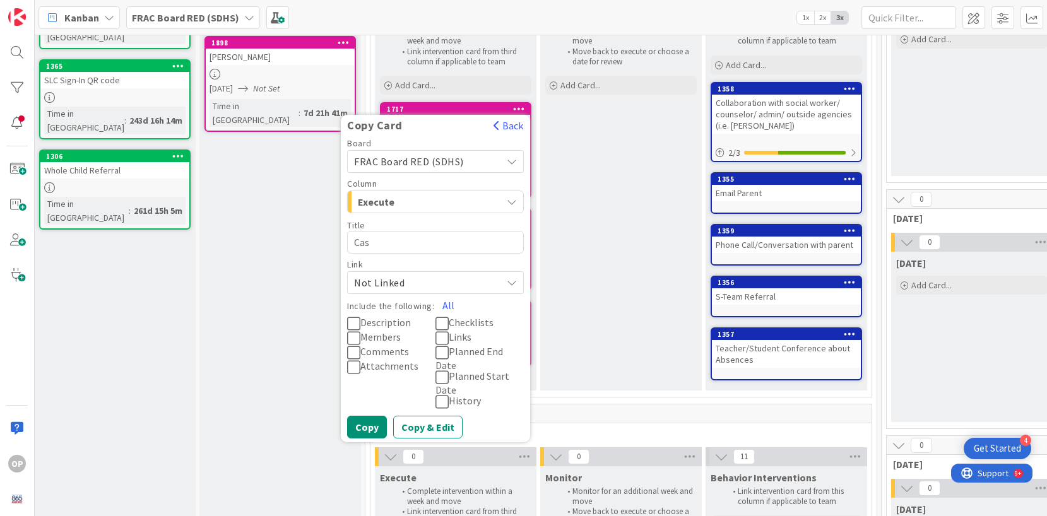
type textarea "Casp"
type textarea "x"
type textarea "Caspia"
type textarea "x"
type textarea "Caspian"
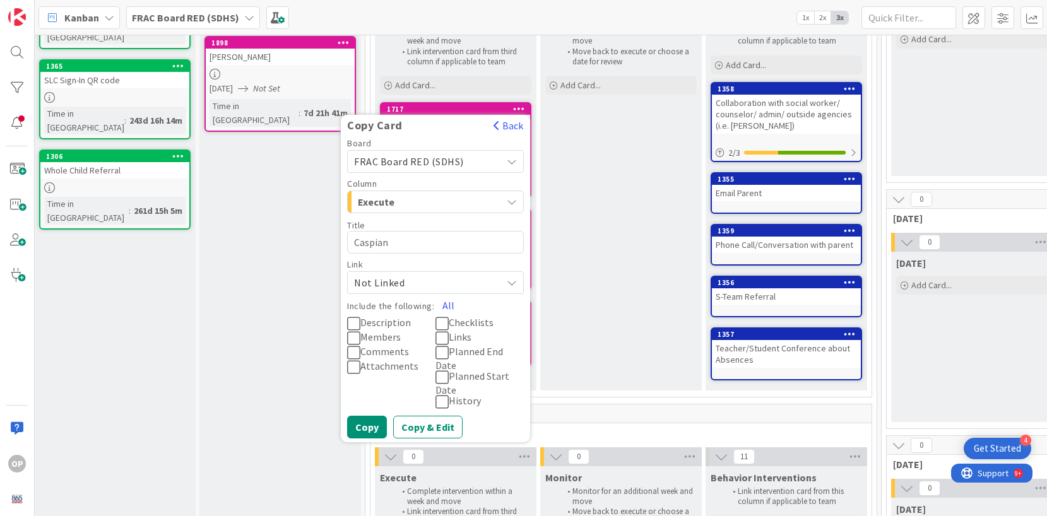
type textarea "x"
type textarea "Caspian"
type textarea "x"
type textarea "Caspian S"
type textarea "x"
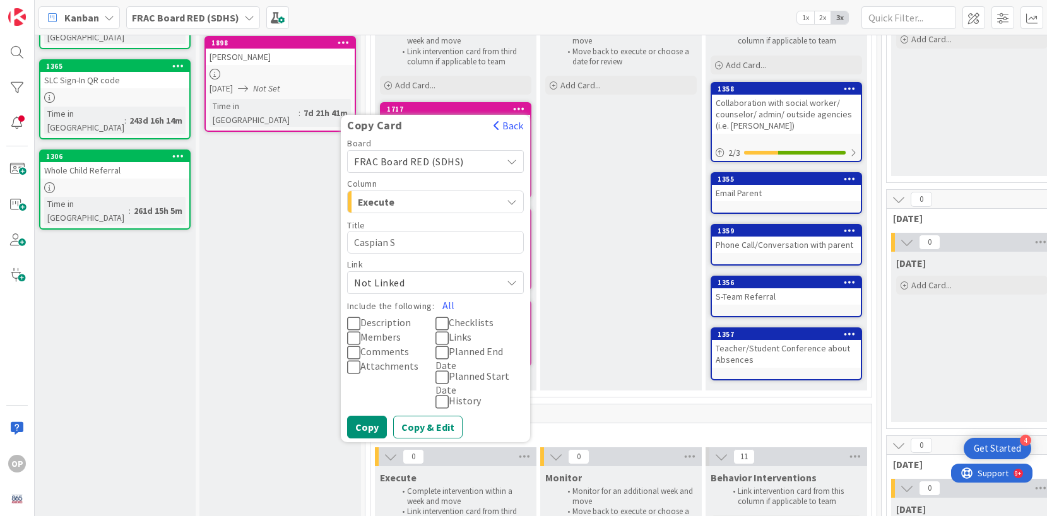
type textarea "Caspian St"
type textarea "x"
type textarea "Caspian Sta"
type textarea "x"
type textarea "Caspian Stal"
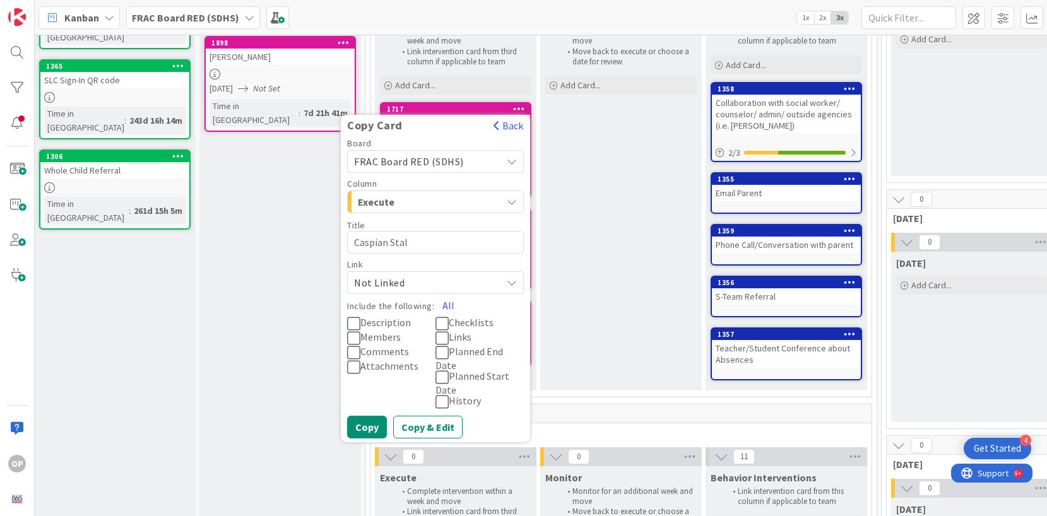
type textarea "x"
type textarea "Caspian Stall"
type textarea "x"
type textarea "Caspian Stallwo"
type textarea "x"
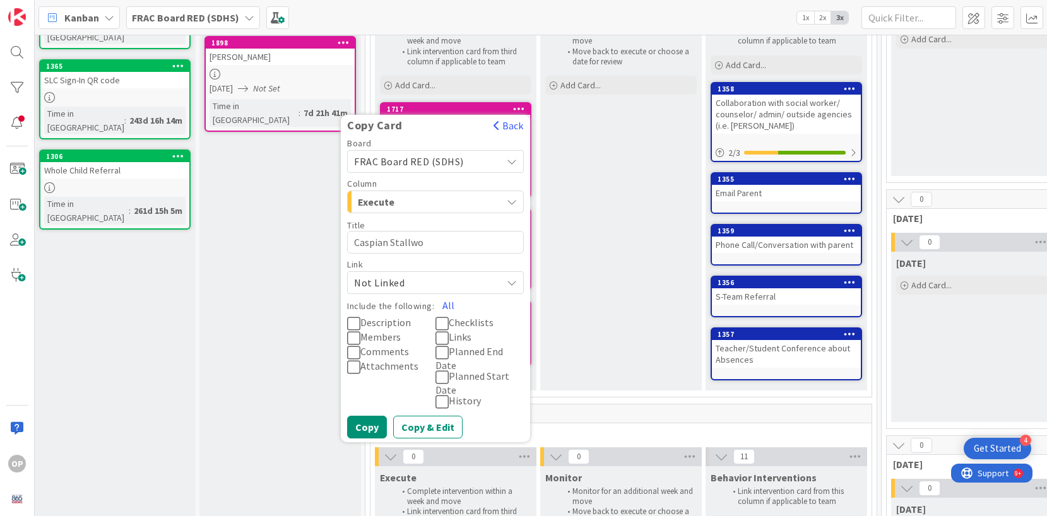
type textarea "Caspian Stallwor"
type textarea "x"
type textarea "Caspian Stallwort"
type textarea "x"
type textarea "Caspian [PERSON_NAME]"
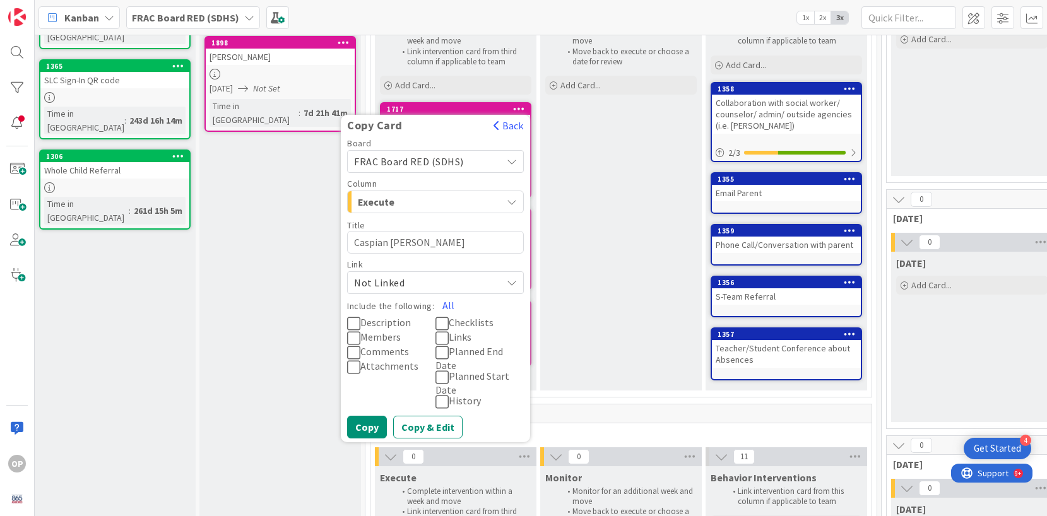
click at [350, 324] on icon at bounding box center [353, 323] width 13 height 15
click at [353, 350] on icon at bounding box center [353, 352] width 13 height 15
click at [442, 318] on icon at bounding box center [441, 323] width 13 height 15
click at [429, 418] on button "Copy & Edit" at bounding box center [427, 427] width 69 height 23
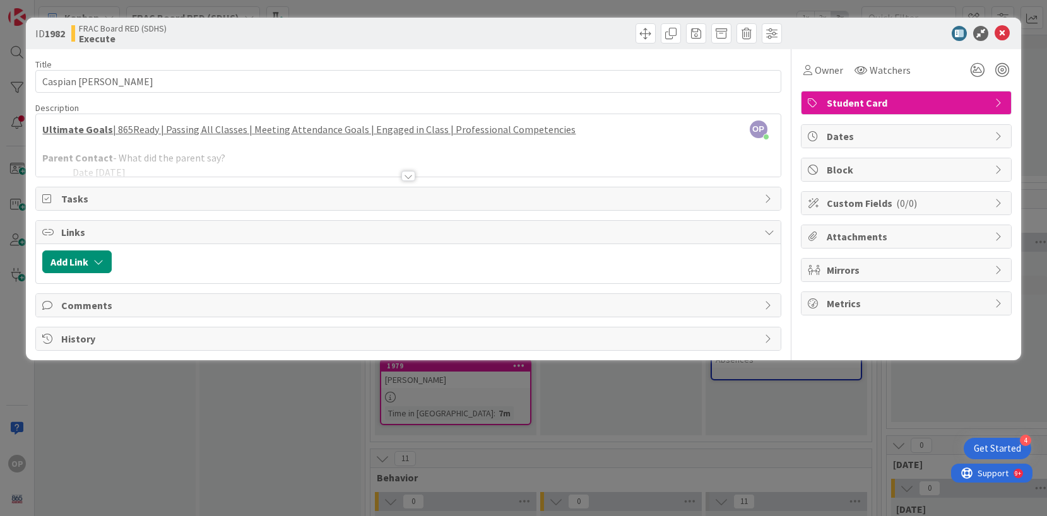
click at [406, 174] on div at bounding box center [408, 176] width 14 height 10
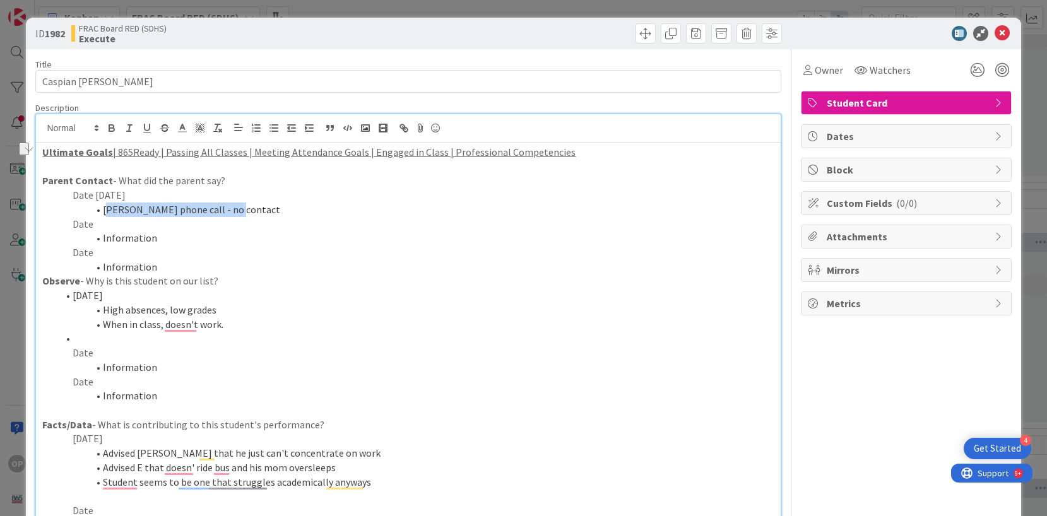
drag, startPoint x: 233, startPoint y: 211, endPoint x: 107, endPoint y: 209, distance: 126.8
click at [107, 209] on li "[PERSON_NAME] phone call - no contact" at bounding box center [415, 210] width 716 height 15
type textarea "x"
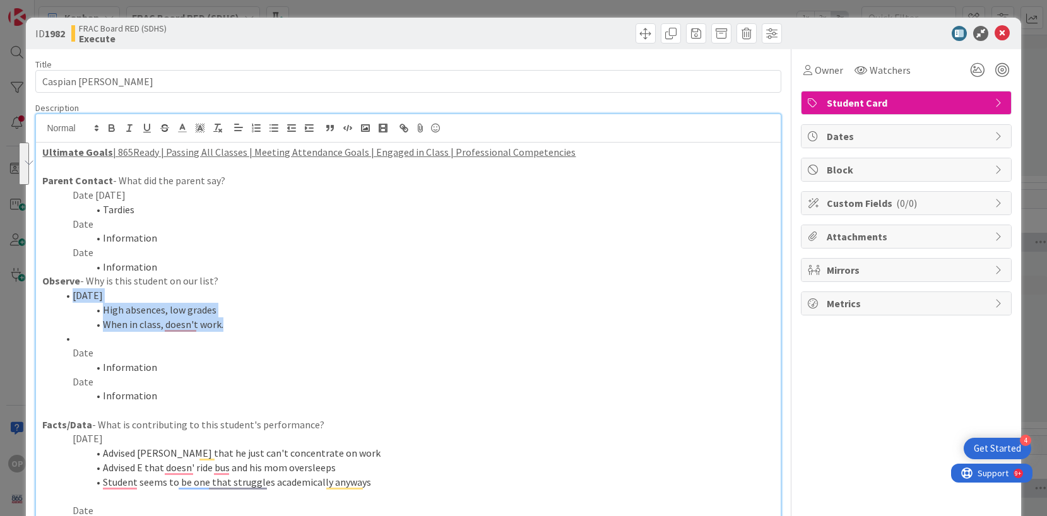
drag, startPoint x: 222, startPoint y: 323, endPoint x: 74, endPoint y: 295, distance: 150.3
click at [74, 295] on ol "[DATE] High absences, low grades When in class, doesn't work." at bounding box center [407, 316] width 731 height 57
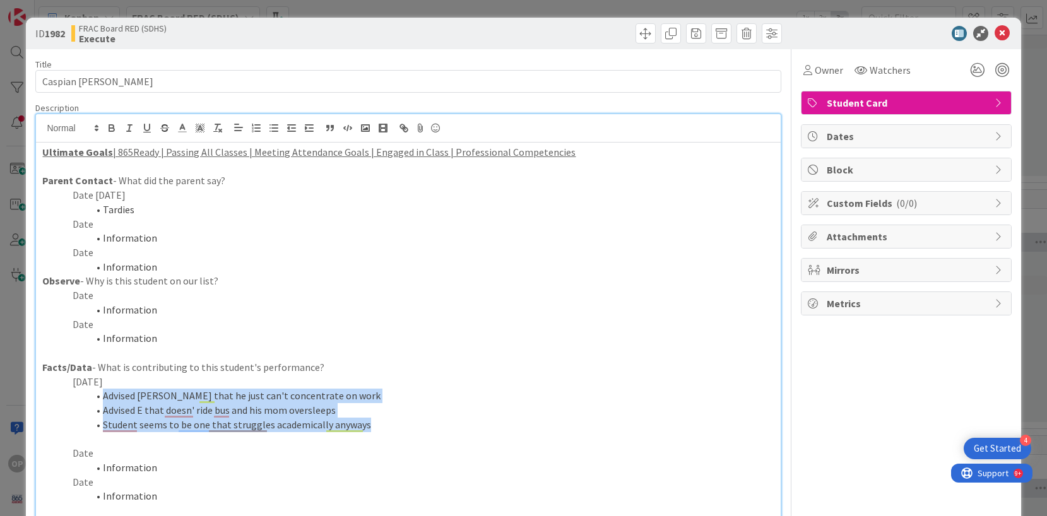
drag, startPoint x: 363, startPoint y: 423, endPoint x: 88, endPoint y: 396, distance: 276.4
click at [88, 396] on ol "Advised [PERSON_NAME] that he just can't concentrate on work Advised E that doe…" at bounding box center [407, 410] width 731 height 43
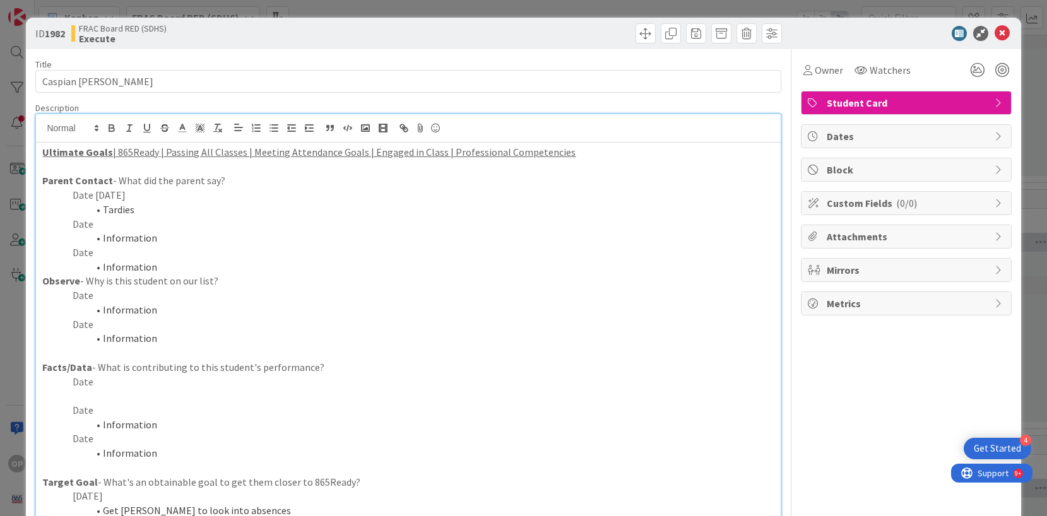
click at [97, 399] on p "To enrich screen reader interactions, please activate Accessibility in Grammarl…" at bounding box center [407, 396] width 731 height 15
click at [276, 134] on button "button" at bounding box center [274, 128] width 18 height 15
click at [303, 127] on icon "button" at bounding box center [308, 127] width 11 height 11
click at [91, 384] on p "Date" at bounding box center [407, 382] width 731 height 15
click at [114, 396] on li "To enrich screen reader interactions, please activate Accessibility in Grammarl…" at bounding box center [415, 396] width 716 height 15
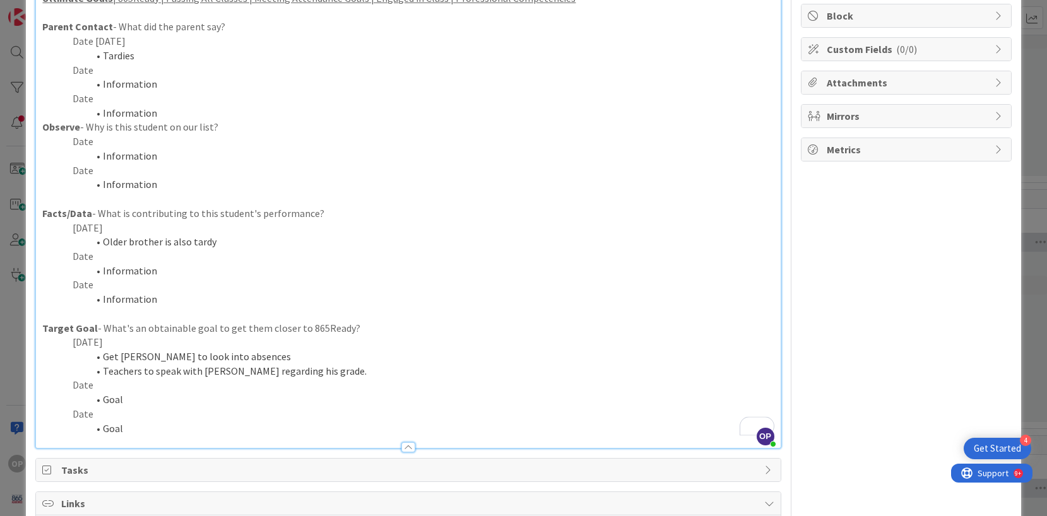
scroll to position [166, 0]
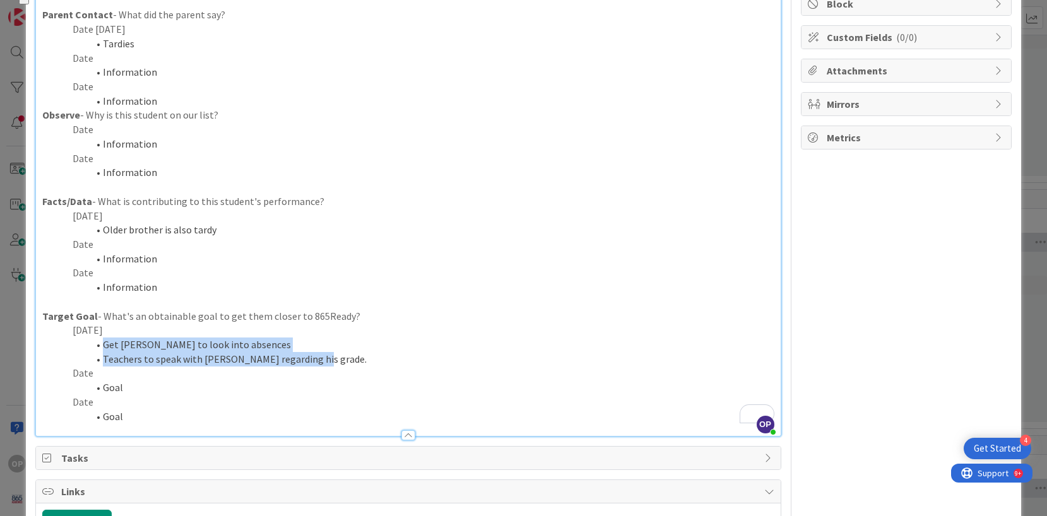
drag, startPoint x: 317, startPoint y: 363, endPoint x: 109, endPoint y: 350, distance: 208.0
click at [106, 350] on ol "Get [PERSON_NAME] to look into absences Teachers to speak with [PERSON_NAME] re…" at bounding box center [407, 352] width 731 height 28
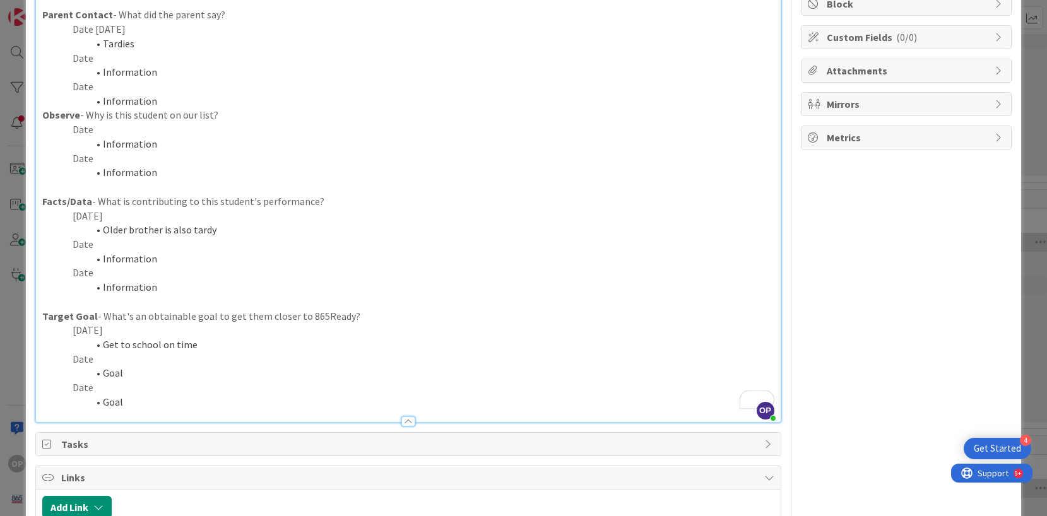
click at [85, 327] on p "[DATE]" at bounding box center [407, 330] width 731 height 15
click at [252, 289] on li "Information" at bounding box center [415, 287] width 716 height 15
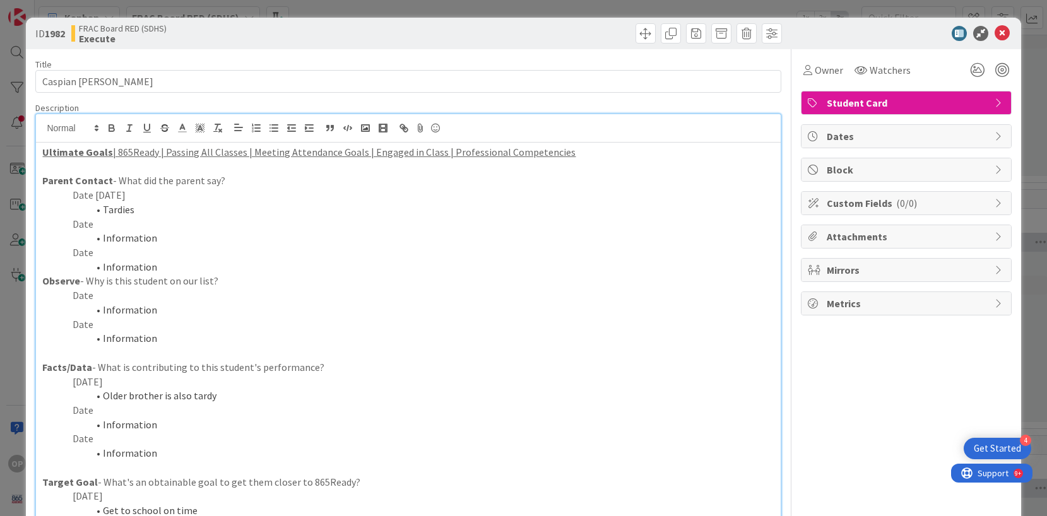
scroll to position [4, 0]
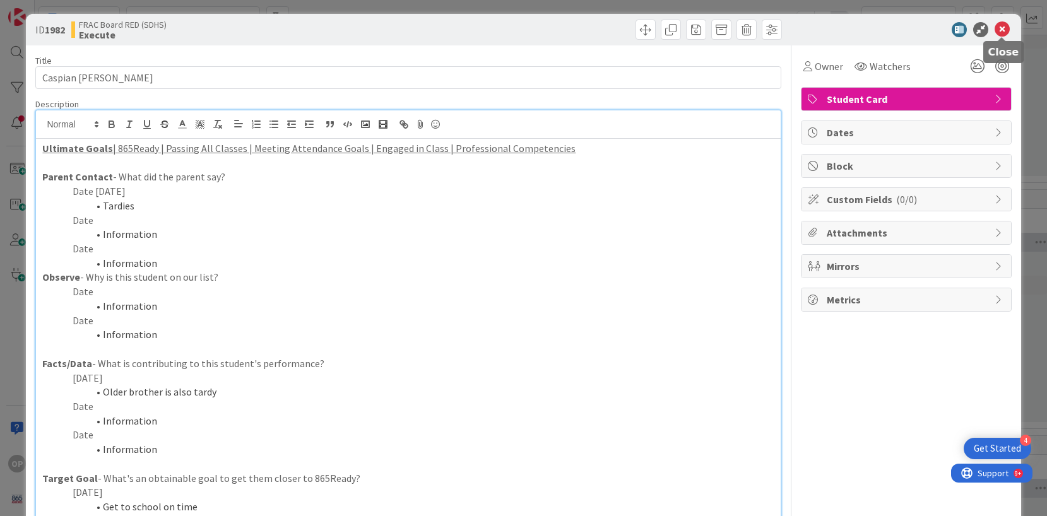
click at [998, 29] on icon at bounding box center [1001, 29] width 15 height 15
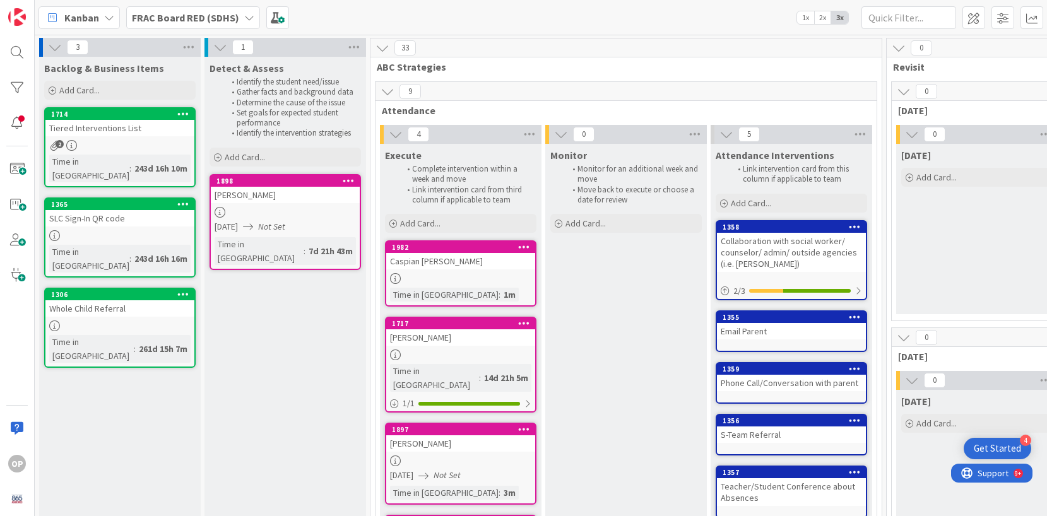
click at [349, 178] on icon at bounding box center [349, 180] width 12 height 9
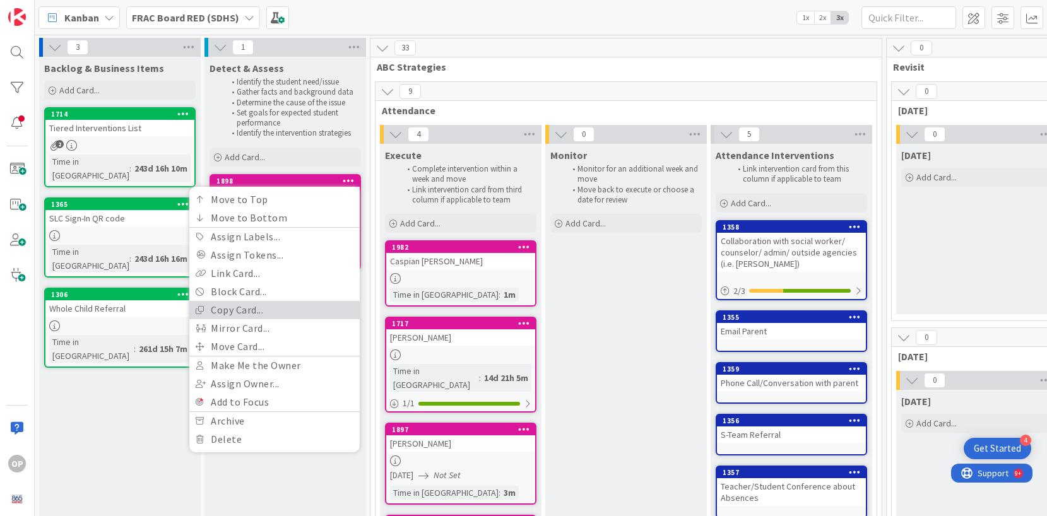
click at [303, 305] on link "Copy Card..." at bounding box center [274, 310] width 170 height 18
type textarea "x"
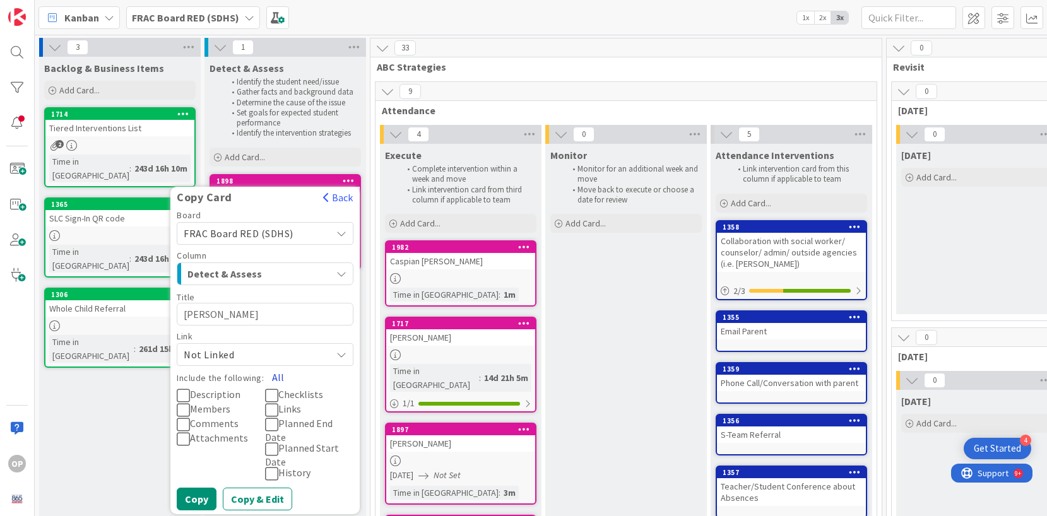
click at [276, 376] on button "All" at bounding box center [278, 377] width 28 height 23
click at [286, 376] on button "None" at bounding box center [284, 377] width 40 height 23
click at [183, 390] on icon at bounding box center [183, 395] width 13 height 15
click at [249, 314] on textarea "[PERSON_NAME]" at bounding box center [265, 314] width 177 height 23
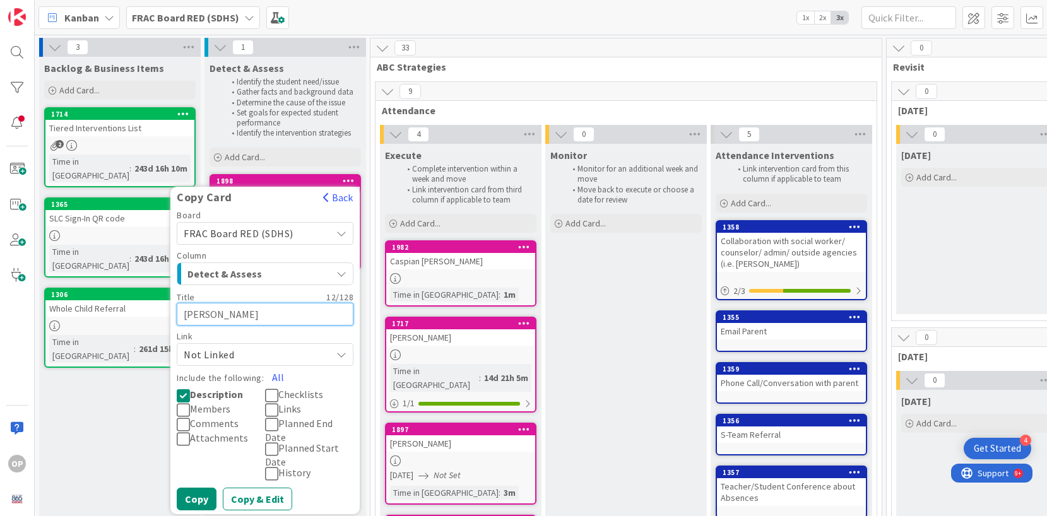
click at [249, 314] on textarea "[PERSON_NAME]" at bounding box center [265, 314] width 177 height 23
click at [268, 488] on button "Copy & Edit" at bounding box center [257, 499] width 69 height 23
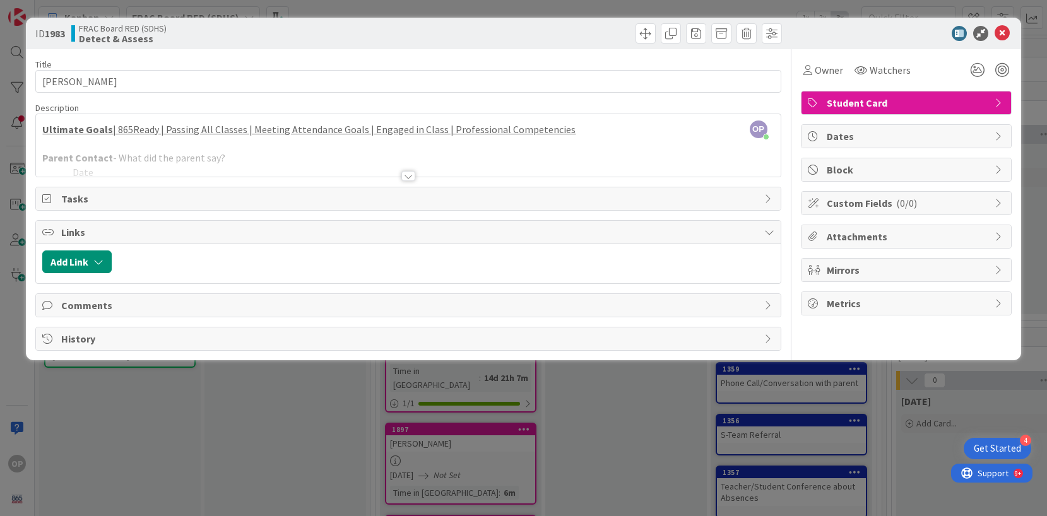
click at [410, 176] on div at bounding box center [408, 176] width 14 height 10
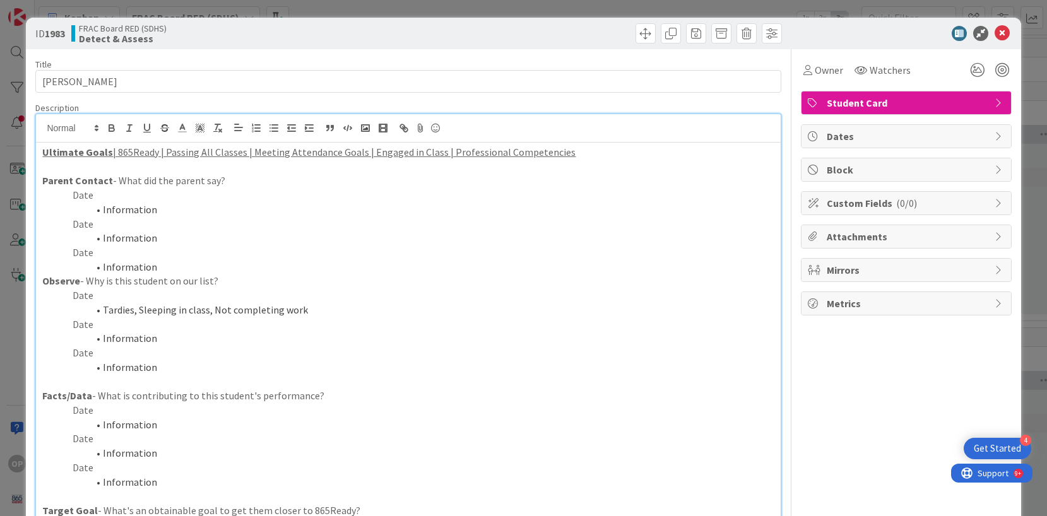
click at [314, 309] on li "Tardies, Sleeping in class, Not completing work" at bounding box center [415, 310] width 716 height 15
click at [92, 295] on p "Date" at bounding box center [407, 295] width 731 height 15
click at [142, 309] on li "Gradess" at bounding box center [415, 310] width 716 height 15
click at [90, 411] on p "Date" at bounding box center [407, 410] width 731 height 15
click at [154, 425] on li "Information" at bounding box center [415, 425] width 716 height 15
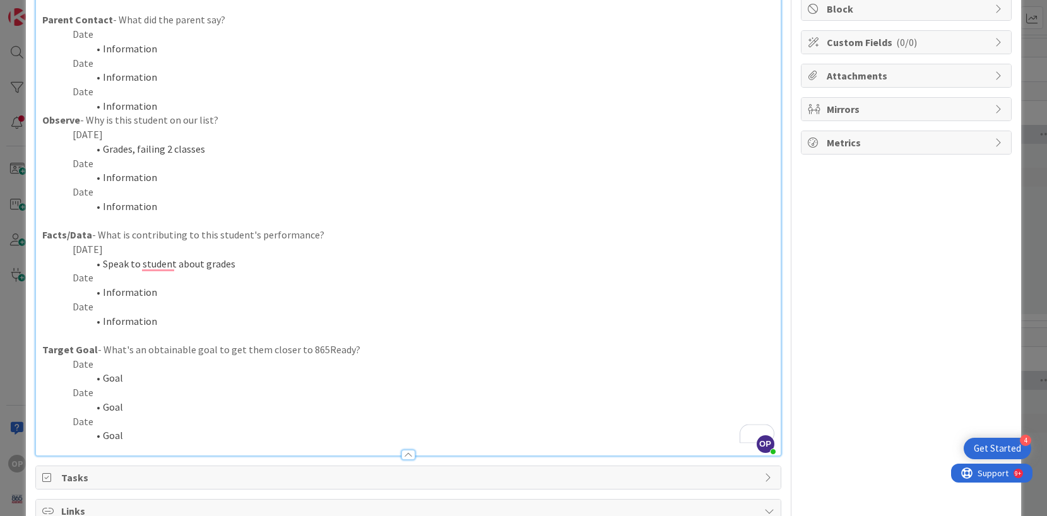
scroll to position [179, 0]
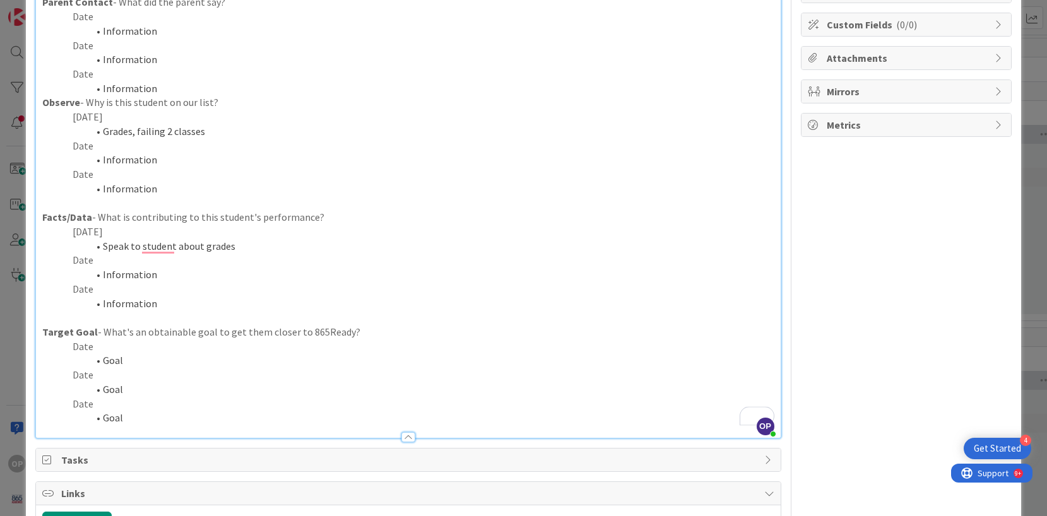
click at [91, 346] on p "Date" at bounding box center [407, 346] width 731 height 15
click at [124, 365] on li "Goal" at bounding box center [415, 360] width 716 height 15
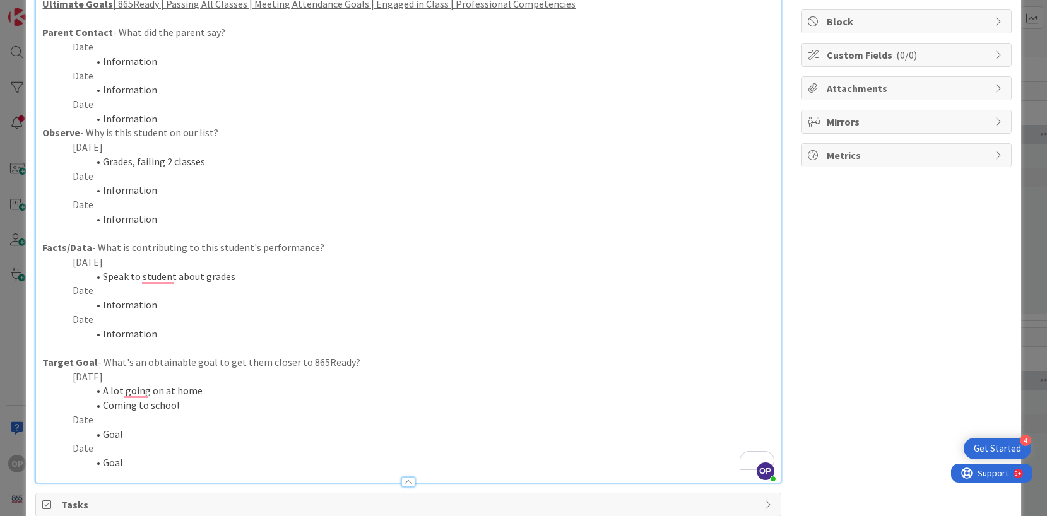
scroll to position [141, 0]
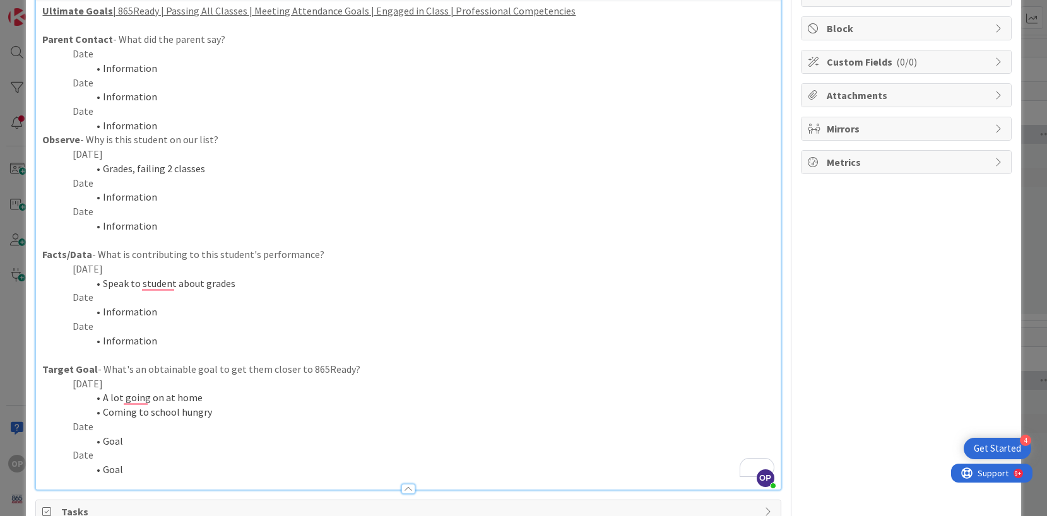
click at [685, 119] on li "Information" at bounding box center [415, 126] width 716 height 15
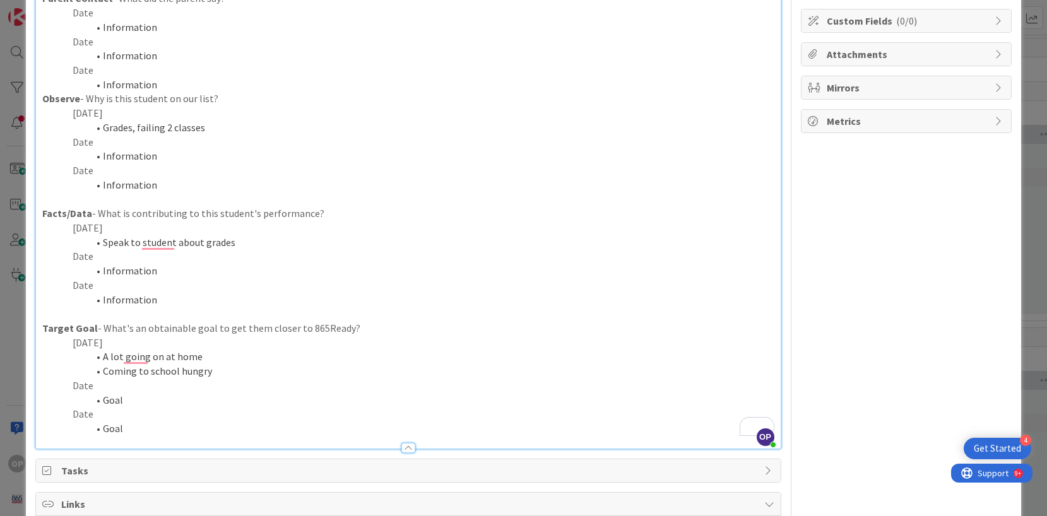
scroll to position [189, 0]
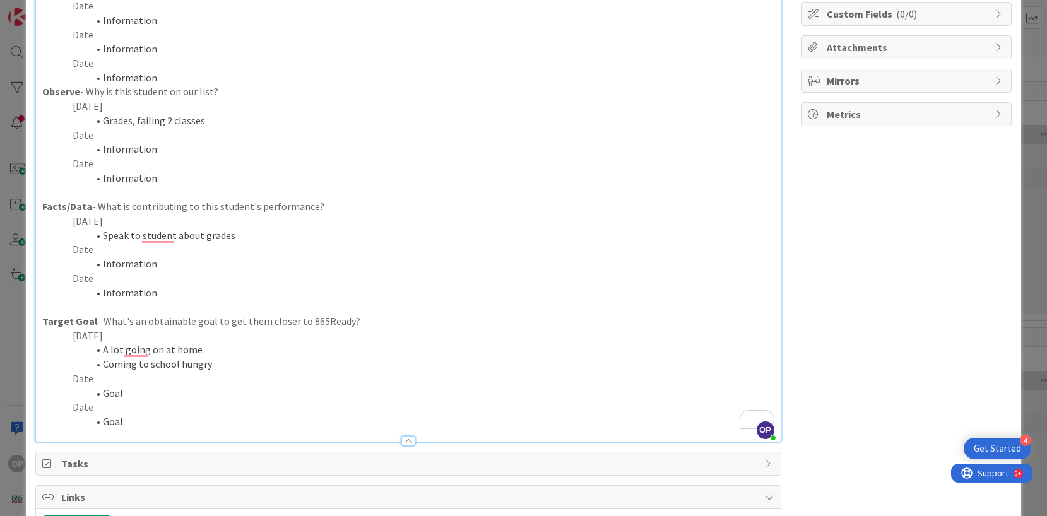
click at [220, 372] on p "Date" at bounding box center [407, 379] width 731 height 15
click at [203, 363] on li "Coming to school hungry" at bounding box center [415, 364] width 716 height 15
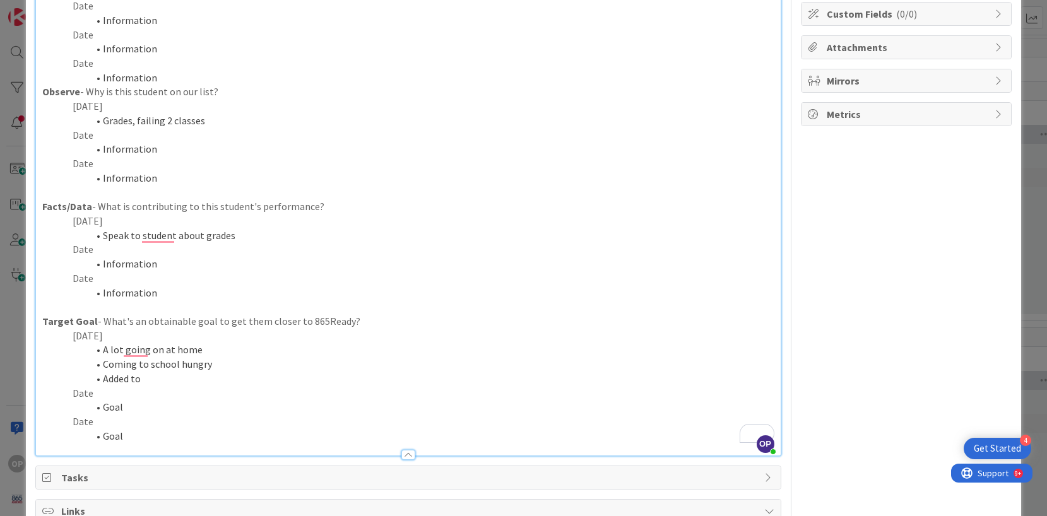
drag, startPoint x: 142, startPoint y: 380, endPoint x: 107, endPoint y: 352, distance: 45.3
click at [107, 352] on ol "A lot going on at home Coming to school hungry Added to" at bounding box center [407, 364] width 731 height 43
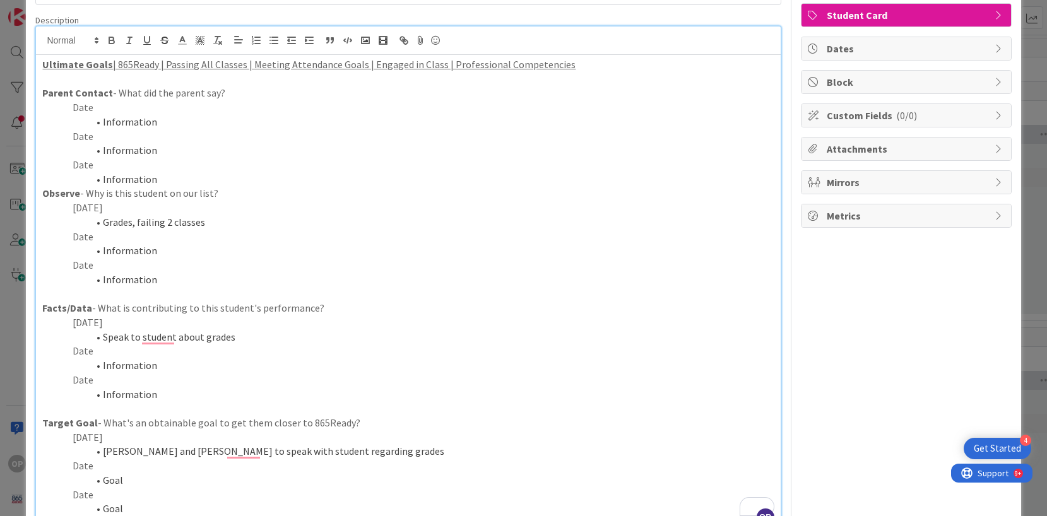
scroll to position [0, 0]
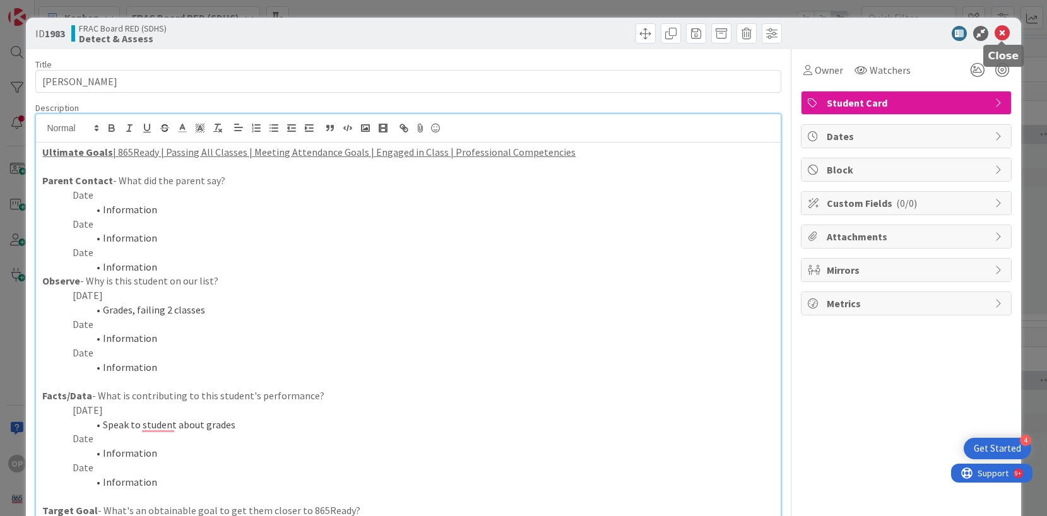
click at [1003, 30] on icon at bounding box center [1001, 33] width 15 height 15
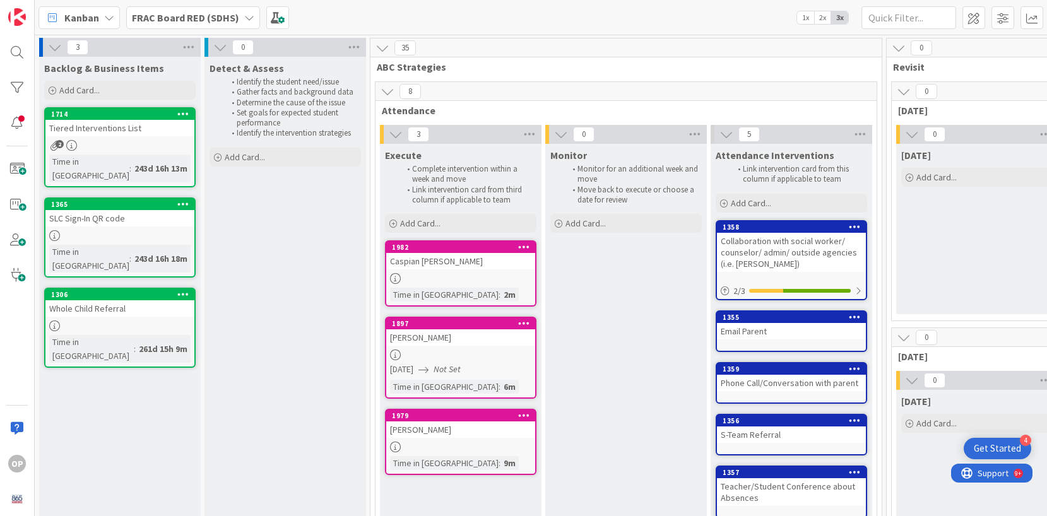
drag, startPoint x: 278, startPoint y: 133, endPoint x: 520, endPoint y: 0, distance: 276.4
